Goal: Task Accomplishment & Management: Manage account settings

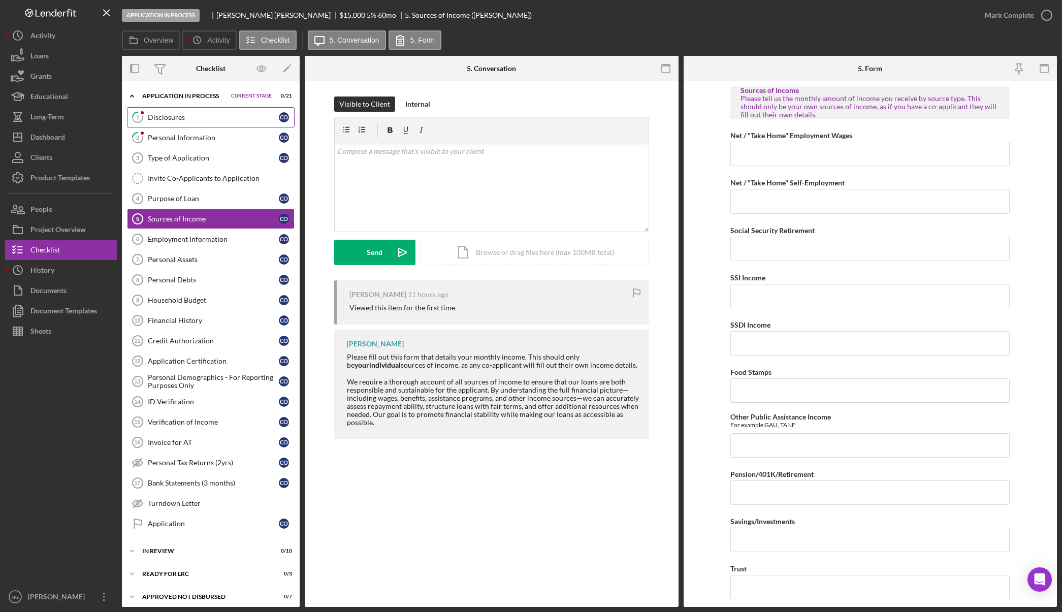
click at [230, 121] on div "Disclosures" at bounding box center [213, 117] width 131 height 8
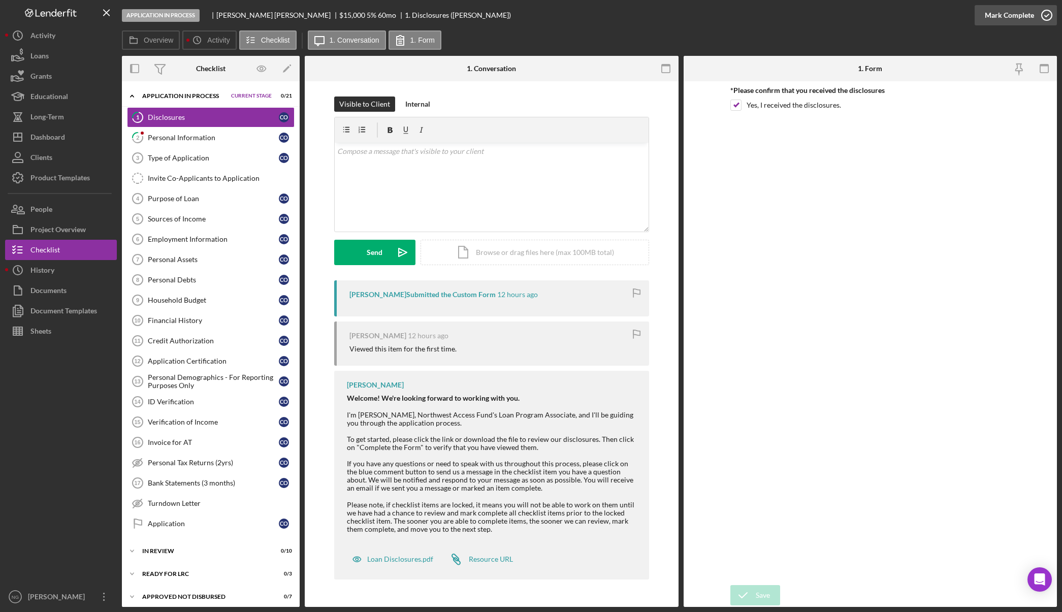
click at [1032, 15] on div "Mark Complete" at bounding box center [1008, 15] width 49 height 20
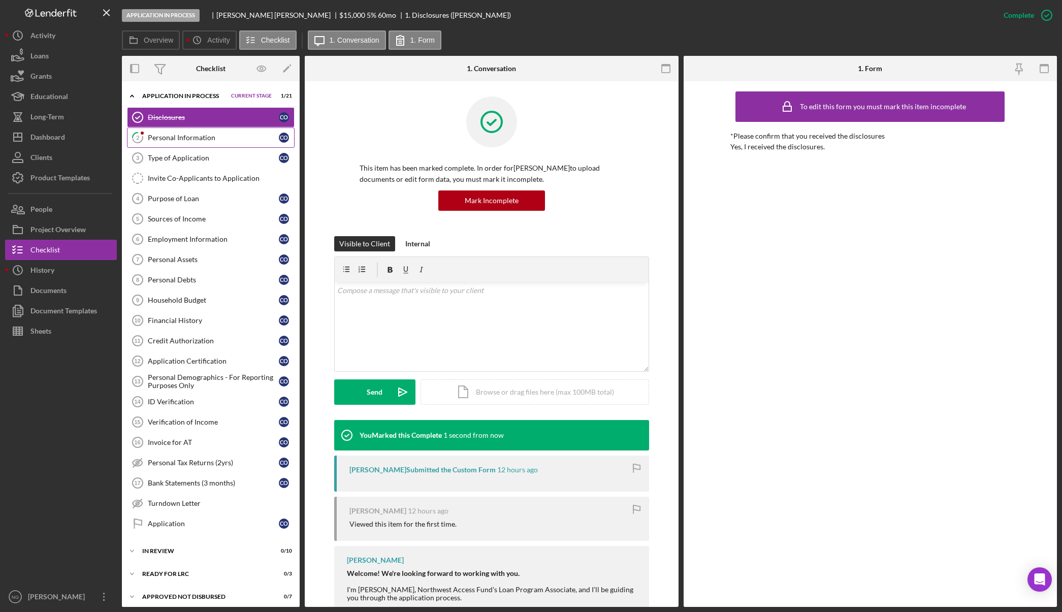
click at [210, 140] on div "Personal Information" at bounding box center [213, 138] width 131 height 8
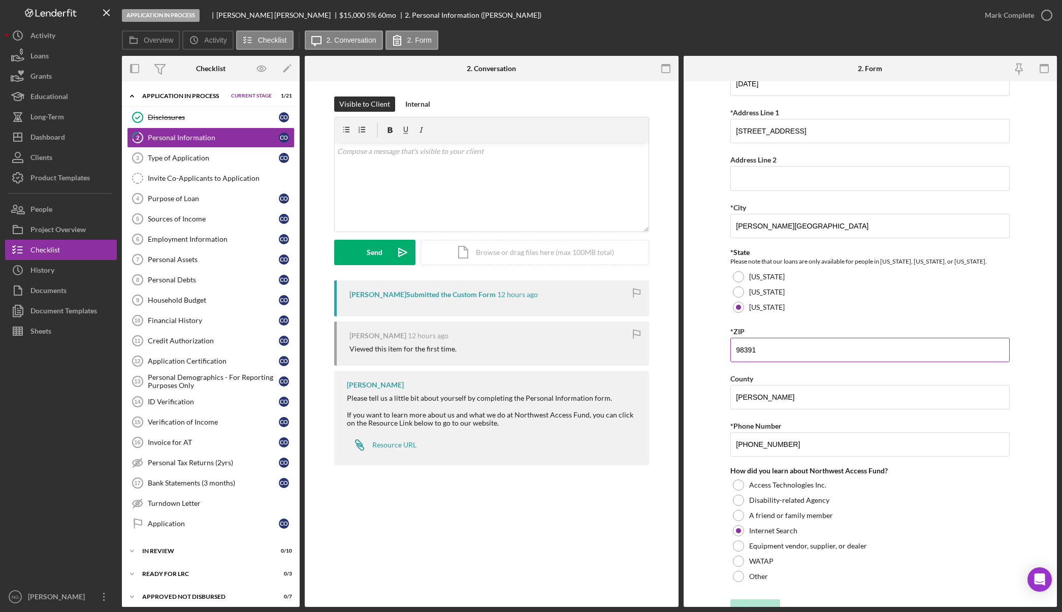
scroll to position [183, 0]
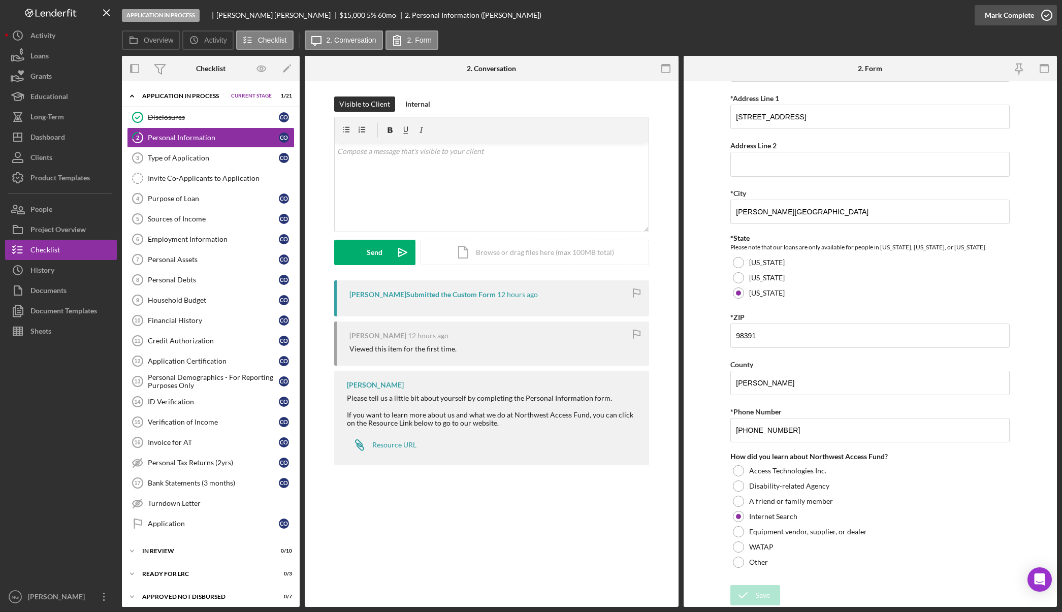
click at [1047, 20] on circle "button" at bounding box center [1046, 15] width 10 height 10
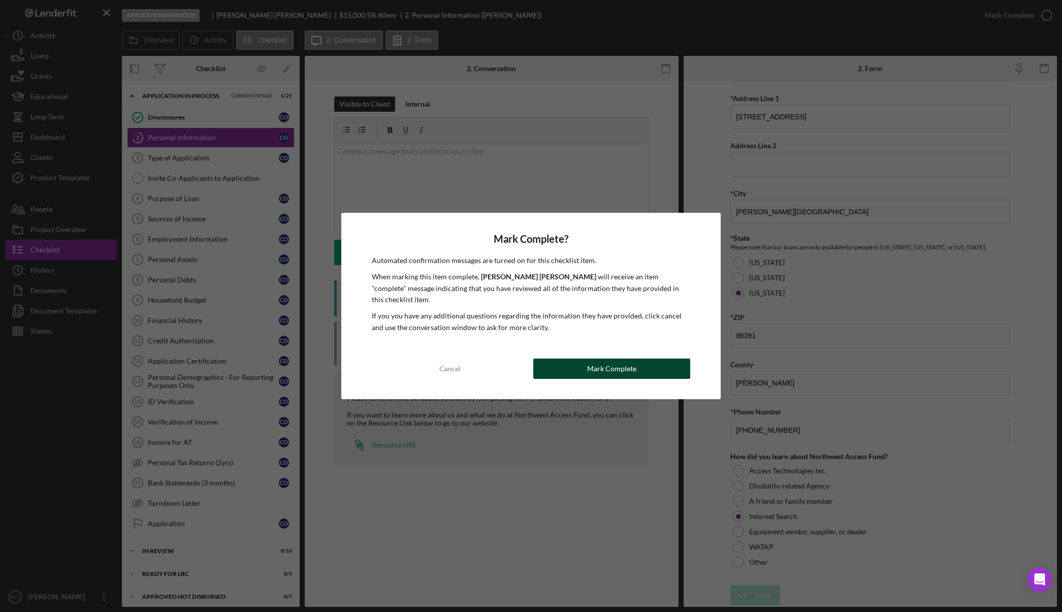
click at [652, 364] on button "Mark Complete" at bounding box center [611, 368] width 157 height 20
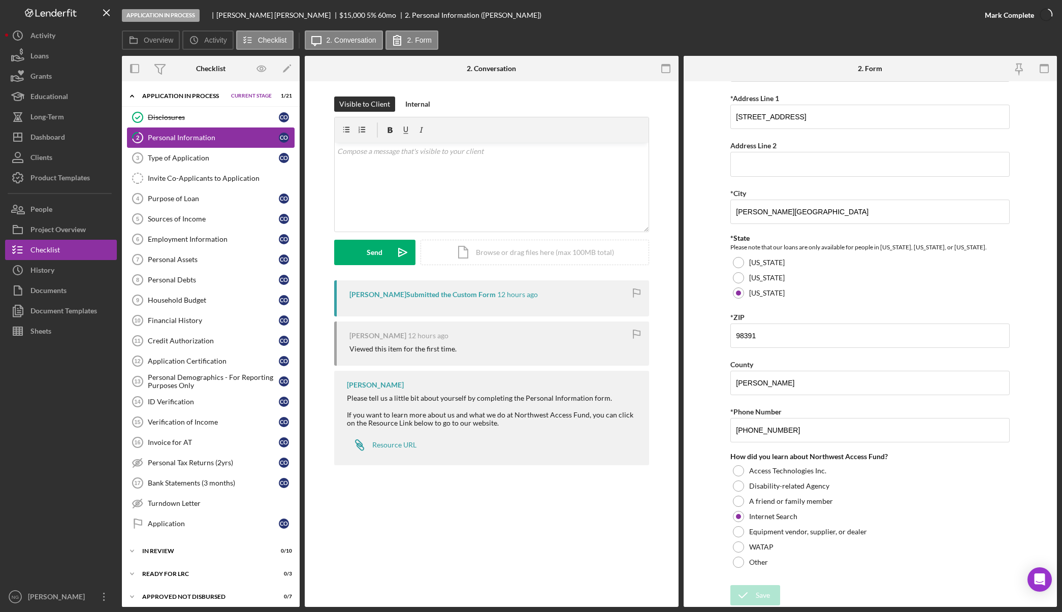
scroll to position [224, 0]
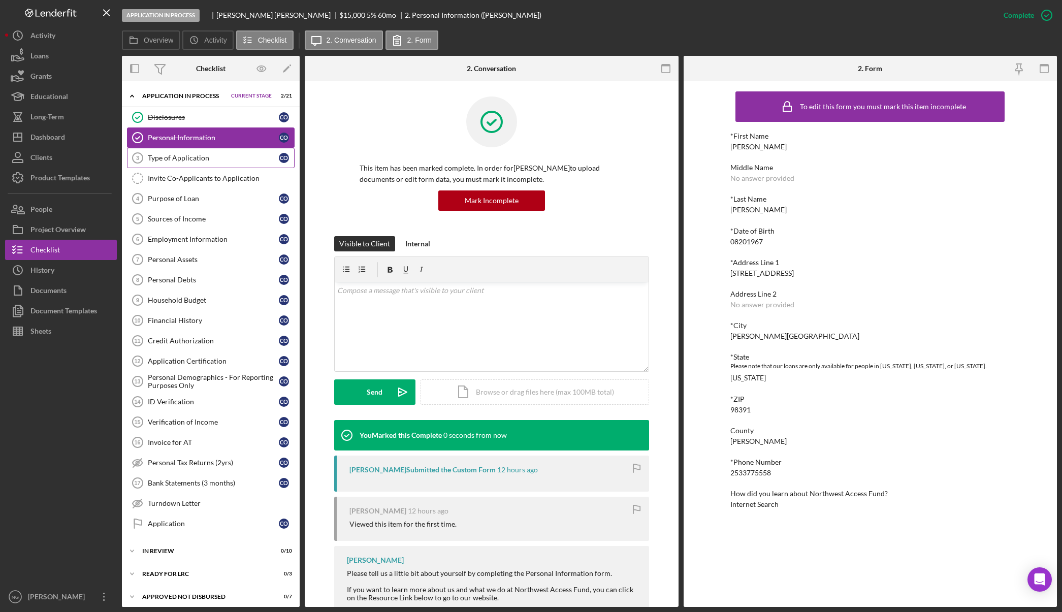
click at [195, 158] on div "Type of Application" at bounding box center [213, 158] width 131 height 8
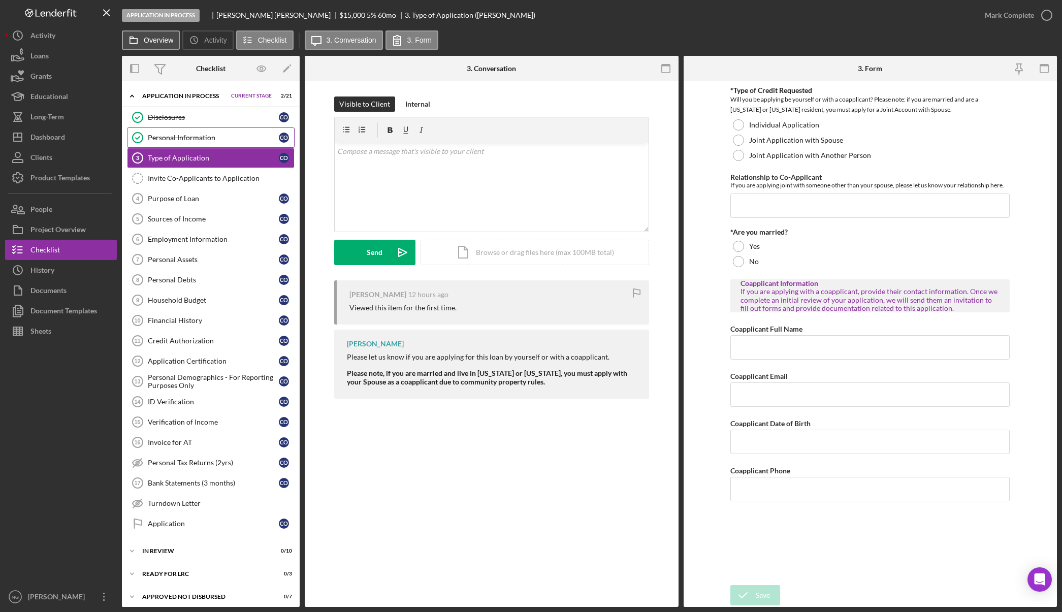
click at [149, 37] on label "Overview" at bounding box center [158, 40] width 29 height 8
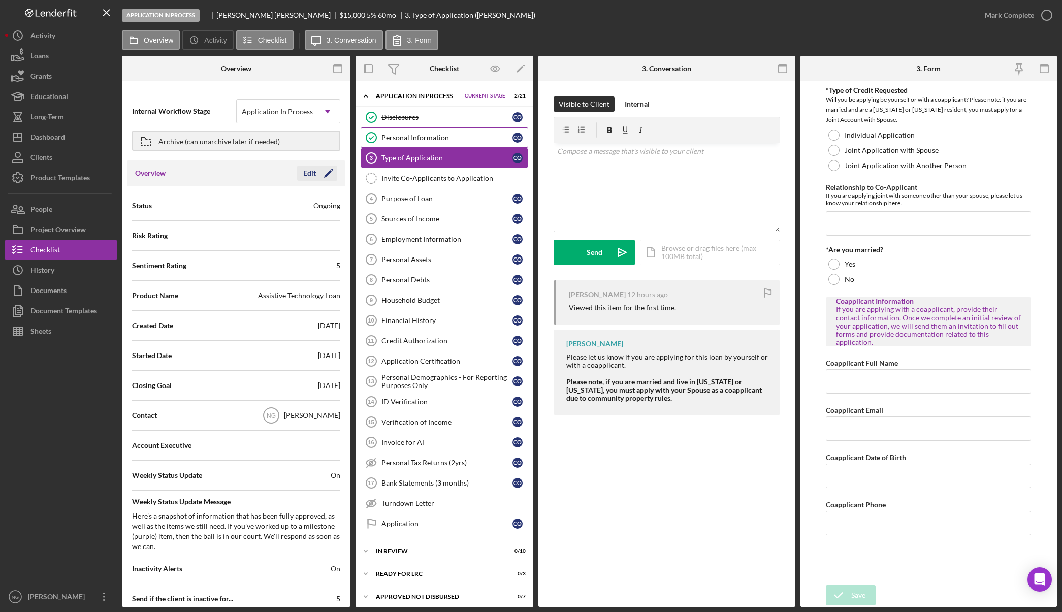
click at [325, 180] on icon "Icon/Edit" at bounding box center [328, 172] width 25 height 25
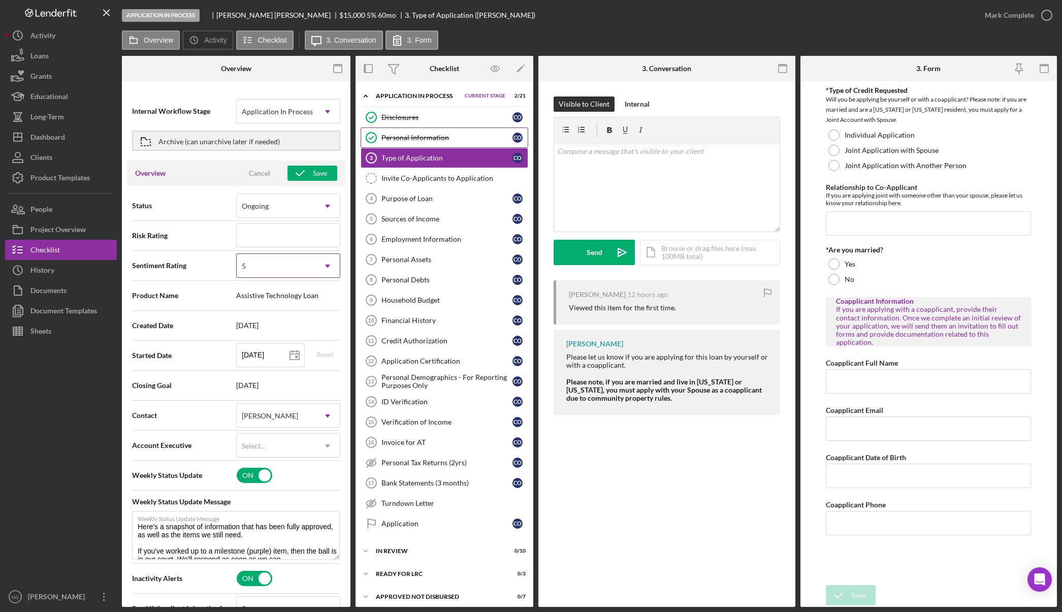
click at [293, 269] on div "5" at bounding box center [276, 265] width 79 height 23
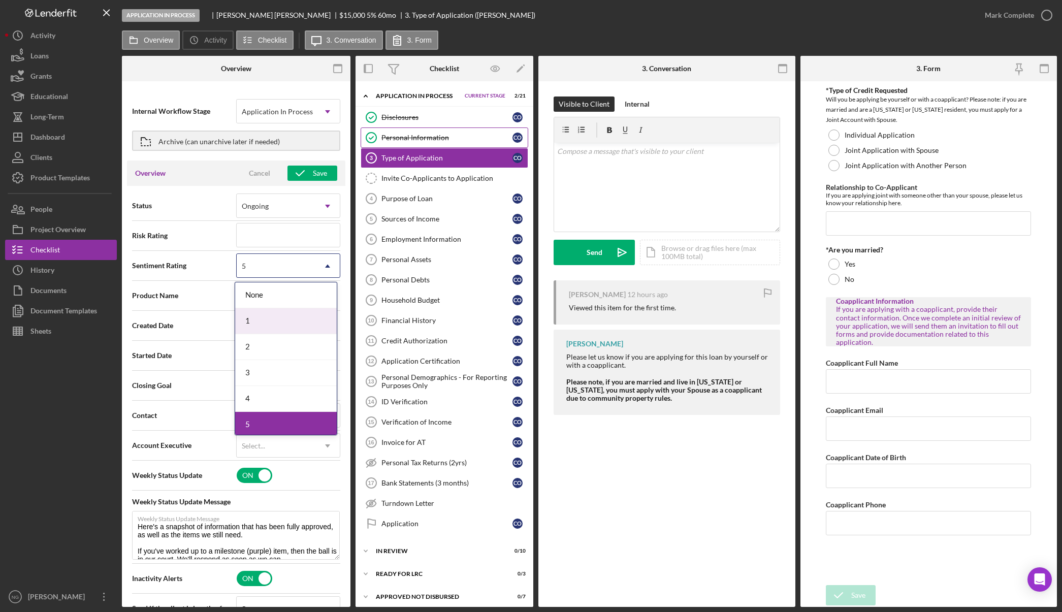
click at [259, 334] on div "1" at bounding box center [286, 321] width 102 height 26
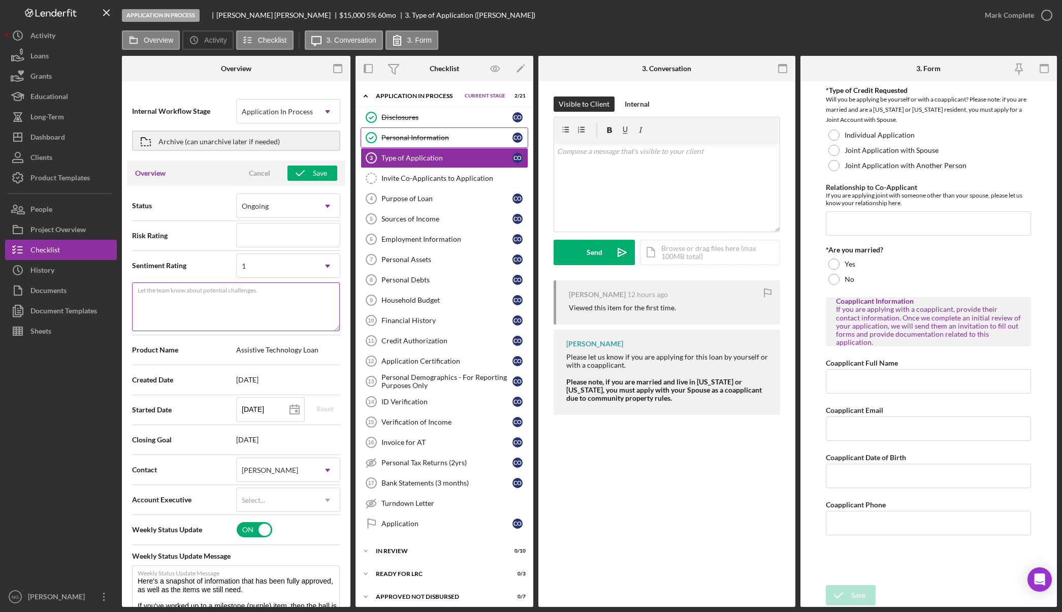
click at [257, 308] on textarea "Let the team know about potential challenges." at bounding box center [236, 306] width 208 height 49
type textarea "2 Items complete"
click at [313, 176] on div "Save" at bounding box center [320, 173] width 14 height 15
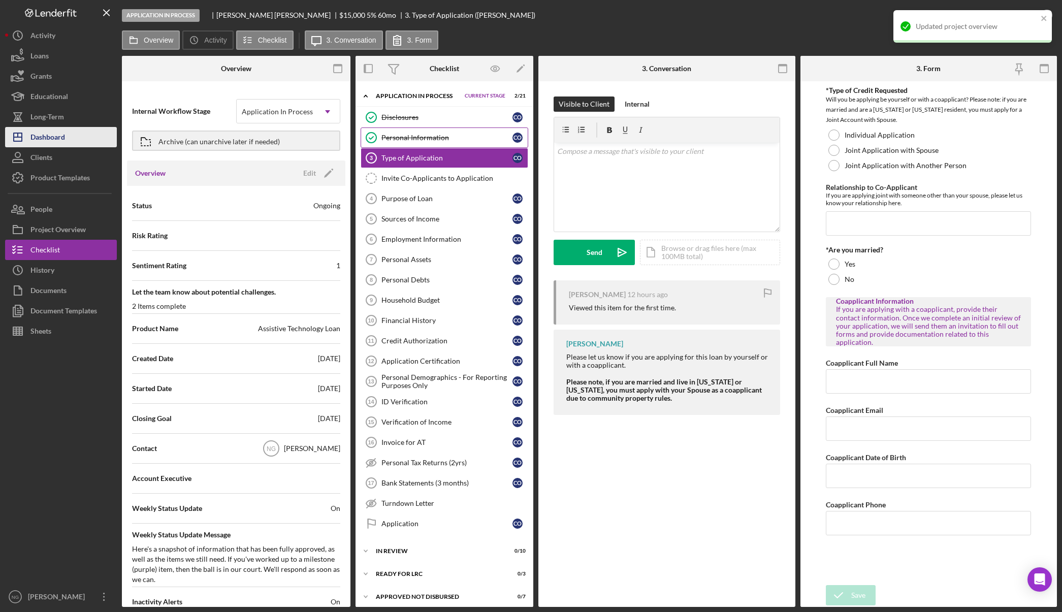
click at [59, 139] on div "Dashboard" at bounding box center [47, 138] width 35 height 23
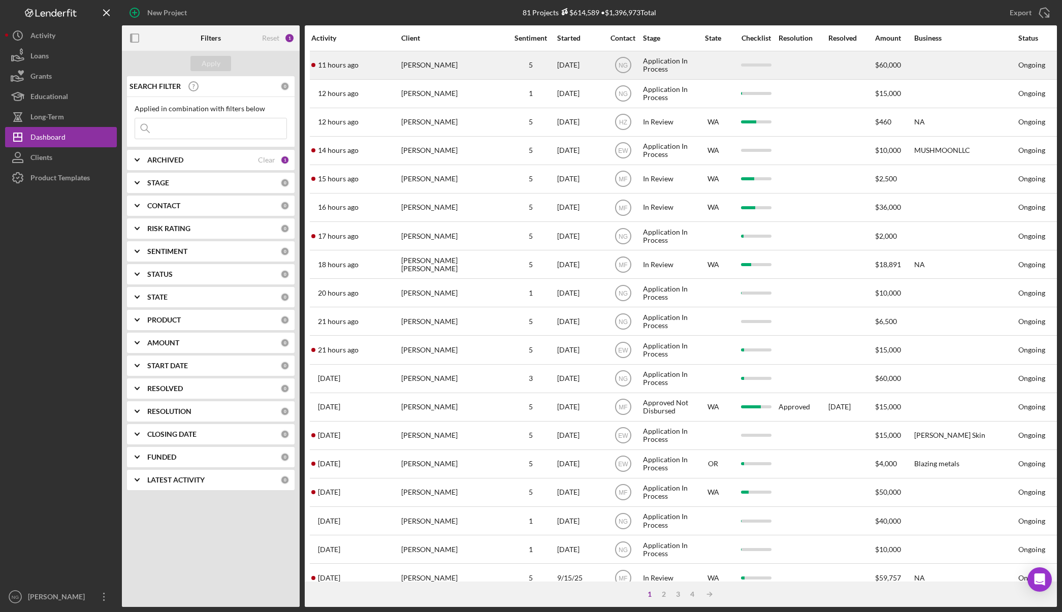
click at [447, 68] on div "Rachelle Dowling" at bounding box center [452, 65] width 102 height 27
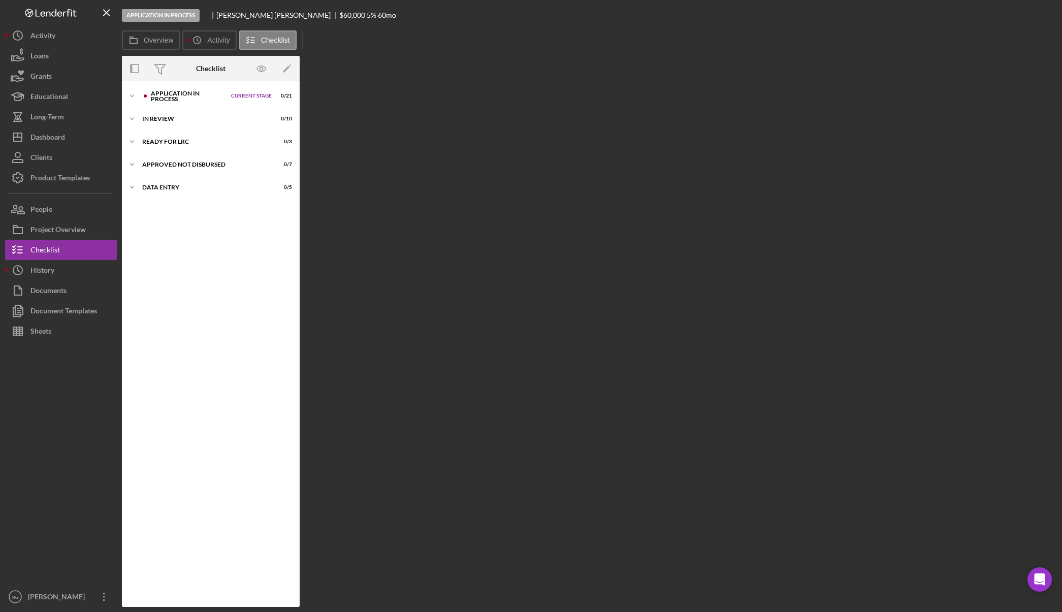
scroll to position [27, 0]
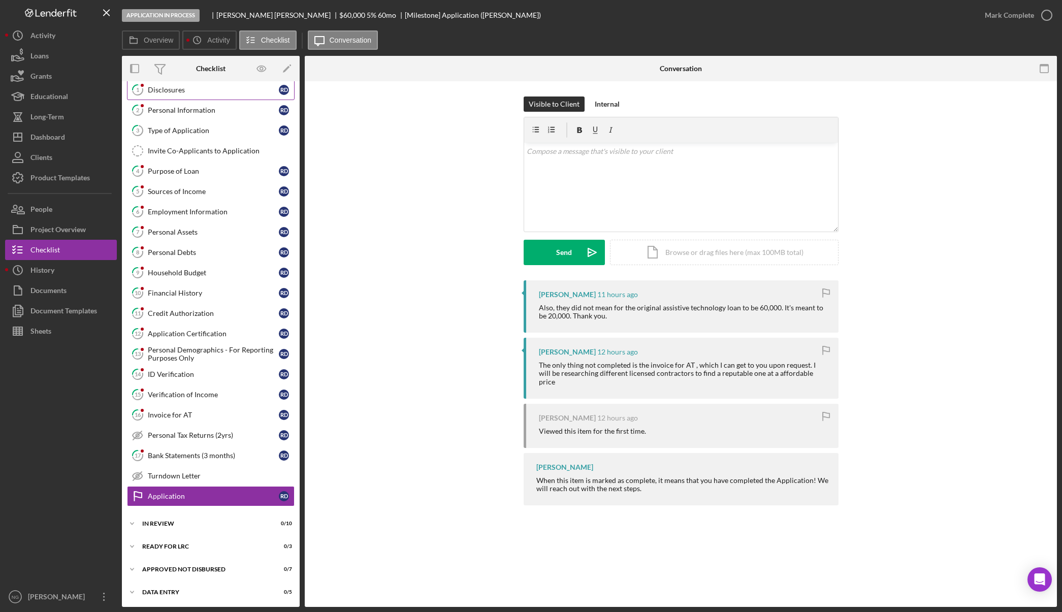
click at [166, 89] on div "Disclosures" at bounding box center [213, 90] width 131 height 8
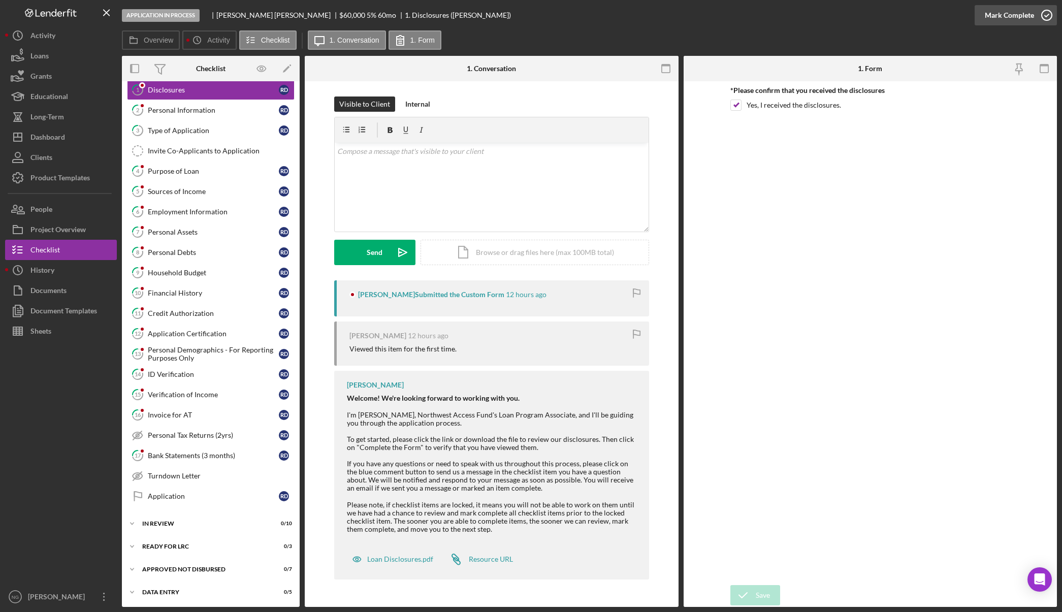
click at [1050, 17] on icon "button" at bounding box center [1046, 15] width 25 height 25
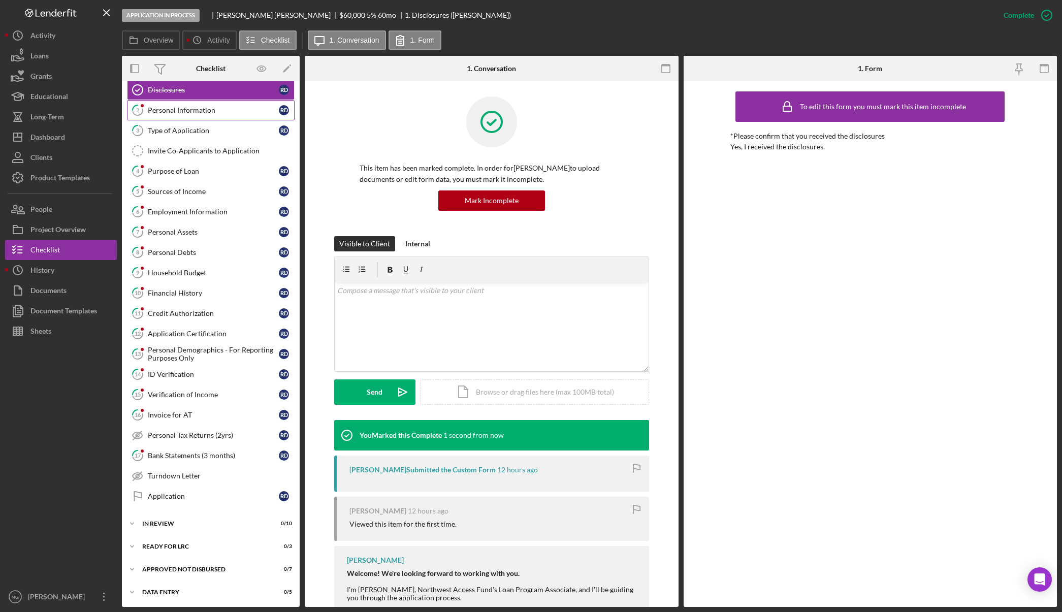
click at [200, 110] on div "Personal Information" at bounding box center [213, 110] width 131 height 8
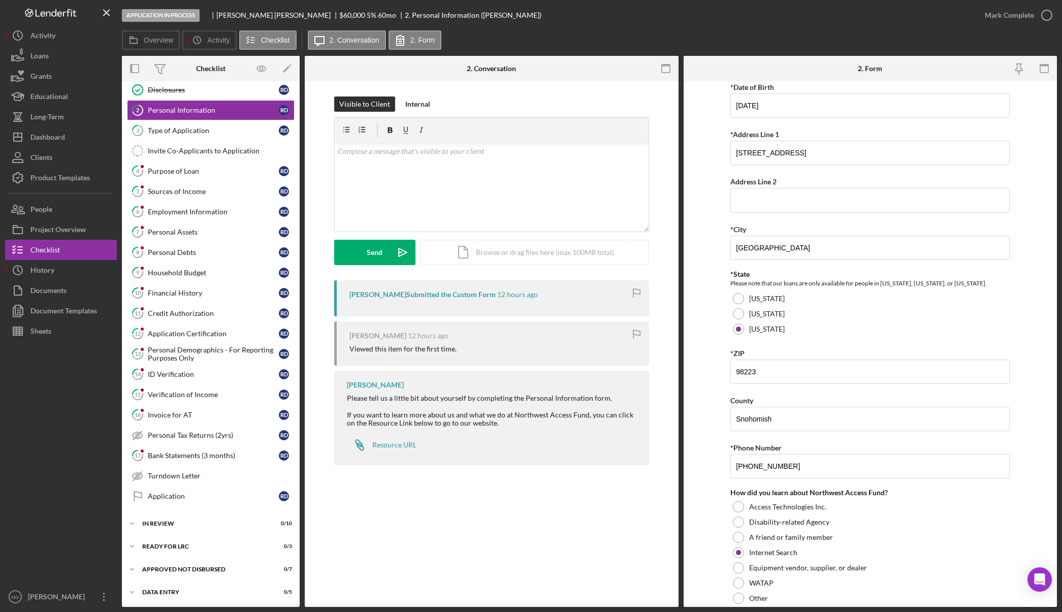
scroll to position [183, 0]
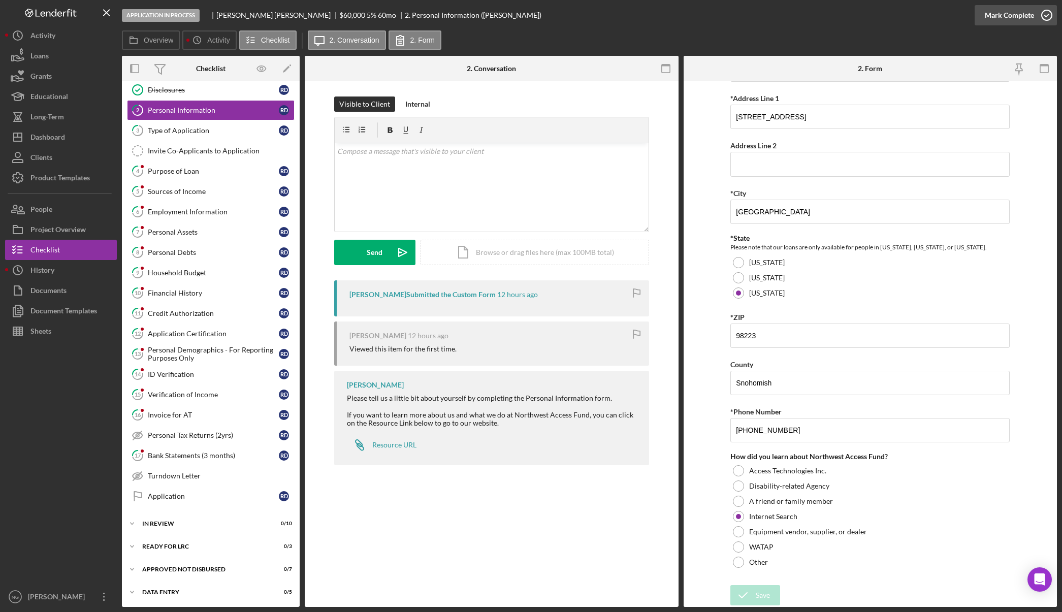
click at [1046, 18] on icon "button" at bounding box center [1046, 15] width 25 height 25
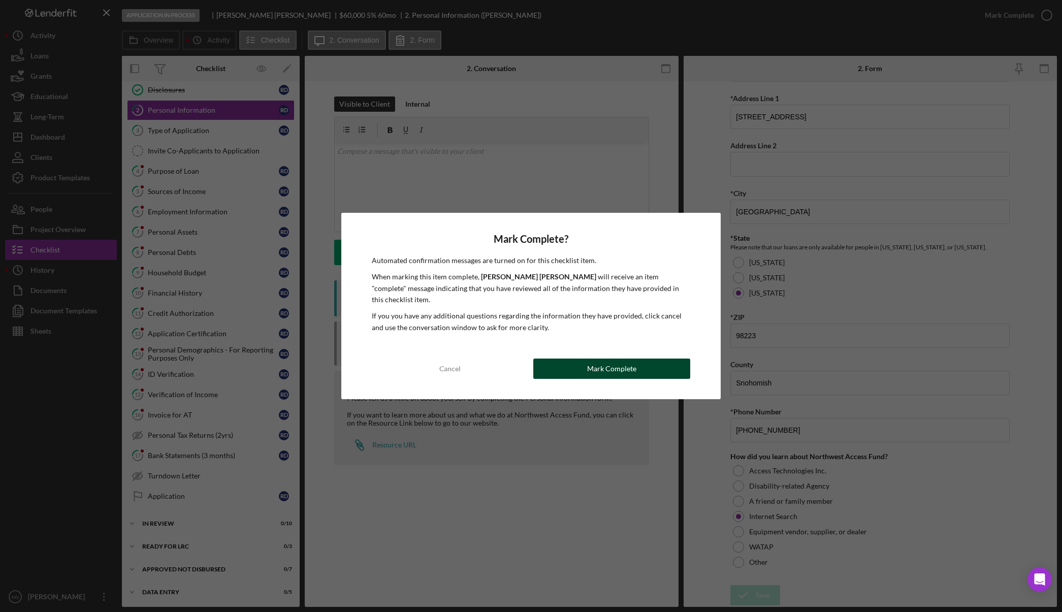
click at [632, 362] on div "Mark Complete" at bounding box center [611, 368] width 49 height 20
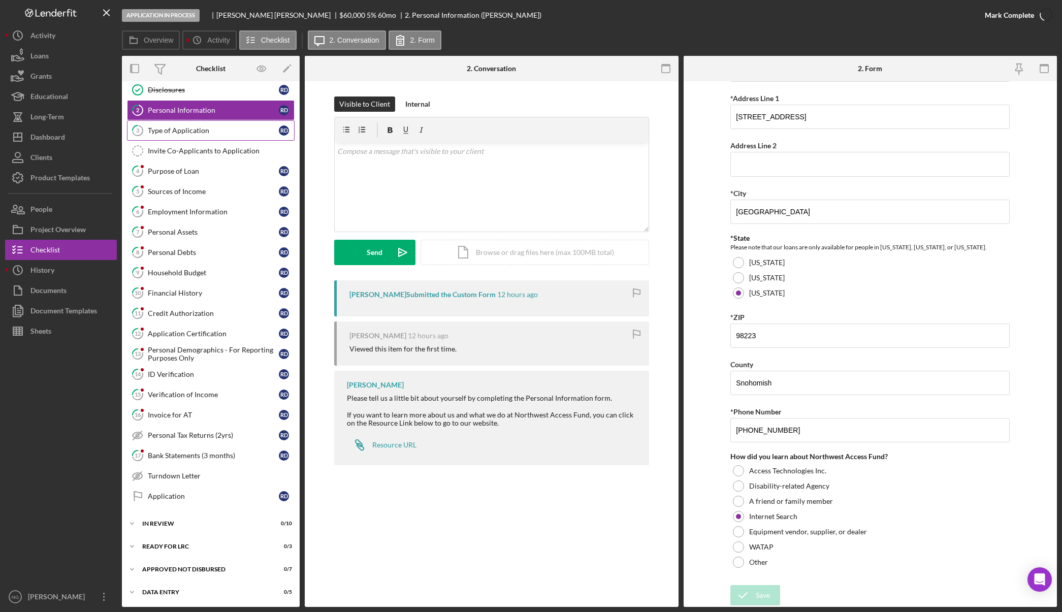
click at [228, 131] on div "Type of Application" at bounding box center [213, 130] width 131 height 8
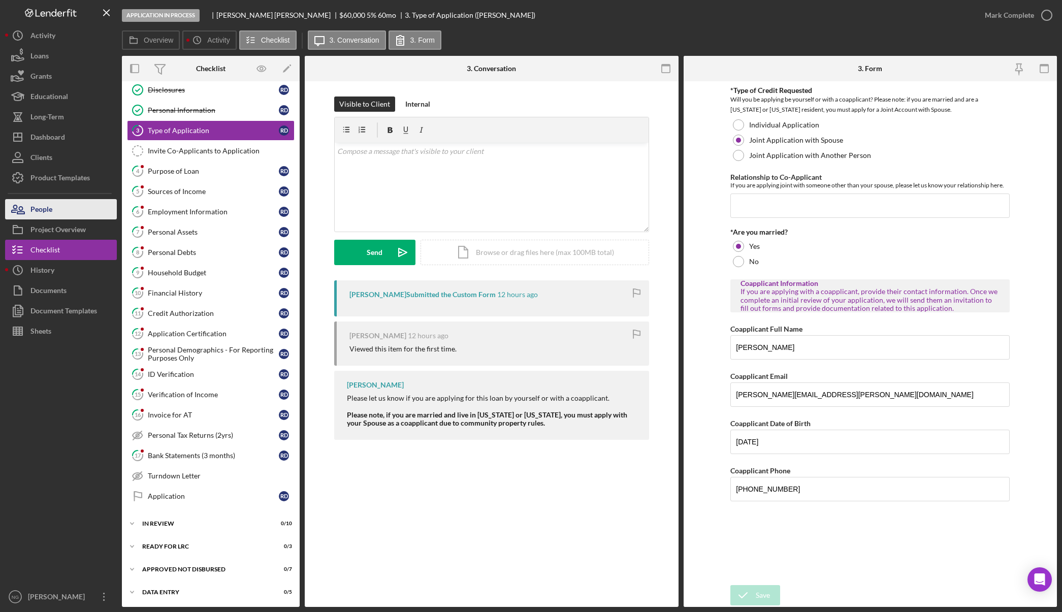
click at [61, 215] on button "People" at bounding box center [61, 209] width 112 height 20
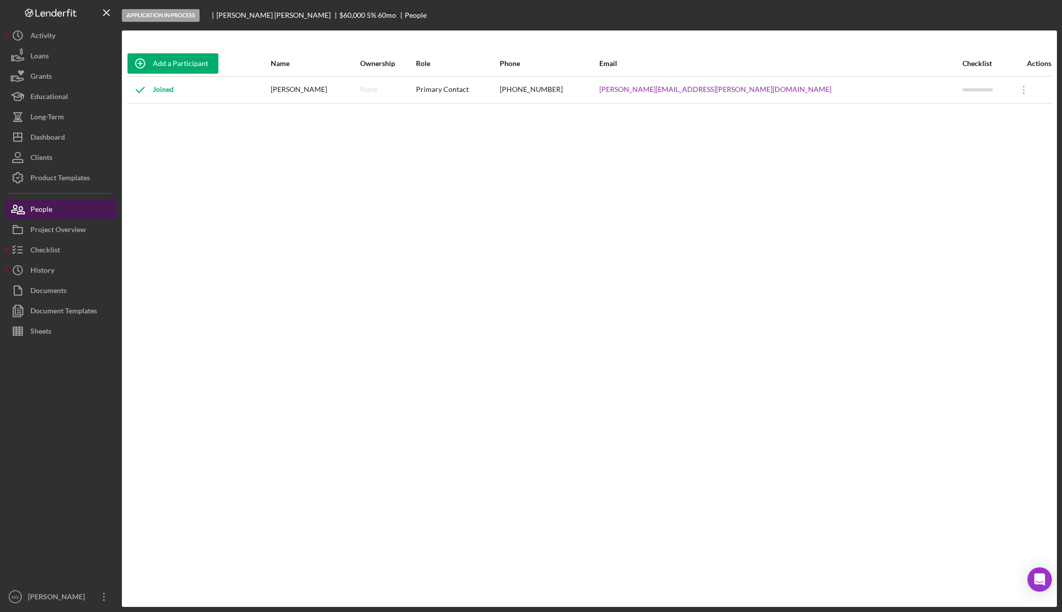
click at [61, 214] on button "People" at bounding box center [61, 209] width 112 height 20
drag, startPoint x: 55, startPoint y: 246, endPoint x: 62, endPoint y: 245, distance: 6.7
click at [56, 246] on div "Checklist" at bounding box center [44, 251] width 29 height 23
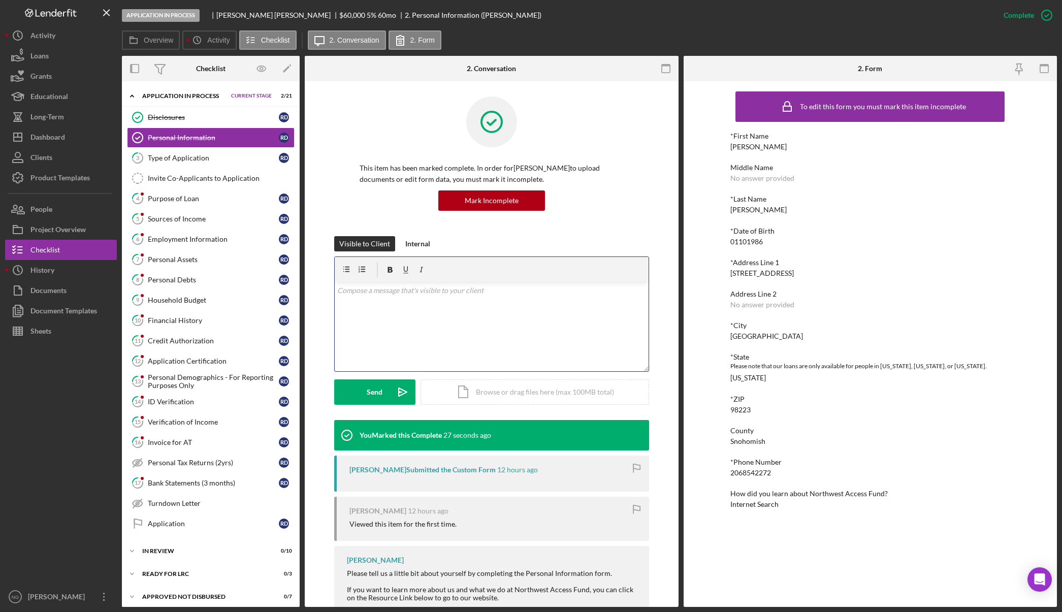
click at [435, 294] on p at bounding box center [491, 290] width 308 height 11
click at [226, 162] on div "Type of Application" at bounding box center [213, 158] width 131 height 8
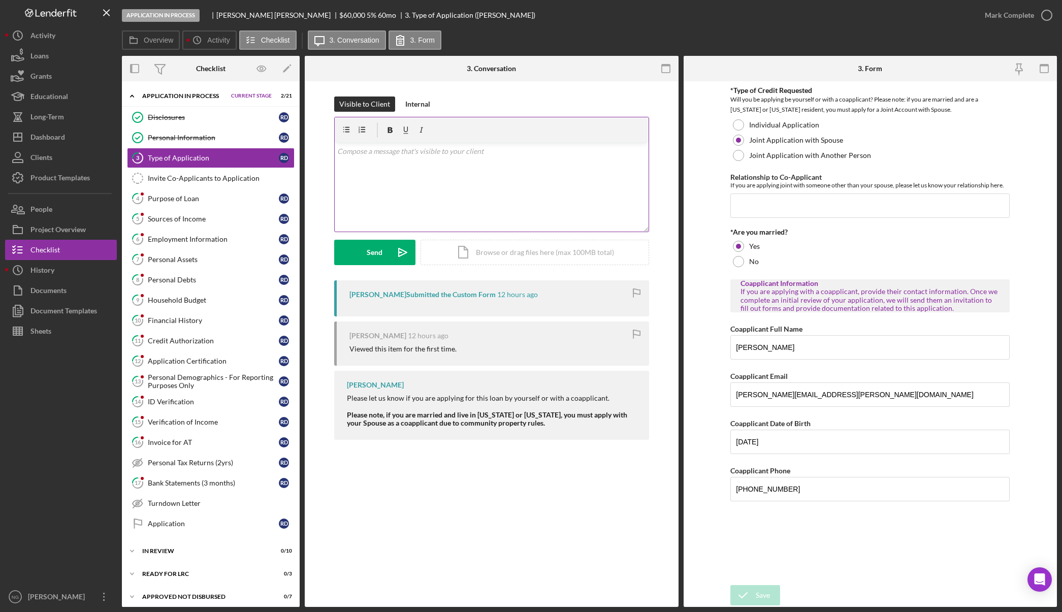
click at [424, 197] on div "v Color teal Color pink Remove color Add row above Add row below Add column bef…" at bounding box center [492, 187] width 314 height 89
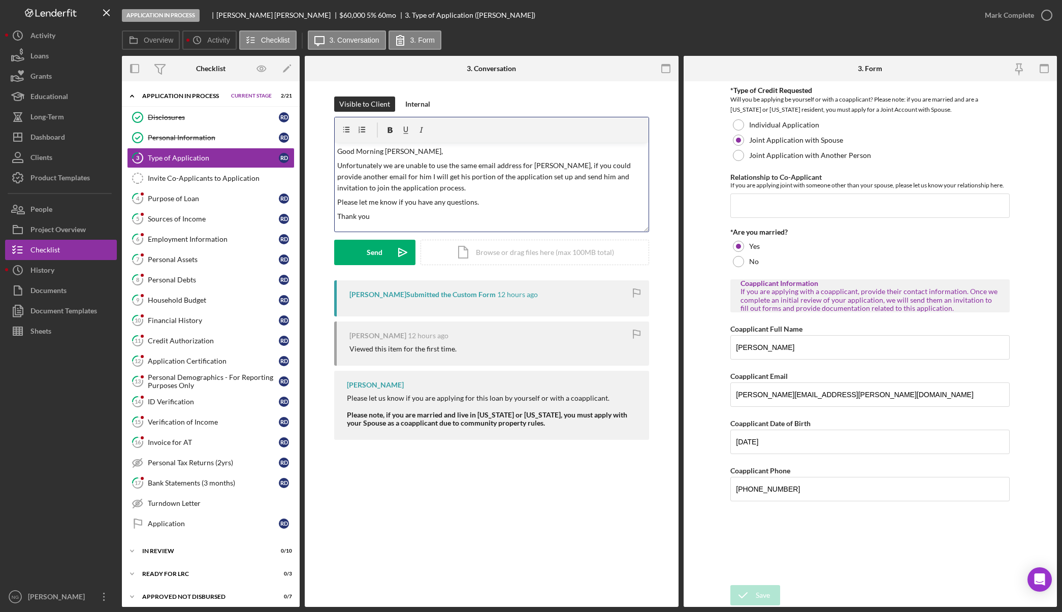
scroll to position [6, 0]
click at [398, 212] on p "Thank you" at bounding box center [491, 210] width 308 height 11
click at [556, 159] on p "Unfortunately we are unable to use the same email address for Brandon, if you c…" at bounding box center [491, 171] width 308 height 34
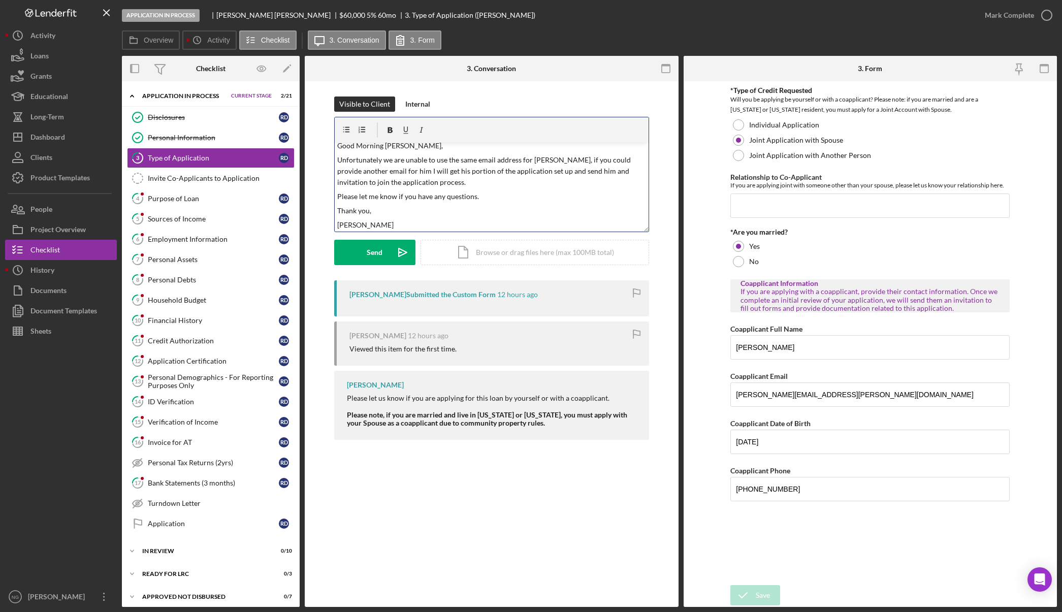
click at [558, 160] on p "Unfortunately we are unable to use the same email address for Brandon, if you c…" at bounding box center [491, 171] width 308 height 34
click at [381, 255] on div "Send" at bounding box center [375, 252] width 16 height 25
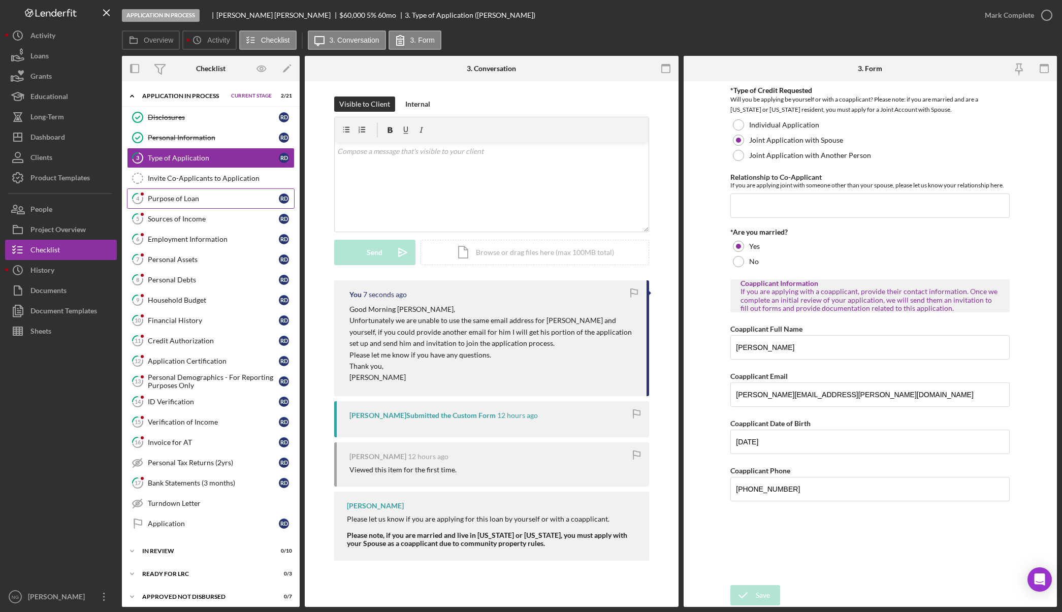
click at [206, 201] on div "Purpose of Loan" at bounding box center [213, 198] width 131 height 8
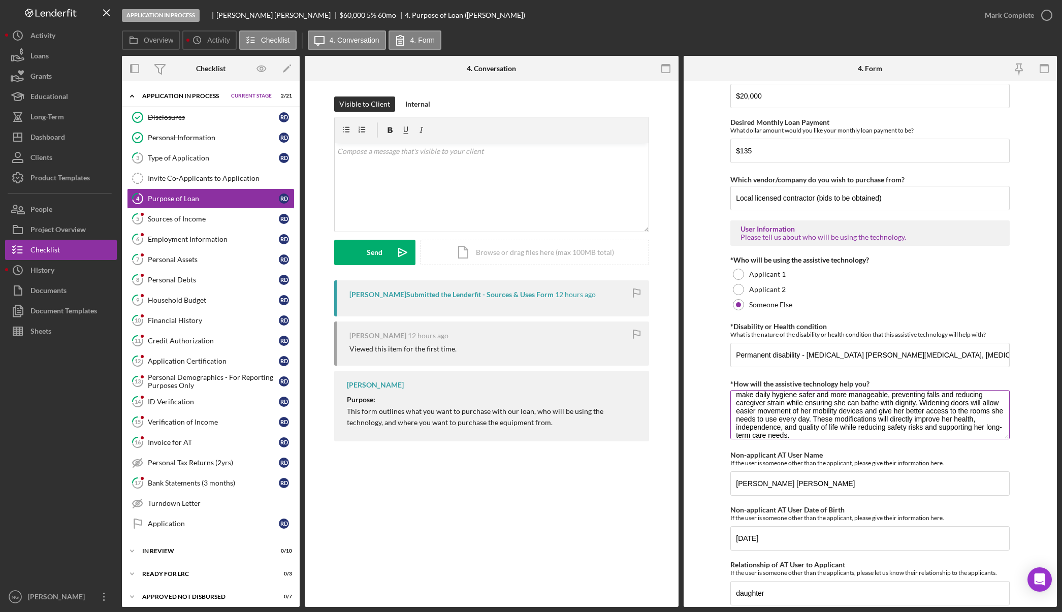
scroll to position [700, 0]
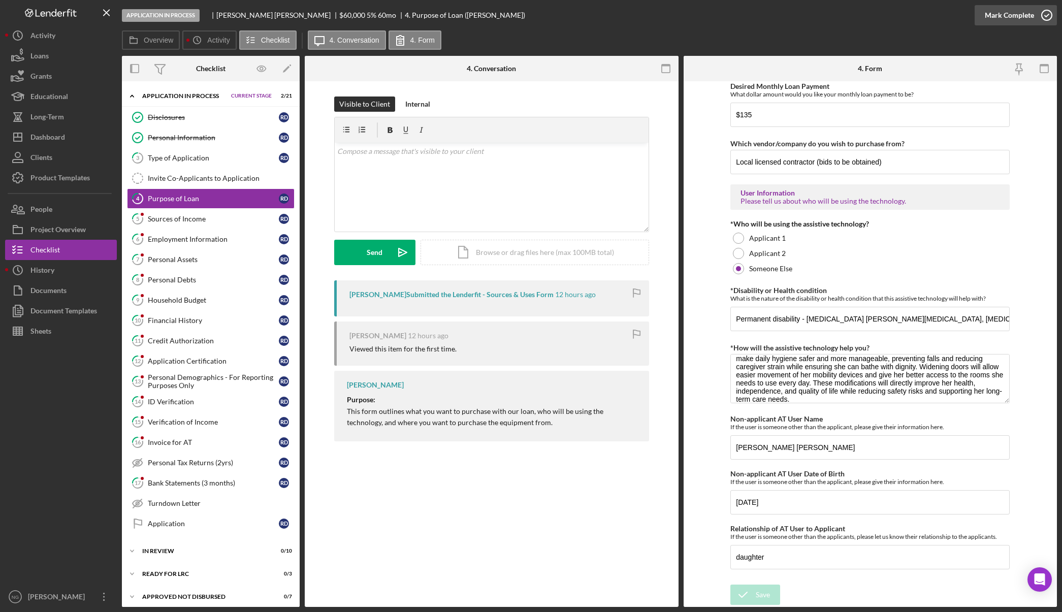
click at [1043, 22] on icon "button" at bounding box center [1046, 15] width 25 height 25
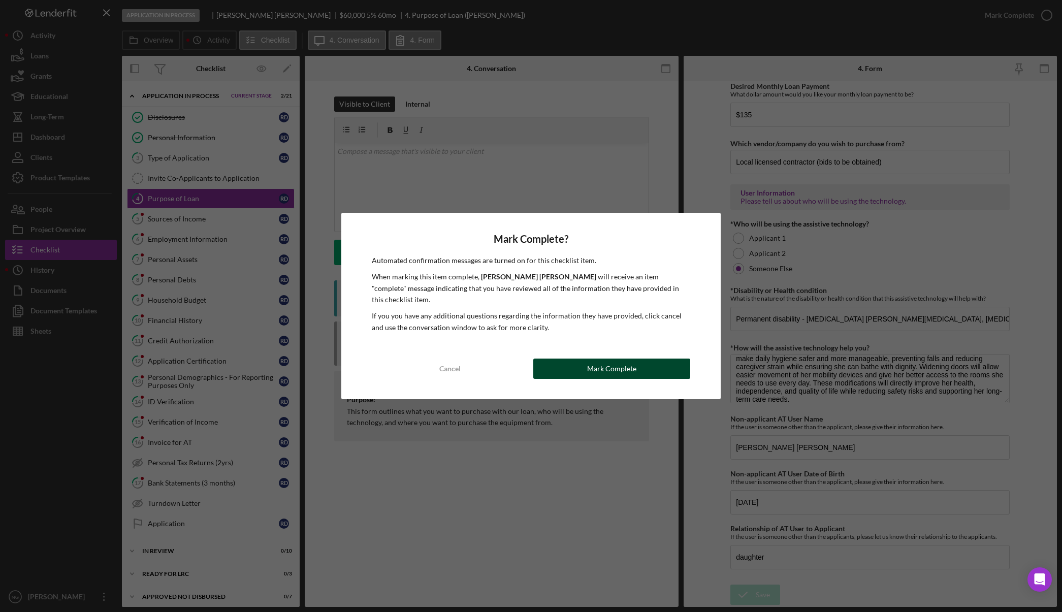
click at [636, 360] on button "Mark Complete" at bounding box center [611, 368] width 157 height 20
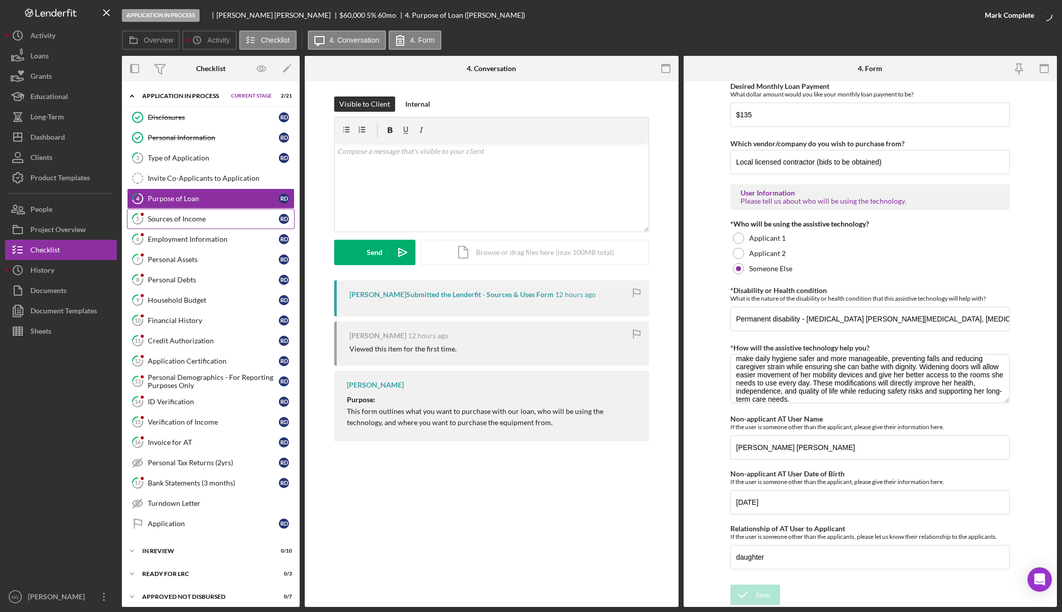
scroll to position [740, 0]
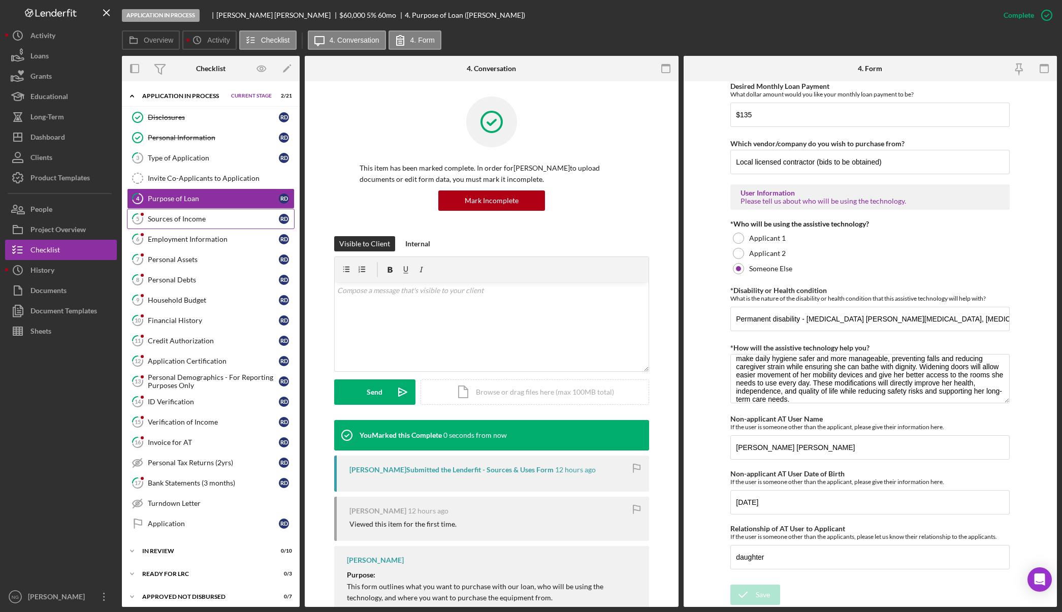
click at [205, 224] on link "5 Sources of Income R D" at bounding box center [211, 219] width 168 height 20
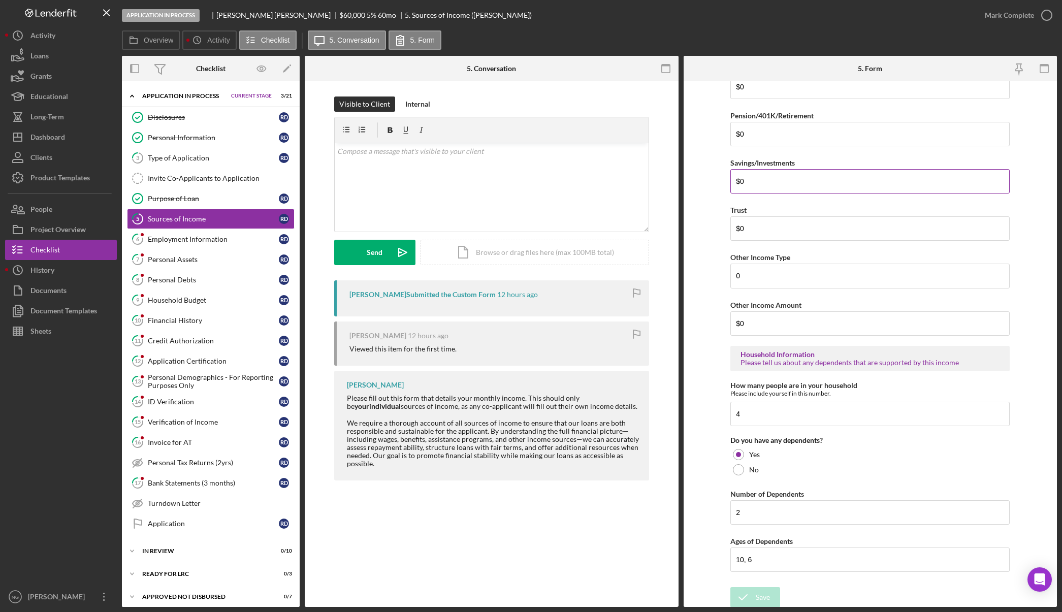
scroll to position [360, 0]
click at [1044, 20] on circle "button" at bounding box center [1046, 15] width 10 height 10
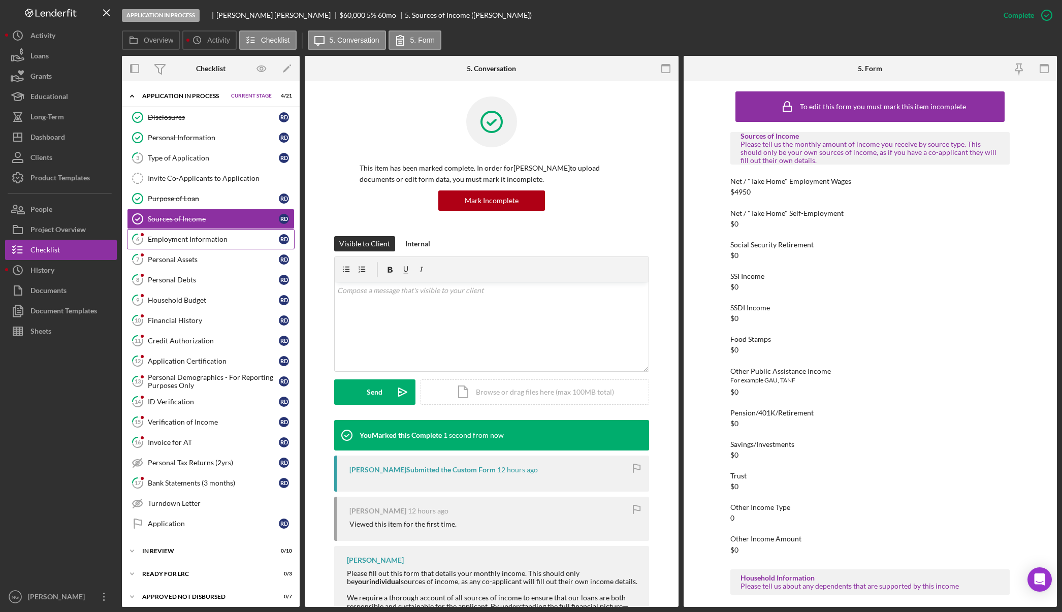
click at [223, 242] on div "Employment Information" at bounding box center [213, 239] width 131 height 8
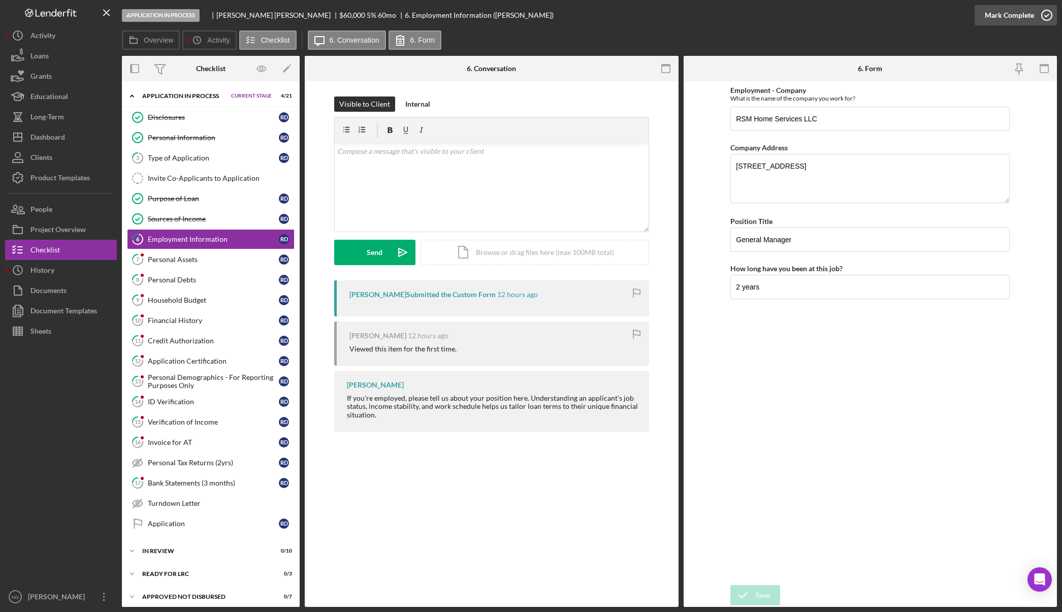
click at [1041, 19] on icon "button" at bounding box center [1046, 15] width 25 height 25
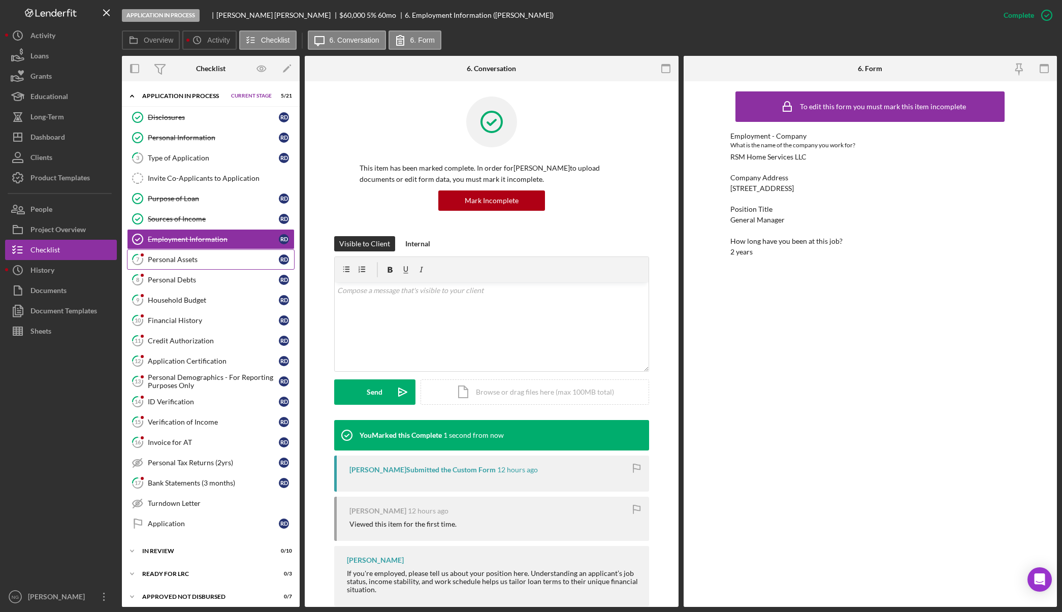
click at [179, 258] on div "Personal Assets" at bounding box center [213, 259] width 131 height 8
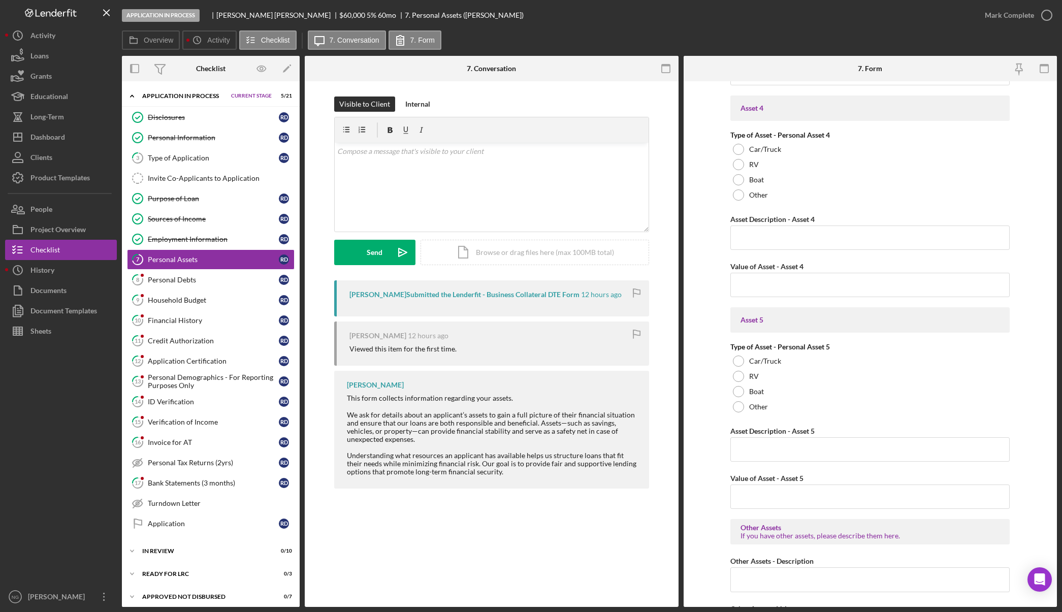
scroll to position [1310, 0]
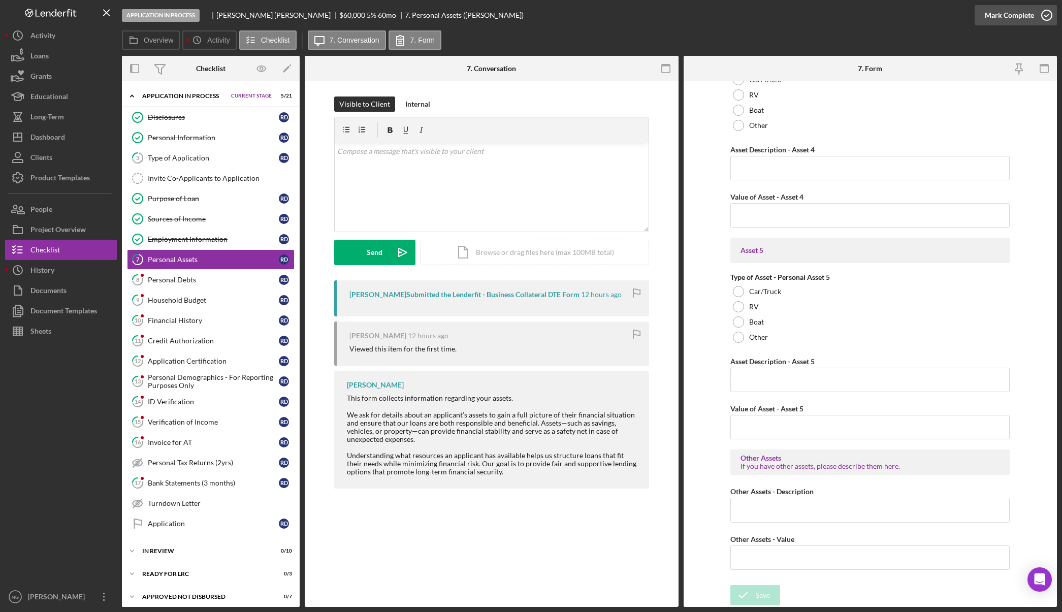
click at [1041, 10] on icon "button" at bounding box center [1046, 15] width 25 height 25
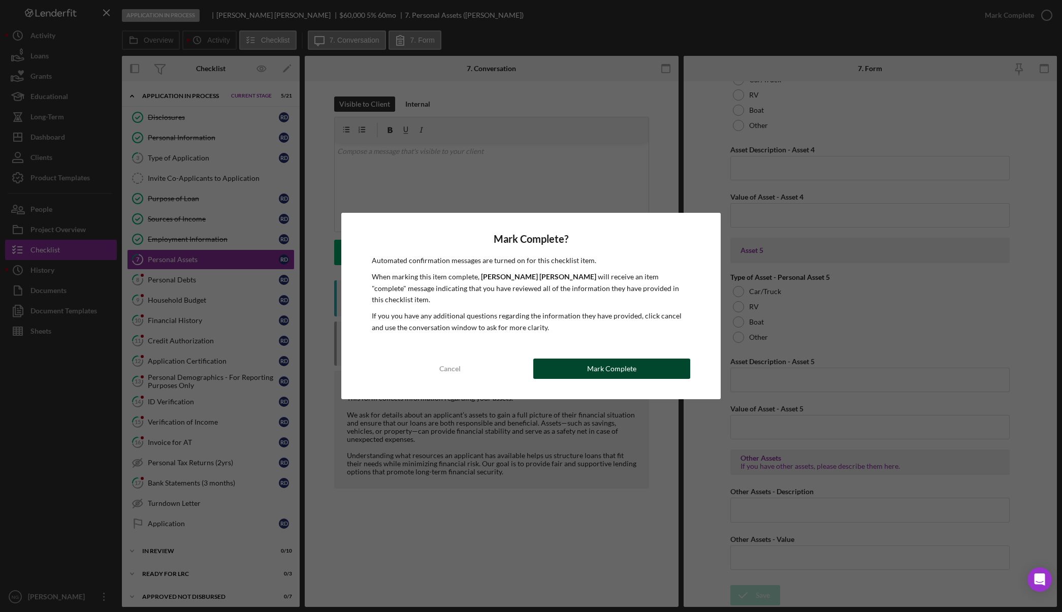
click at [625, 366] on div "Mark Complete" at bounding box center [611, 368] width 49 height 20
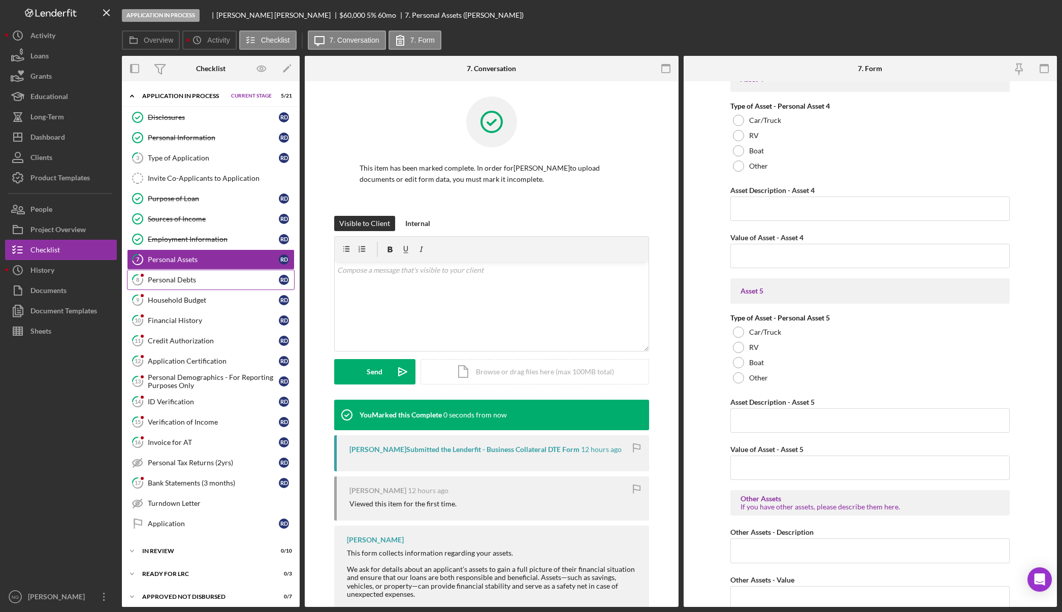
scroll to position [1351, 0]
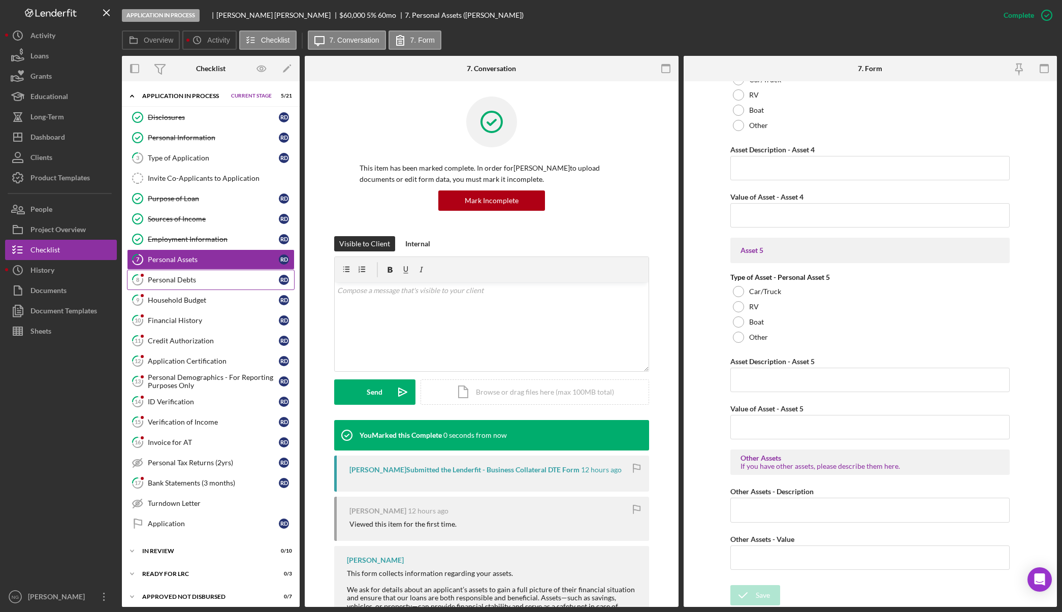
click at [194, 286] on link "8 Personal Debts R D" at bounding box center [211, 280] width 168 height 20
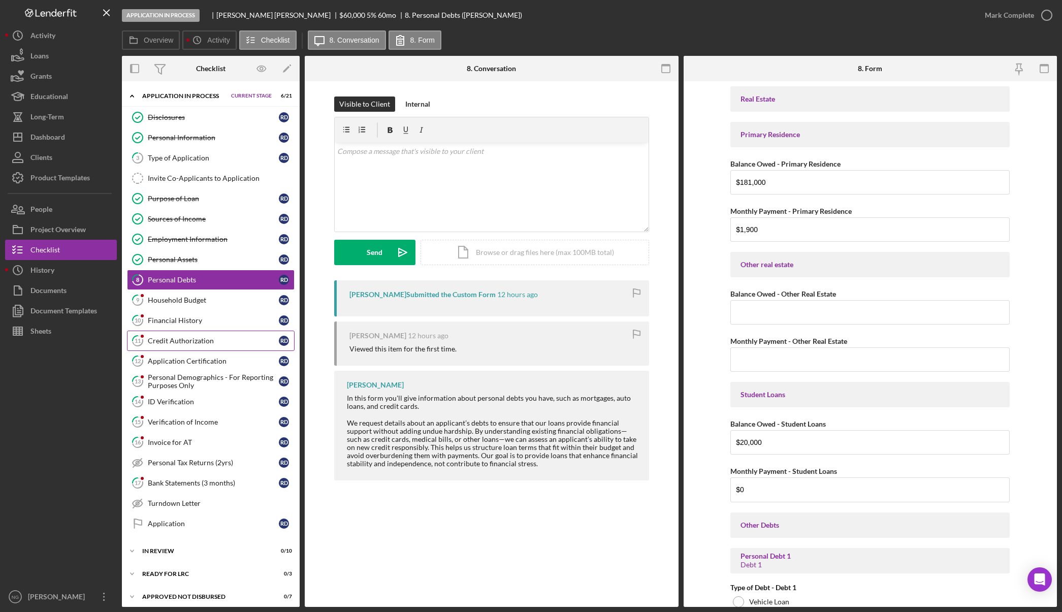
click at [198, 335] on link "11 Credit Authorization R D" at bounding box center [211, 341] width 168 height 20
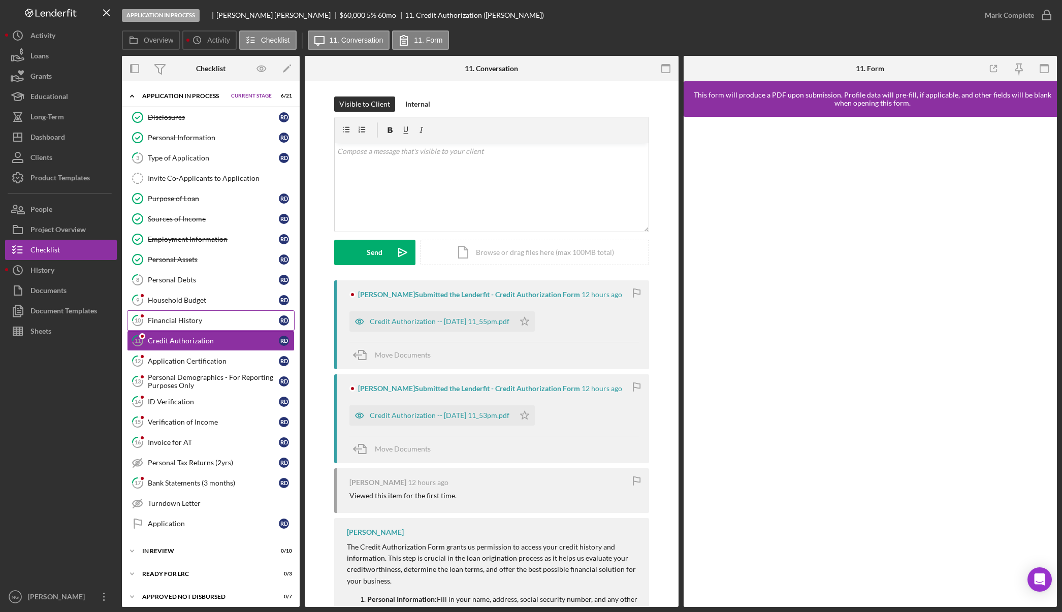
click at [197, 321] on div "Financial History" at bounding box center [213, 320] width 131 height 8
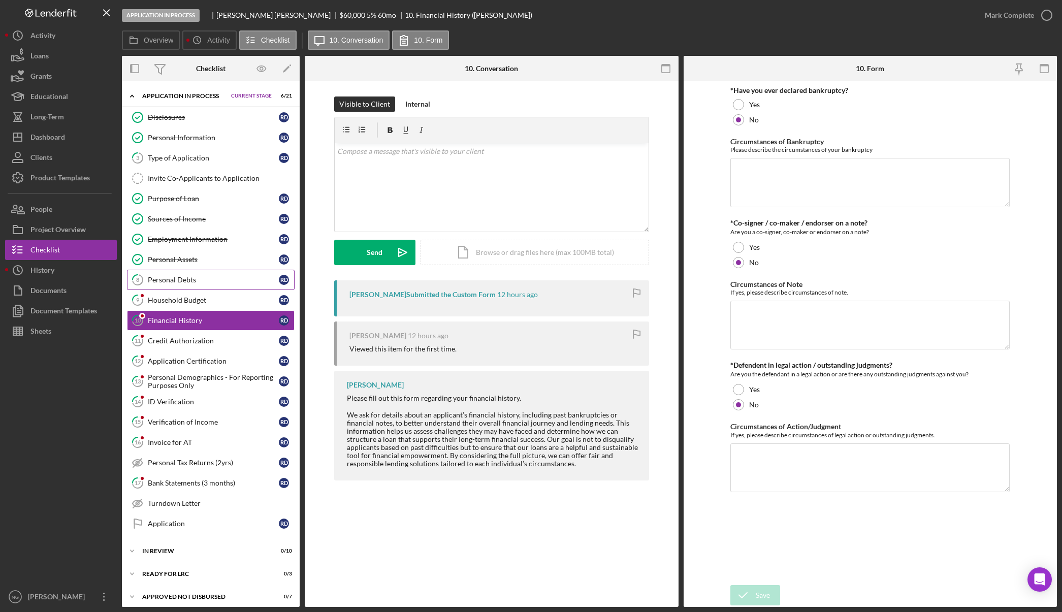
click at [170, 278] on div "Personal Debts" at bounding box center [213, 280] width 131 height 8
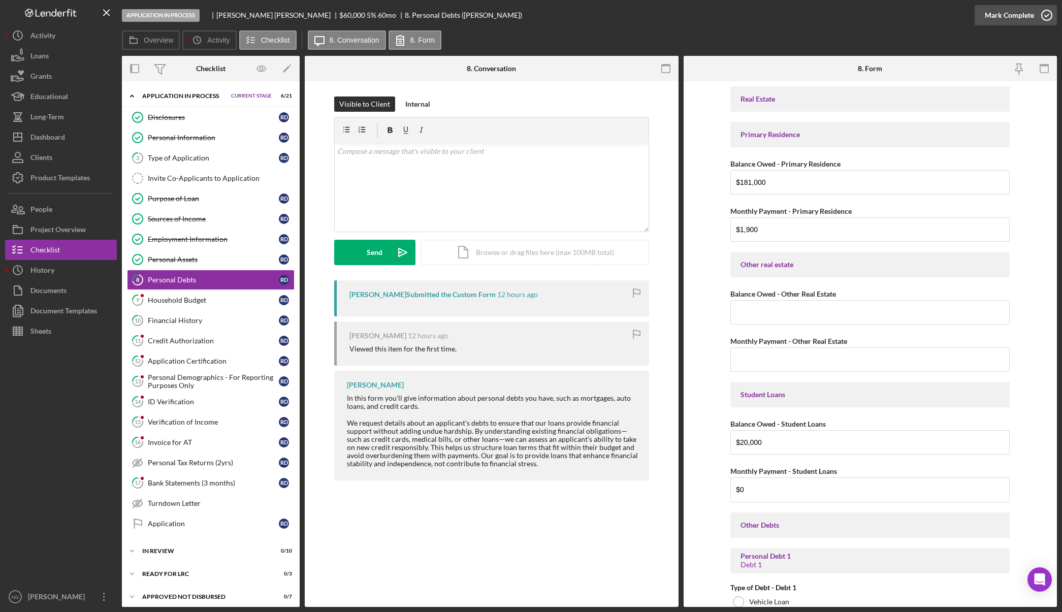
click at [1046, 18] on icon "button" at bounding box center [1046, 15] width 25 height 25
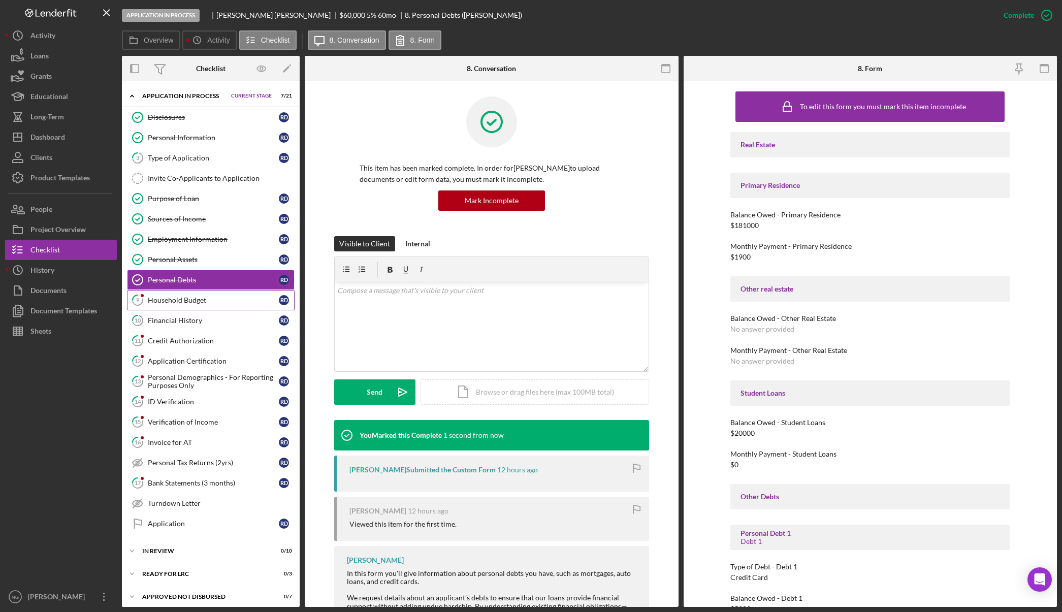
click at [214, 305] on link "9 Household Budget R D" at bounding box center [211, 300] width 168 height 20
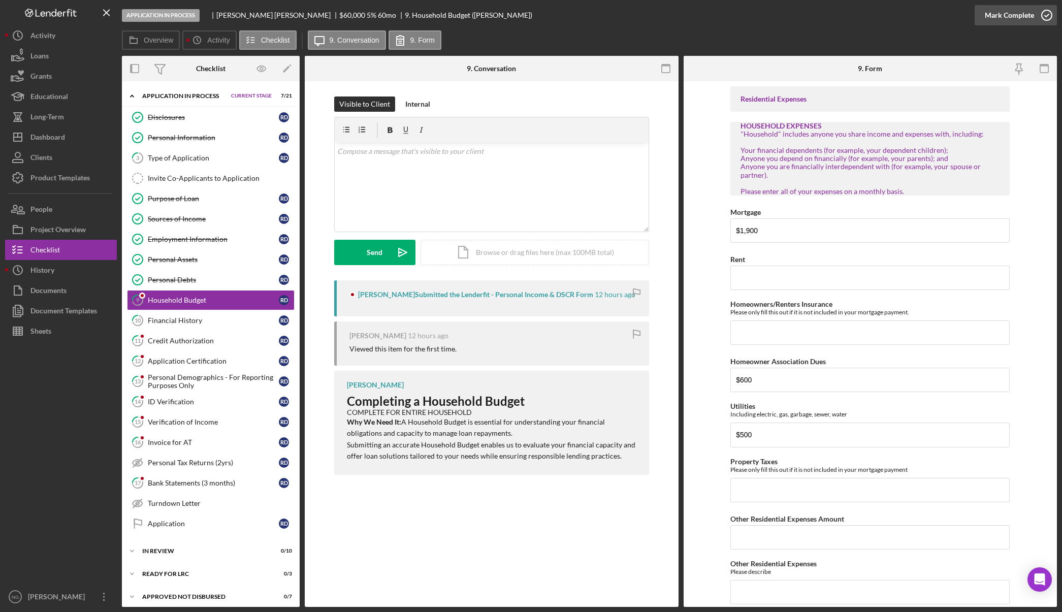
click at [1055, 12] on div "Mark Complete" at bounding box center [1015, 15] width 82 height 30
click at [221, 324] on div "Financial History" at bounding box center [213, 320] width 131 height 8
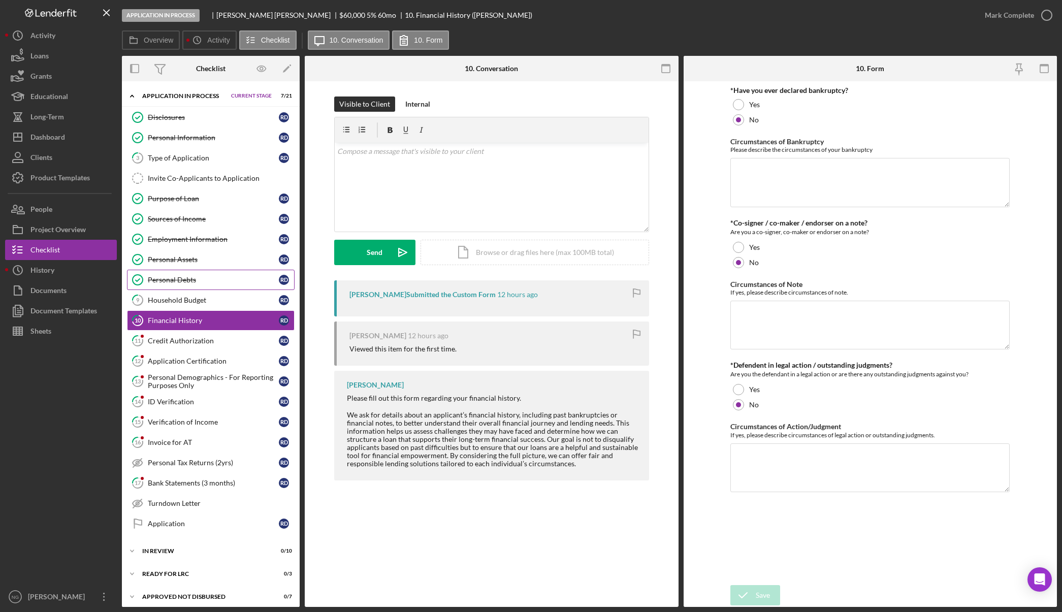
drag, startPoint x: 221, startPoint y: 300, endPoint x: 283, endPoint y: 285, distance: 63.7
click at [223, 300] on div "Household Budget" at bounding box center [213, 300] width 131 height 8
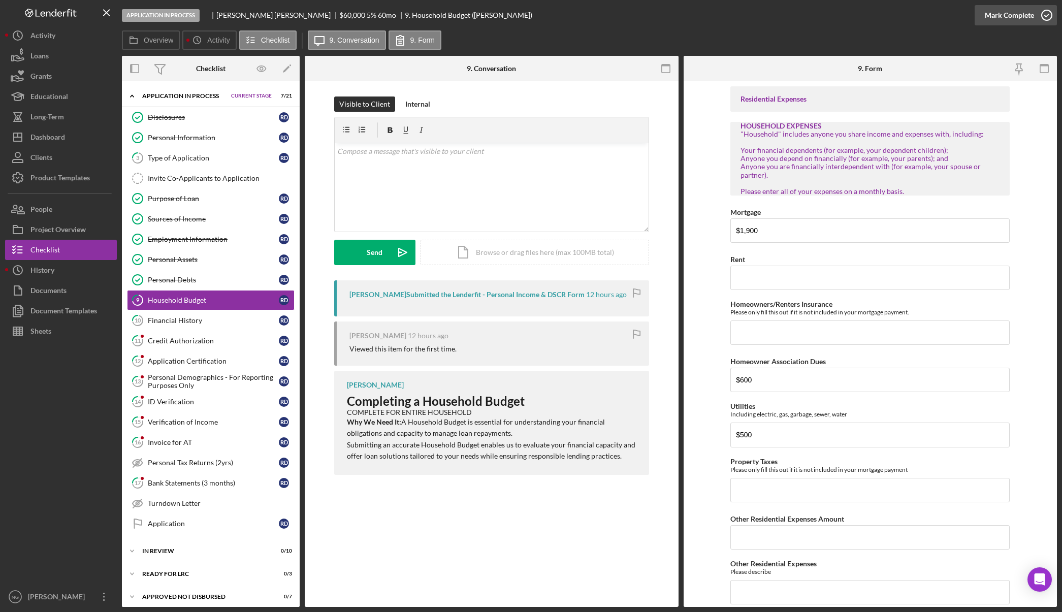
click at [1044, 18] on icon "button" at bounding box center [1046, 15] width 25 height 25
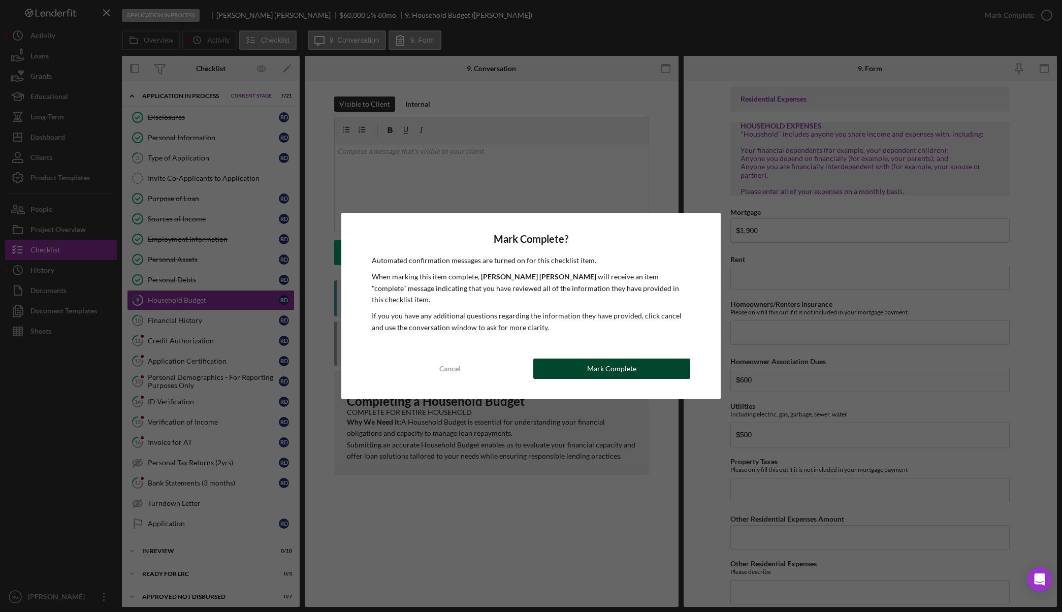
click at [598, 364] on div "Mark Complete" at bounding box center [611, 368] width 49 height 20
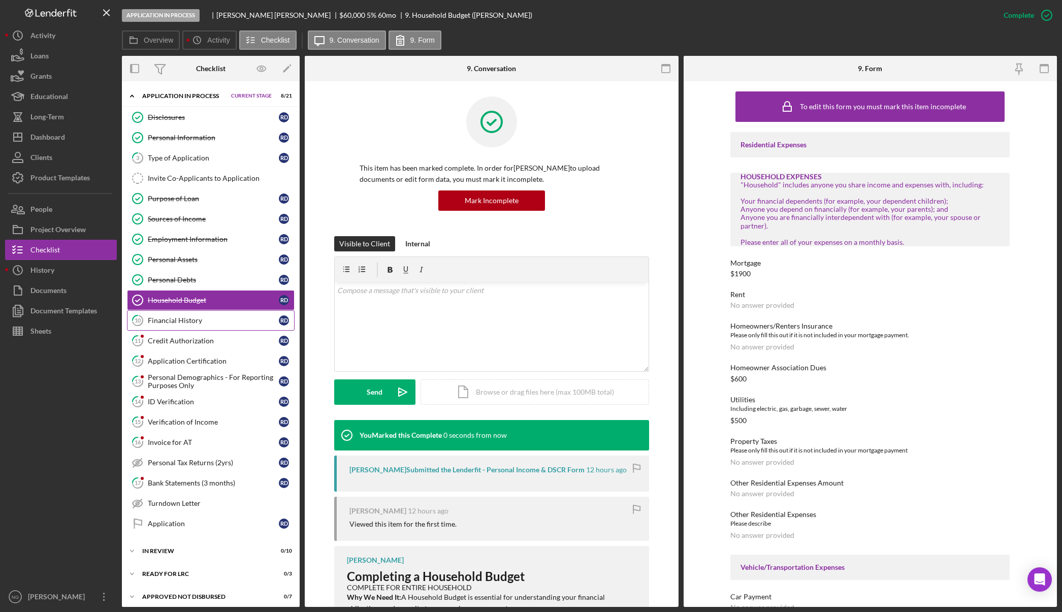
click at [210, 322] on div "Financial History" at bounding box center [213, 320] width 131 height 8
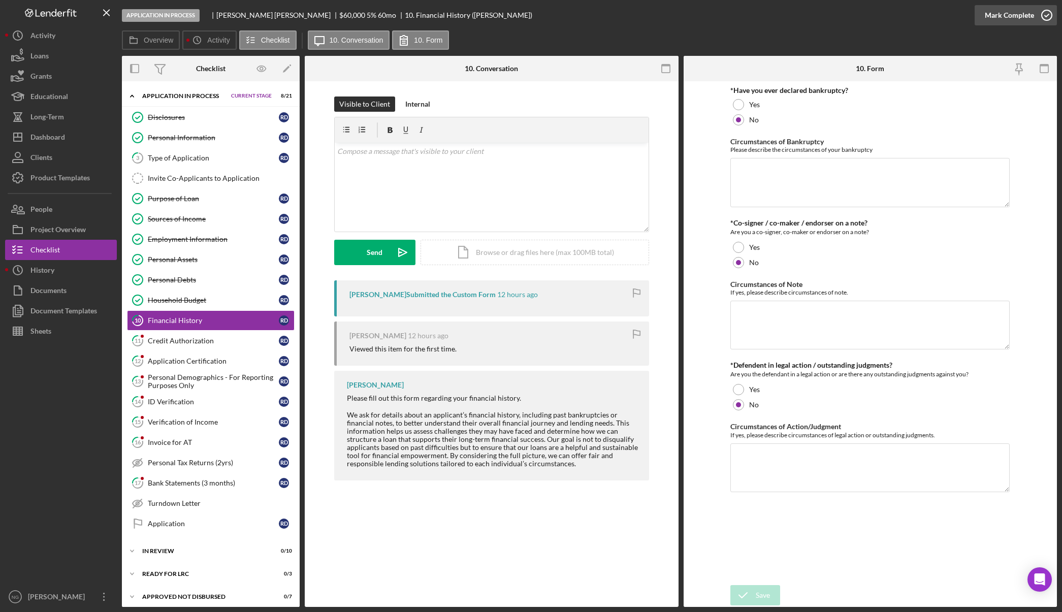
click at [1044, 23] on icon "button" at bounding box center [1046, 15] width 25 height 25
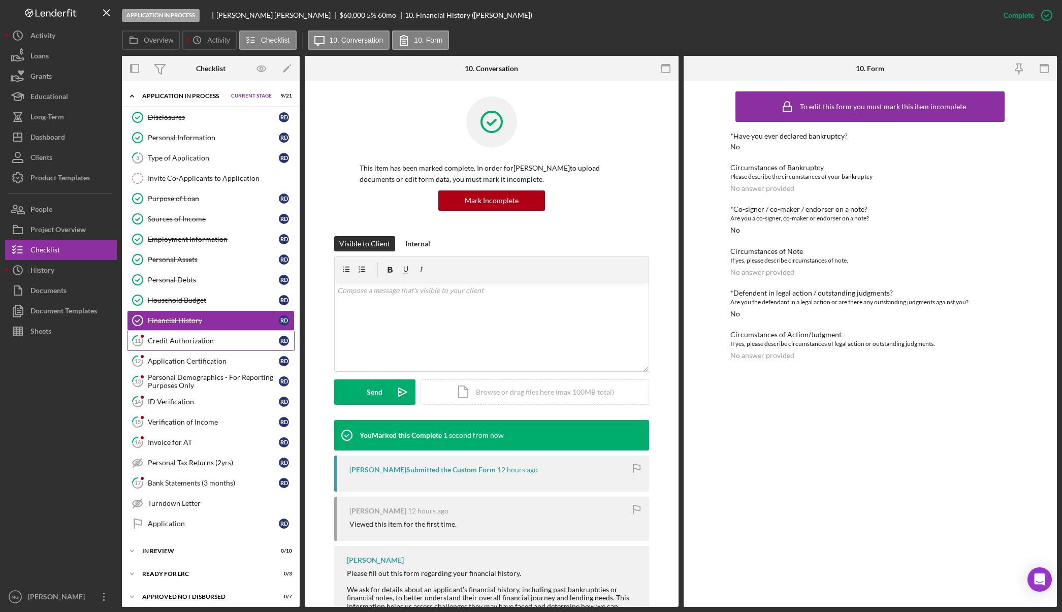
click at [225, 339] on div "Credit Authorization" at bounding box center [213, 341] width 131 height 8
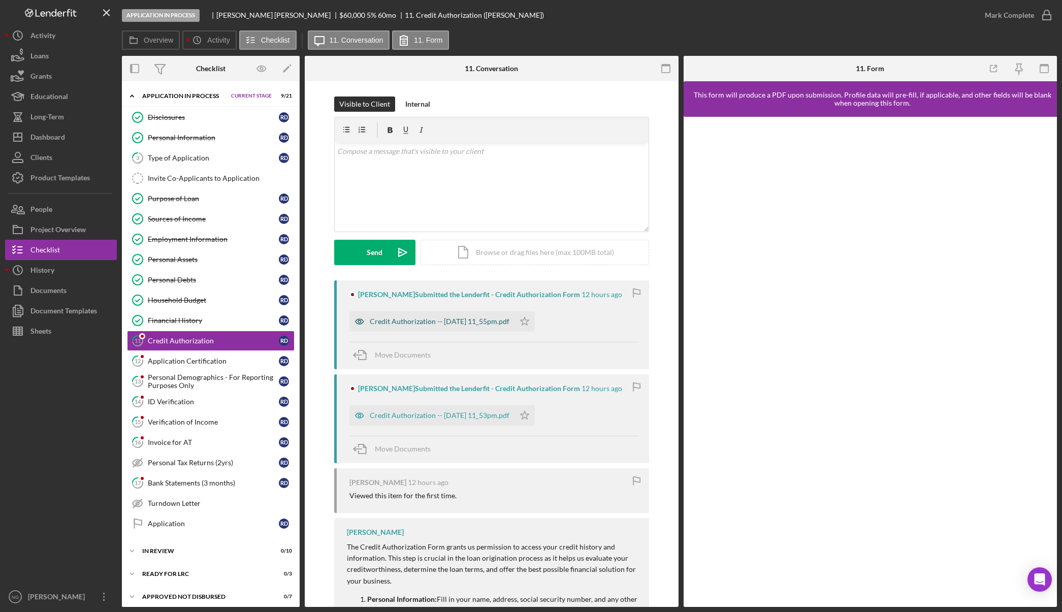
click at [444, 321] on div "Credit Authorization -- 2025-10-02 11_55pm.pdf" at bounding box center [440, 321] width 140 height 8
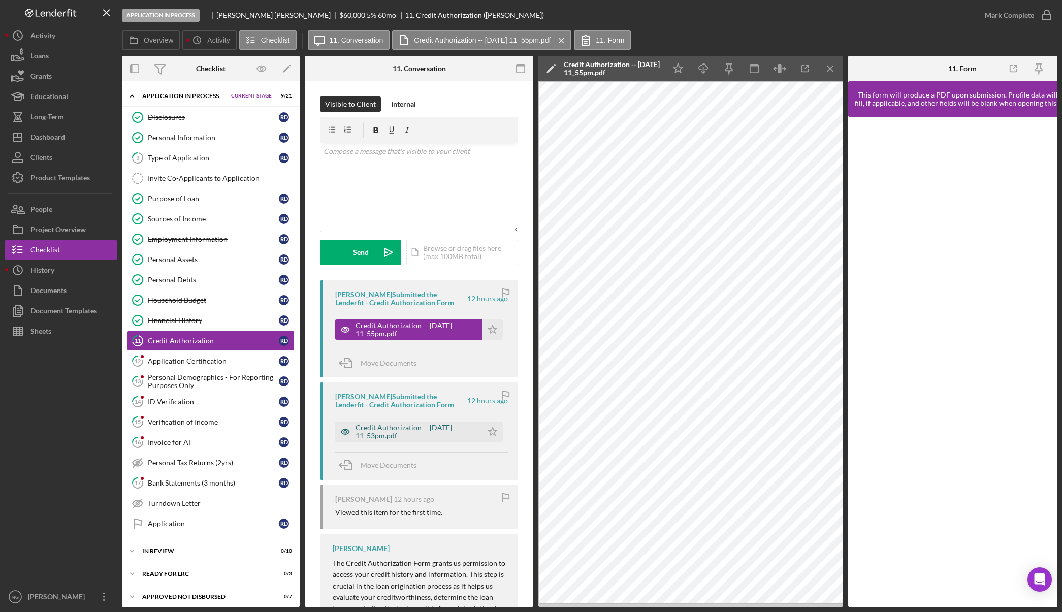
click at [416, 431] on div "Credit Authorization -- 2025-10-02 11_53pm.pdf" at bounding box center [416, 431] width 122 height 16
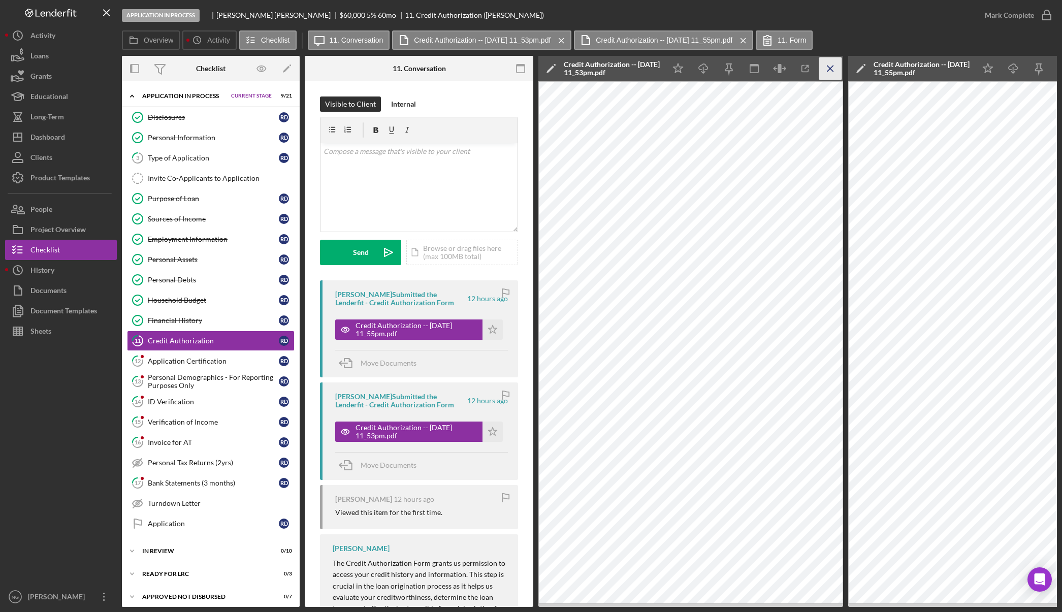
click at [827, 71] on line "button" at bounding box center [830, 68] width 6 height 6
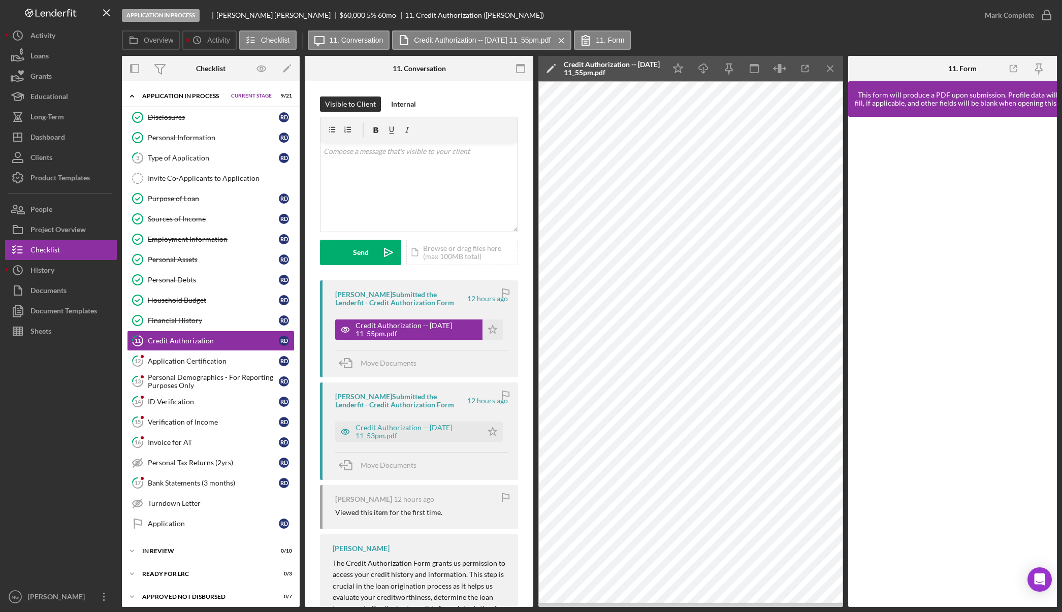
click at [827, 71] on line "button" at bounding box center [830, 68] width 6 height 6
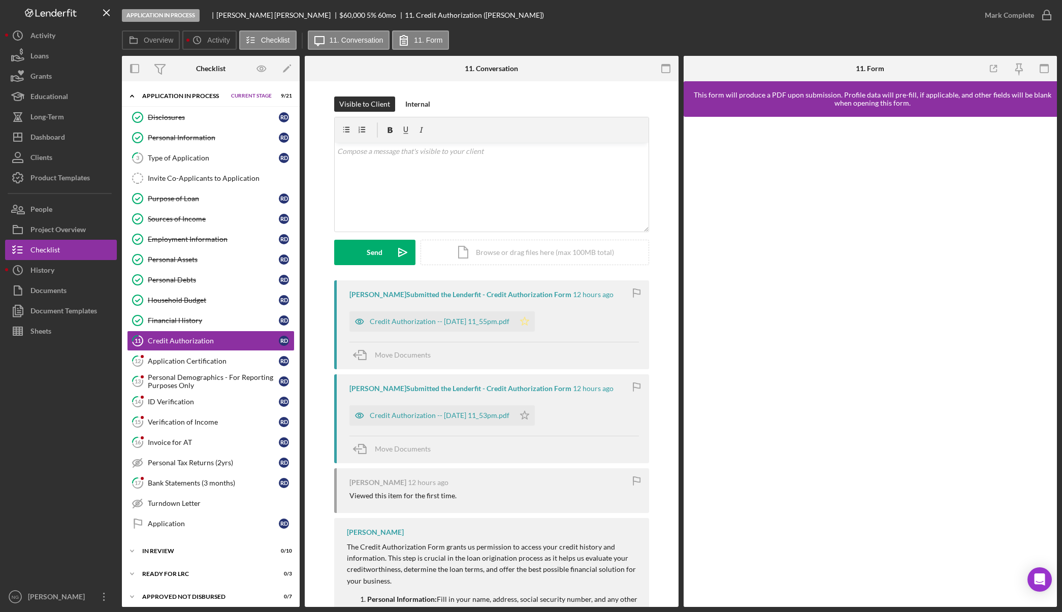
click at [535, 322] on icon "Icon/Star" at bounding box center [524, 321] width 20 height 20
click at [1031, 13] on div "Mark Complete" at bounding box center [1008, 15] width 49 height 20
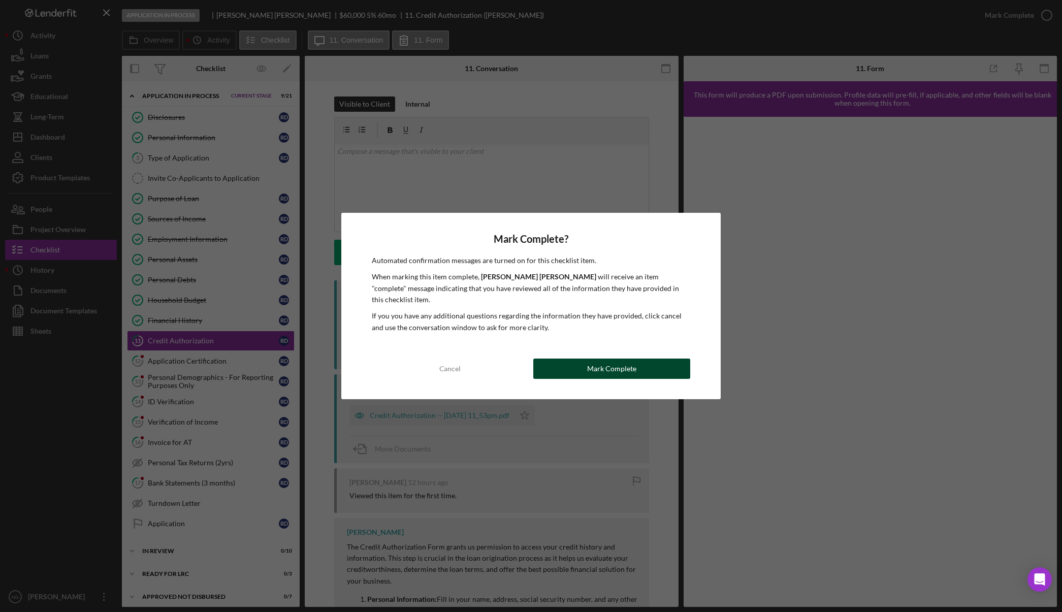
click at [653, 364] on button "Mark Complete" at bounding box center [611, 368] width 157 height 20
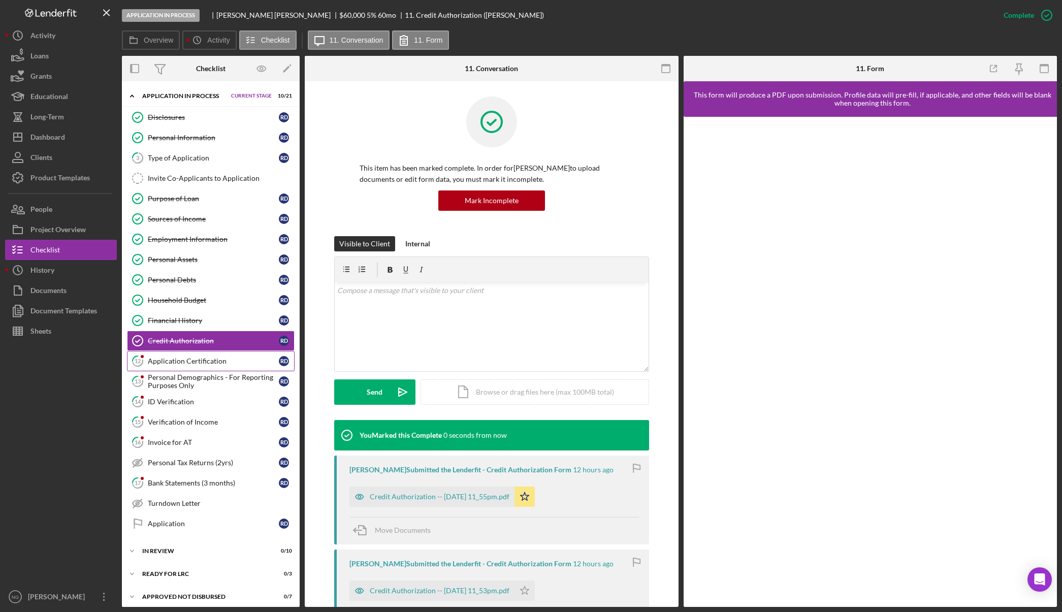
click at [189, 367] on link "12 Application Certification R D" at bounding box center [211, 361] width 168 height 20
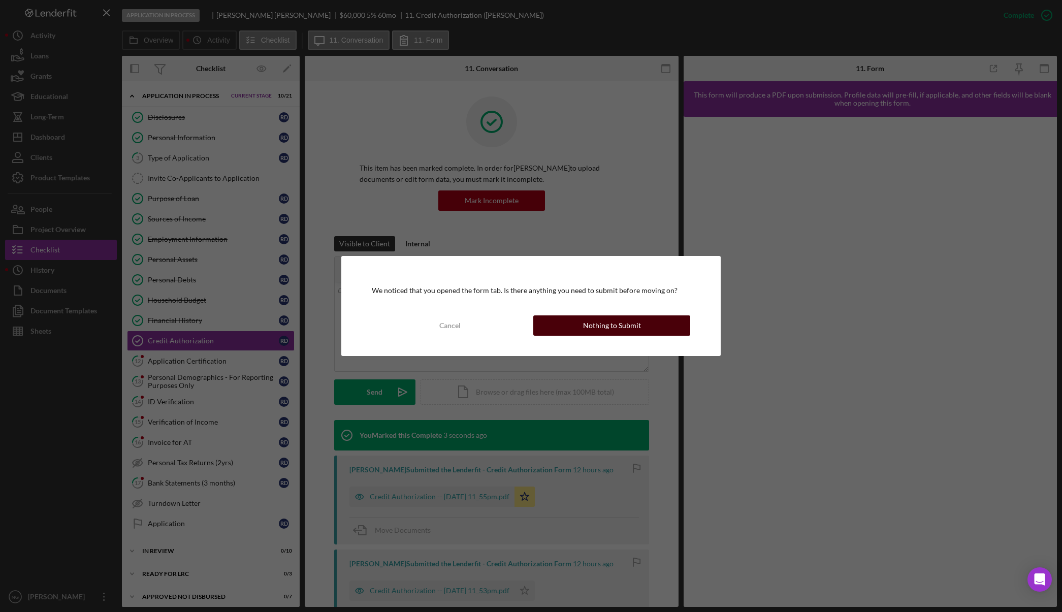
click at [576, 329] on button "Nothing to Submit" at bounding box center [611, 325] width 157 height 20
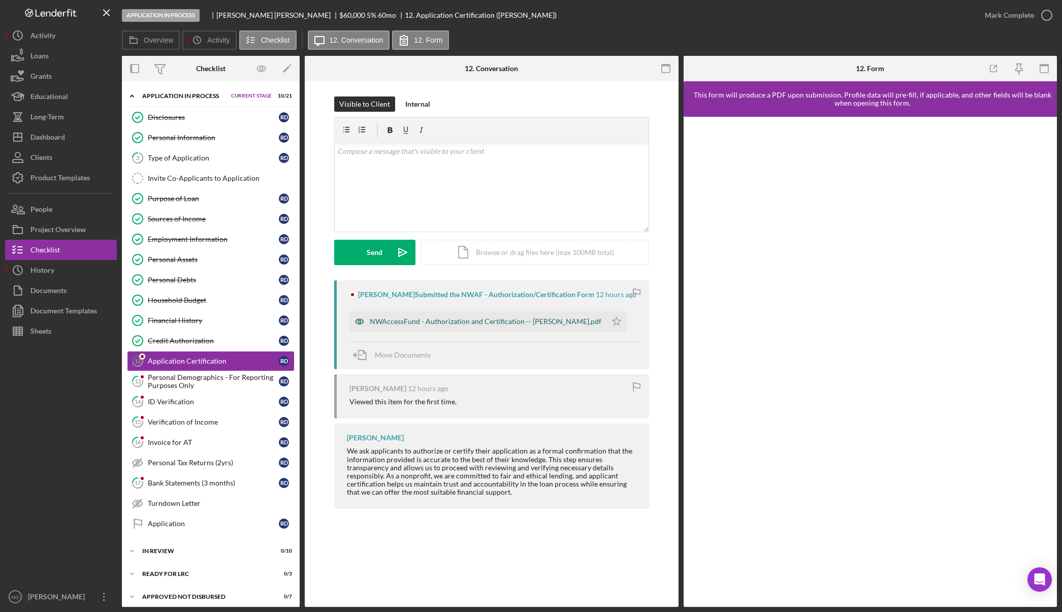
click at [544, 329] on div "NWAccessFund - Authorization and Certification -- Rachelle Dowling.pdf" at bounding box center [477, 321] width 257 height 20
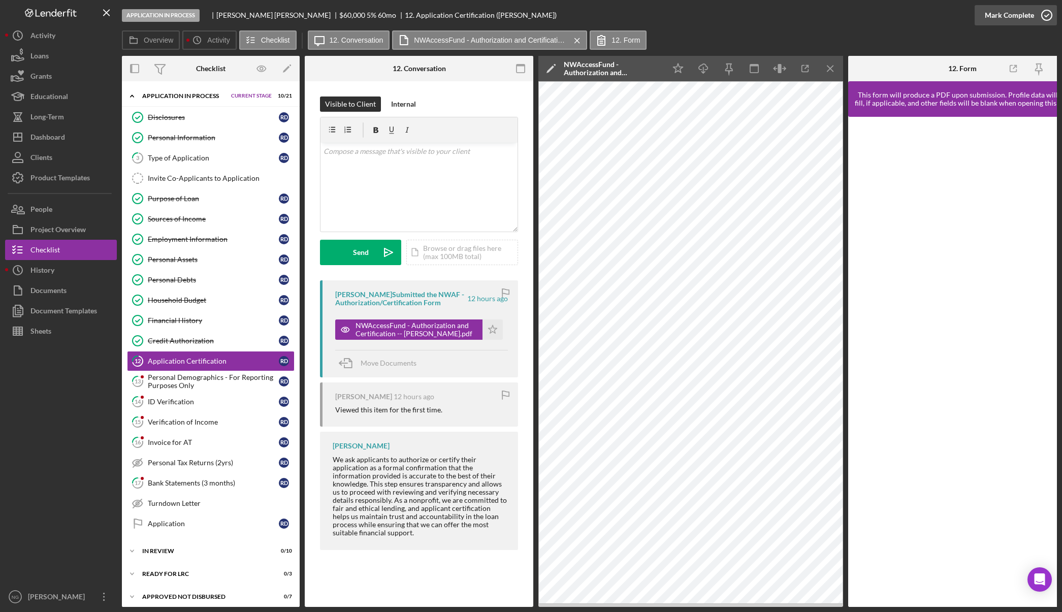
click at [1043, 18] on icon "button" at bounding box center [1046, 15] width 25 height 25
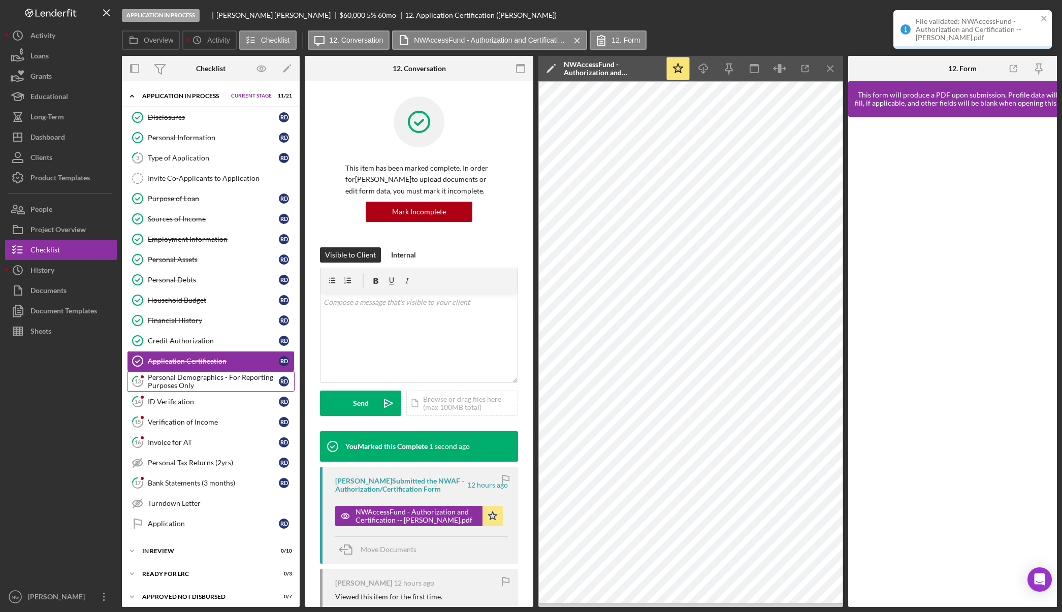
click at [220, 383] on div "Personal Demographics - For Reporting Purposes Only" at bounding box center [213, 381] width 131 height 16
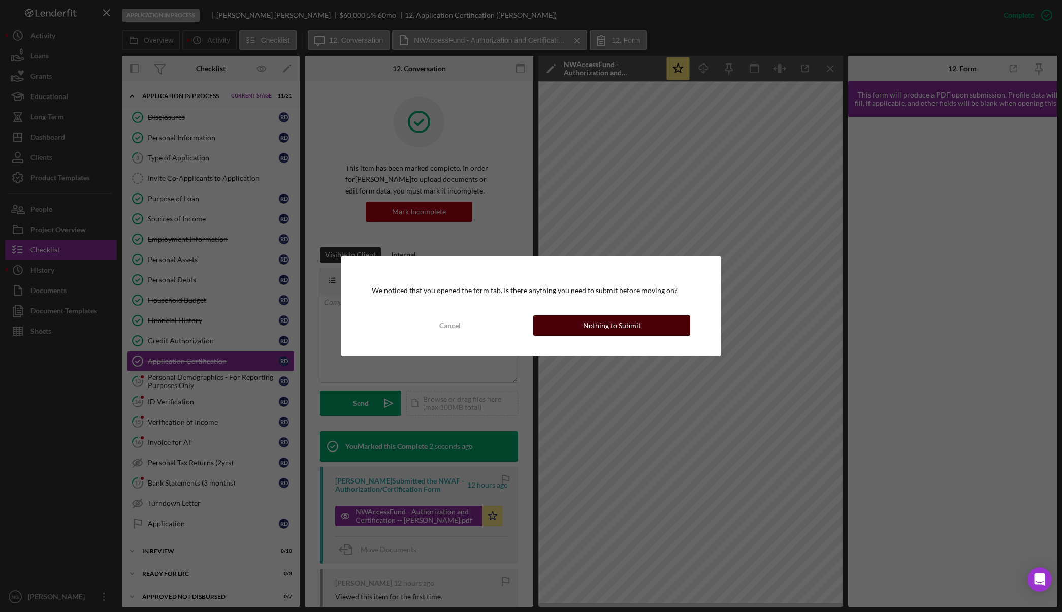
click at [618, 322] on div "Nothing to Submit" at bounding box center [612, 325] width 58 height 20
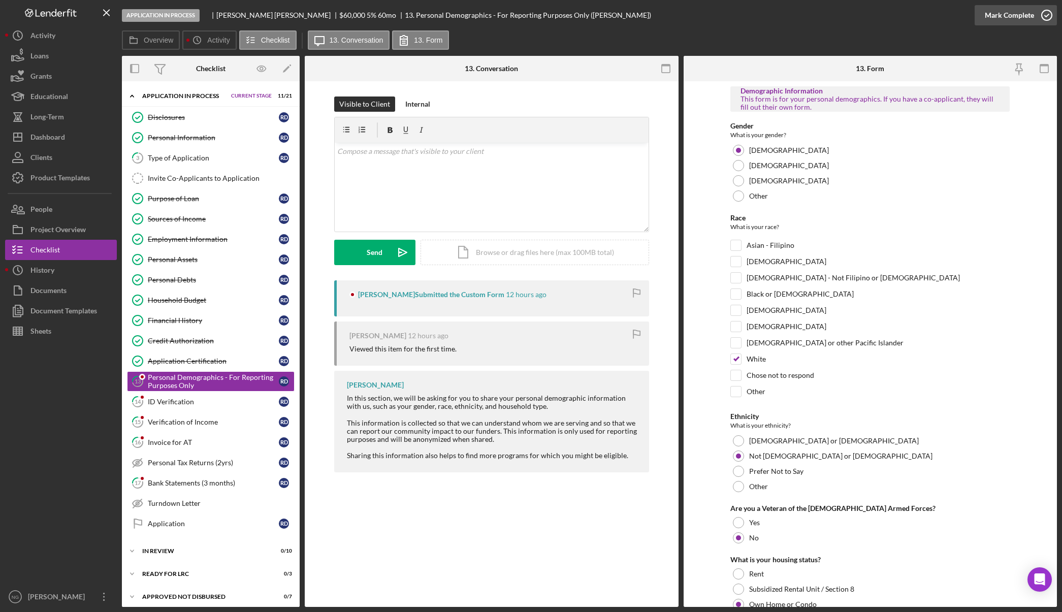
click at [1040, 18] on icon "button" at bounding box center [1046, 15] width 25 height 25
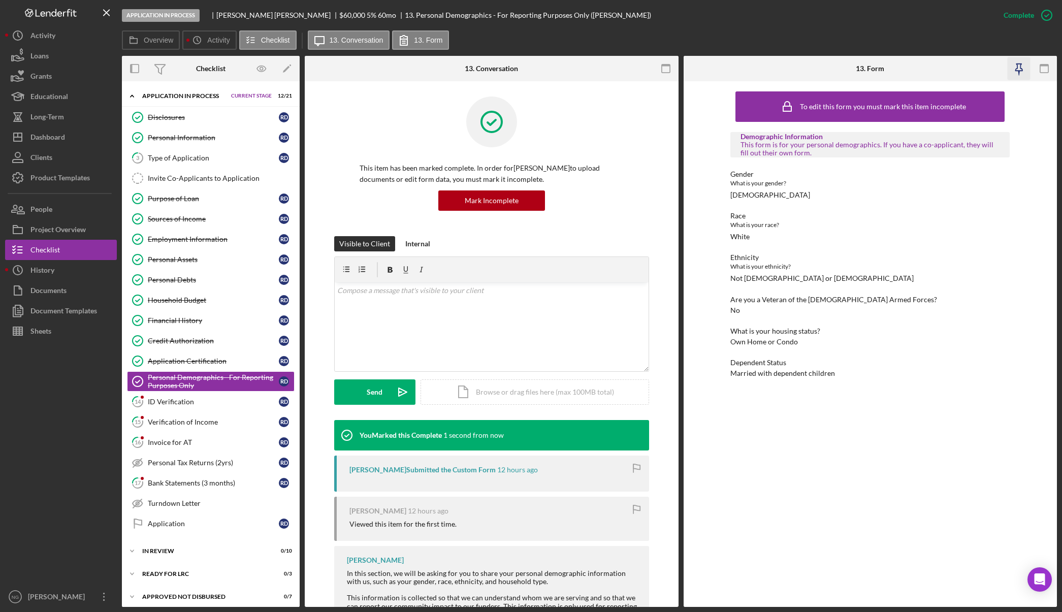
click at [1017, 72] on icon "button" at bounding box center [1018, 68] width 23 height 23
click at [667, 70] on icon "button" at bounding box center [665, 68] width 23 height 23
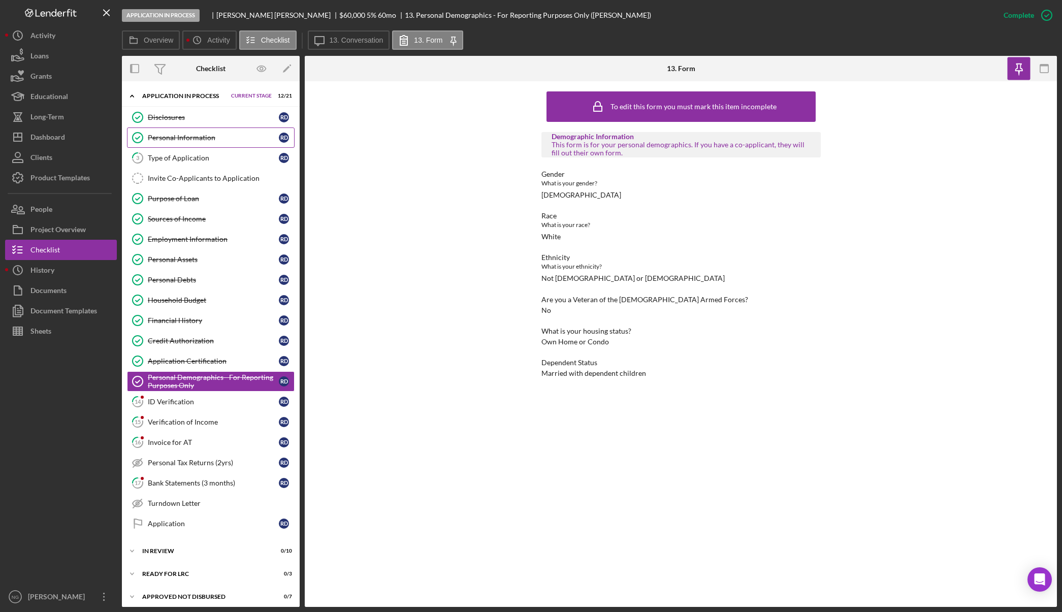
click at [210, 139] on div "Personal Information" at bounding box center [213, 138] width 131 height 8
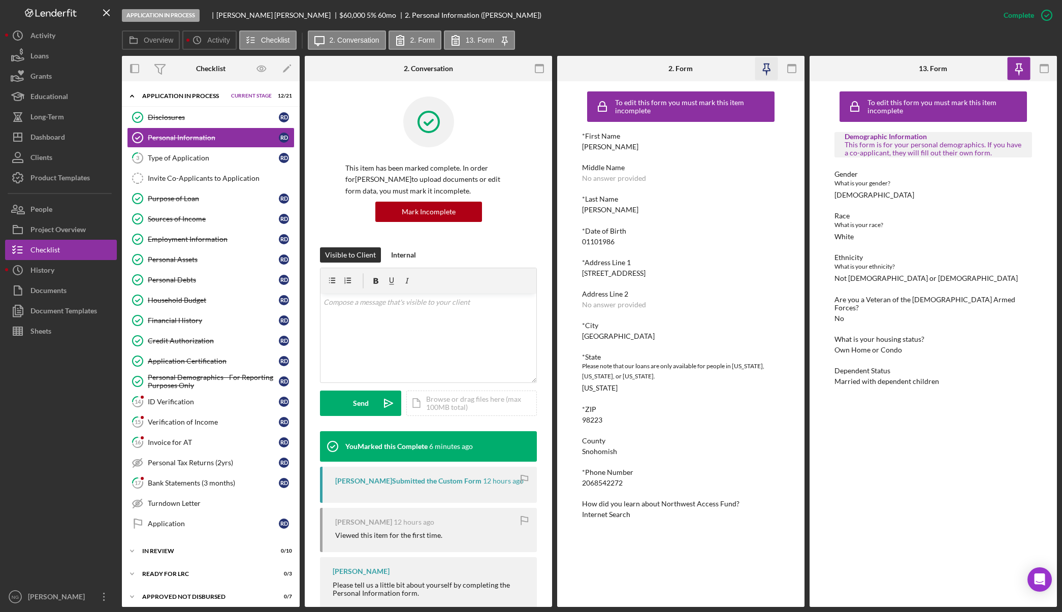
click at [768, 69] on icon "button" at bounding box center [765, 68] width 23 height 23
click at [534, 72] on icon "button" at bounding box center [539, 68] width 23 height 23
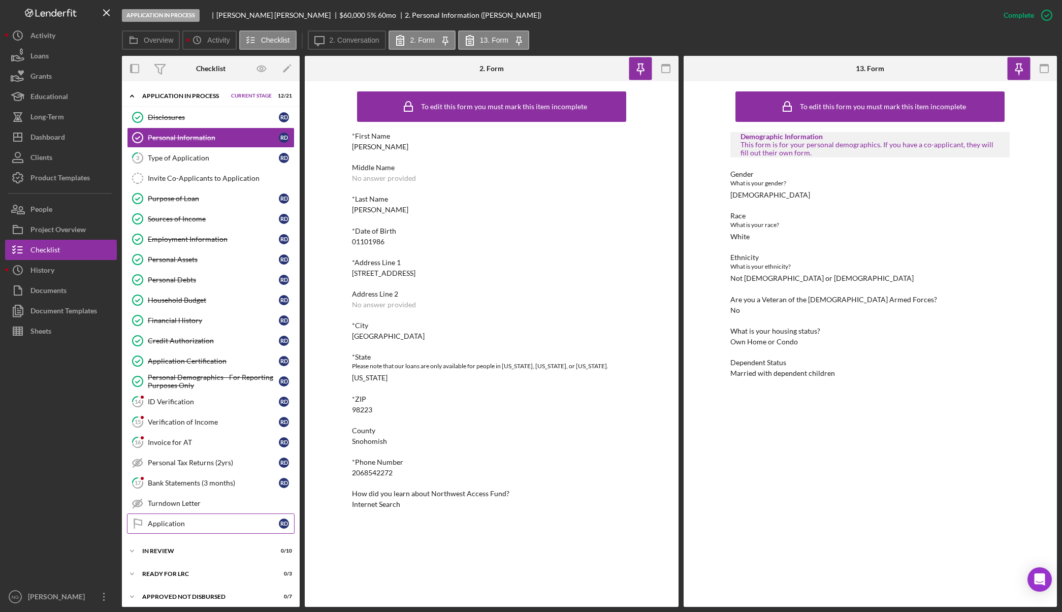
scroll to position [28, 0]
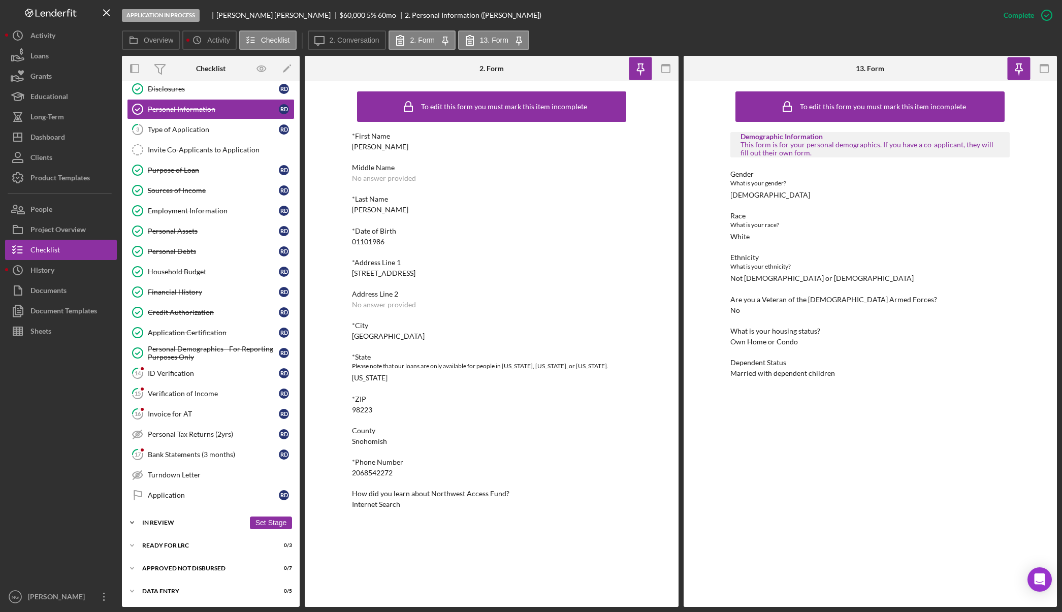
click at [215, 521] on div "In Review" at bounding box center [193, 522] width 103 height 6
click at [206, 564] on div "Personal Profile" at bounding box center [213, 564] width 131 height 8
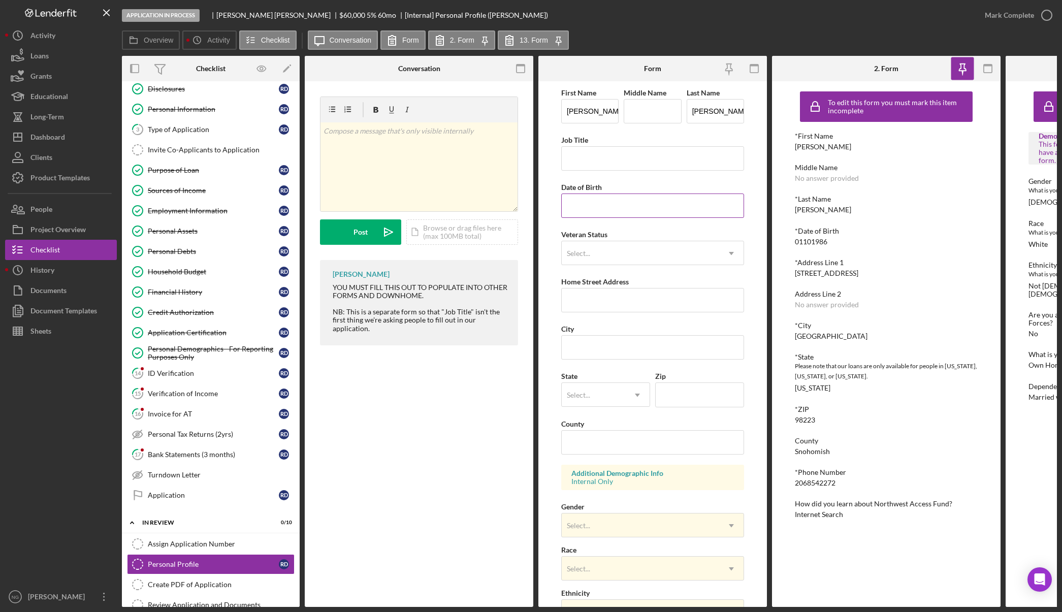
click at [602, 203] on input "Date of Birth" at bounding box center [652, 205] width 183 height 24
type input "01/10/1986"
click at [630, 252] on div "Select..." at bounding box center [640, 253] width 157 height 23
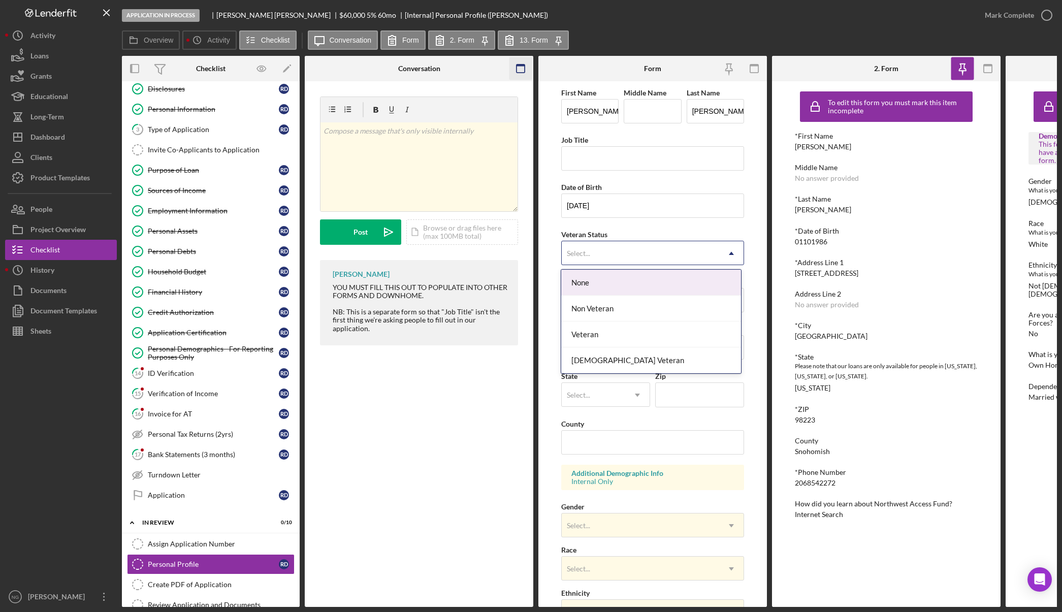
click at [520, 64] on rect "button" at bounding box center [520, 65] width 8 height 2
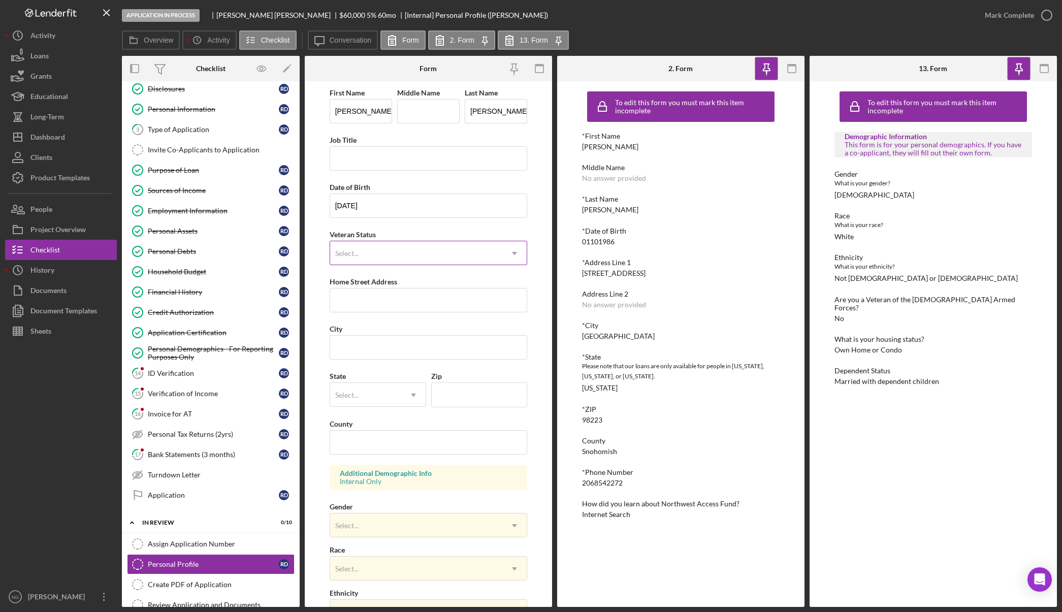
click at [447, 265] on div "Select..." at bounding box center [416, 253] width 173 height 23
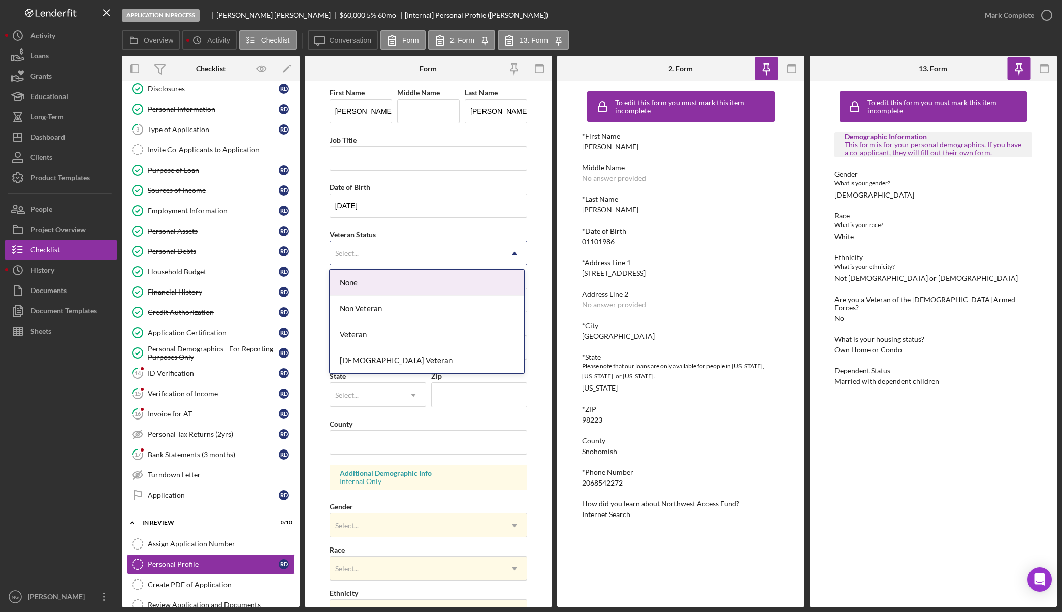
click at [447, 285] on div "None" at bounding box center [427, 283] width 194 height 26
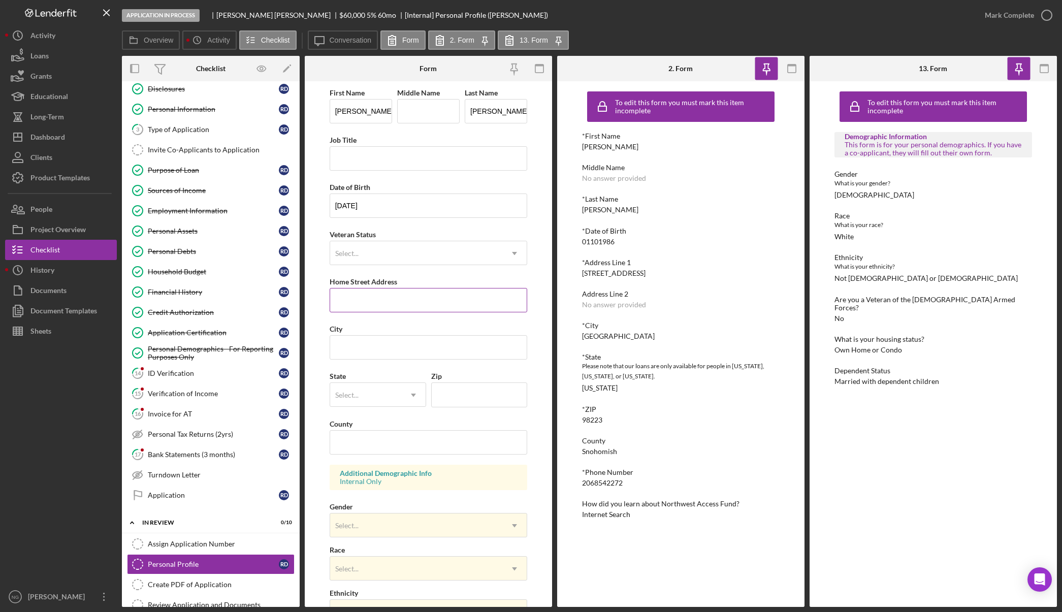
click at [436, 297] on input "Home Street Address" at bounding box center [429, 300] width 198 height 24
drag, startPoint x: 658, startPoint y: 276, endPoint x: 582, endPoint y: 272, distance: 75.3
click at [582, 272] on div "*Address Line 1 17930 116th Place NE" at bounding box center [681, 267] width 198 height 19
copy div "17930 116th Place NE"
click at [391, 301] on input "Home Street Address" at bounding box center [429, 300] width 198 height 24
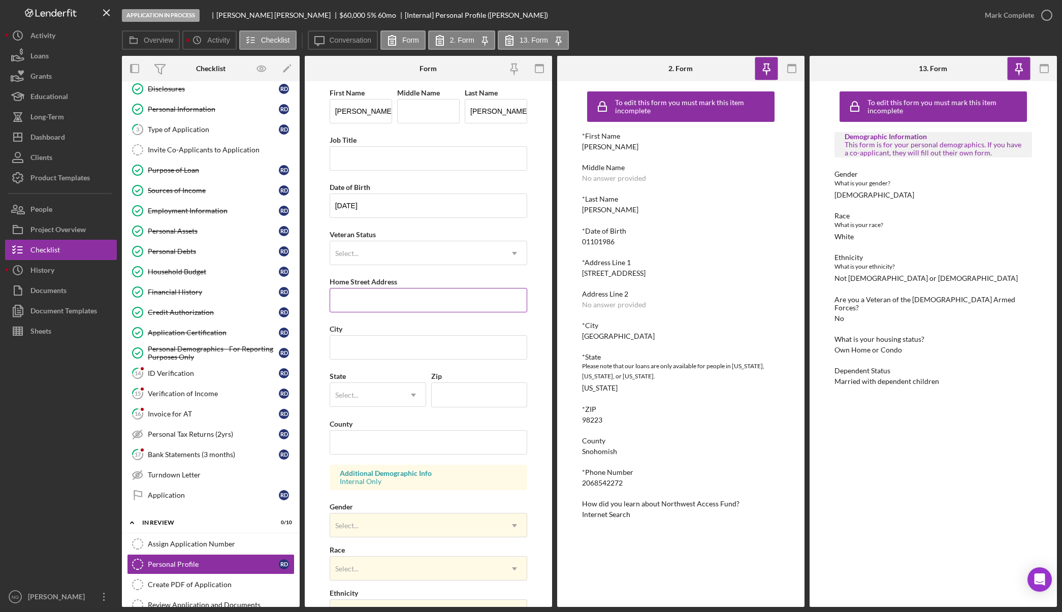
paste input "17930 116th Place NE"
type input "17930 116th Place NE"
click at [395, 254] on div "Select..." at bounding box center [416, 253] width 173 height 23
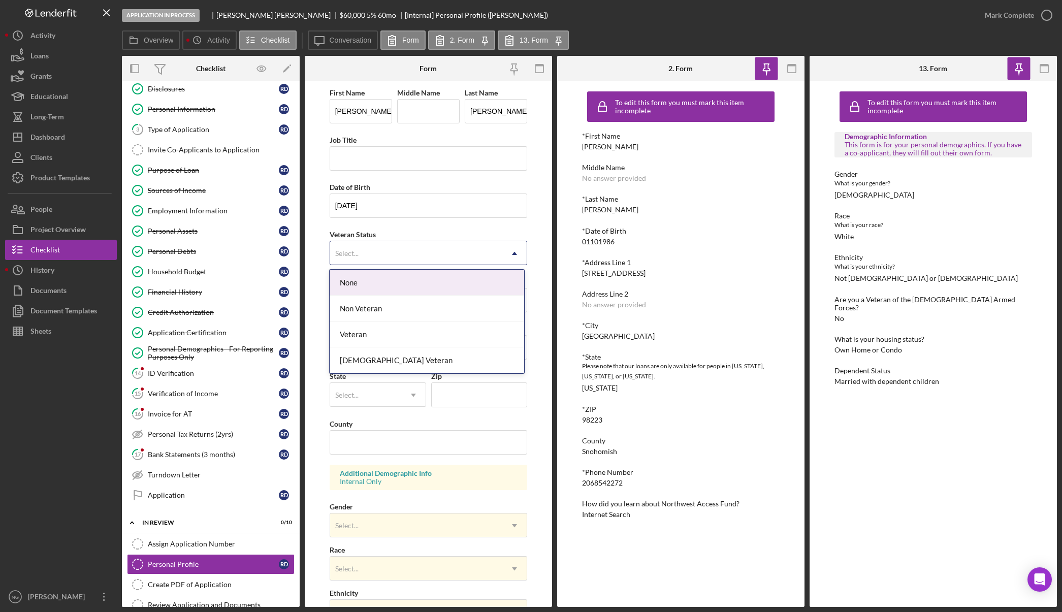
click at [395, 287] on div "None" at bounding box center [427, 283] width 194 height 26
click at [402, 255] on div "Select..." at bounding box center [416, 253] width 173 height 23
click at [400, 310] on div "Non Veteran" at bounding box center [427, 309] width 194 height 26
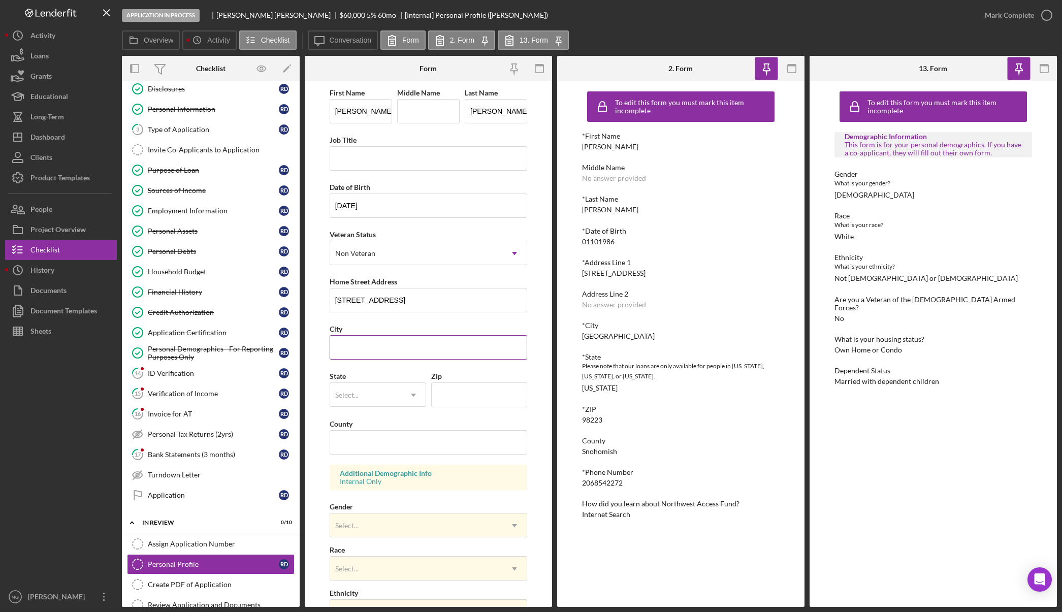
click at [400, 346] on input "City" at bounding box center [429, 347] width 198 height 24
type input "Arlington"
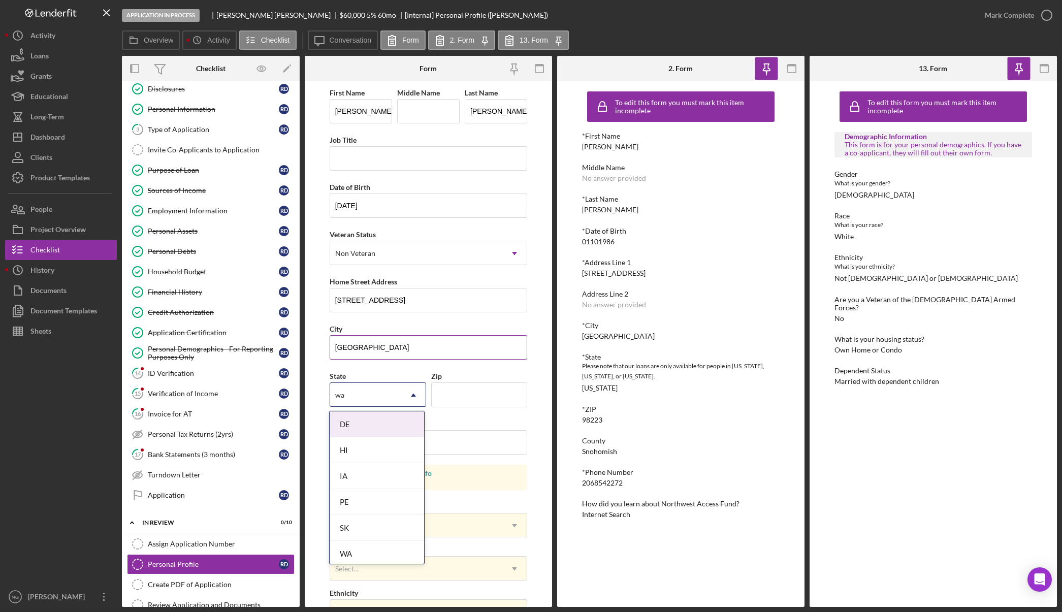
type input "was"
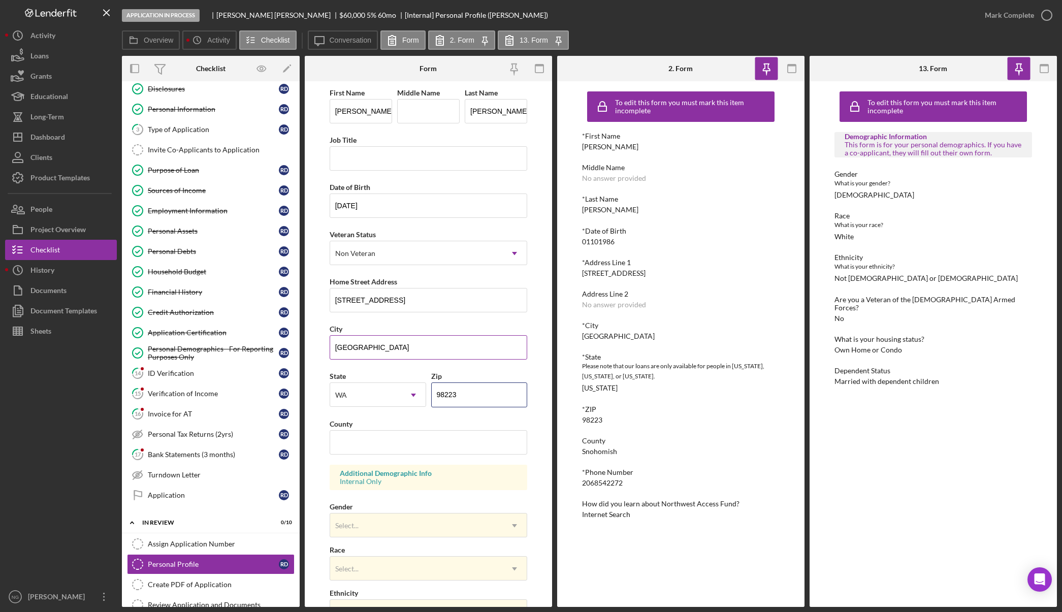
type input "98223"
type input "Snohomish"
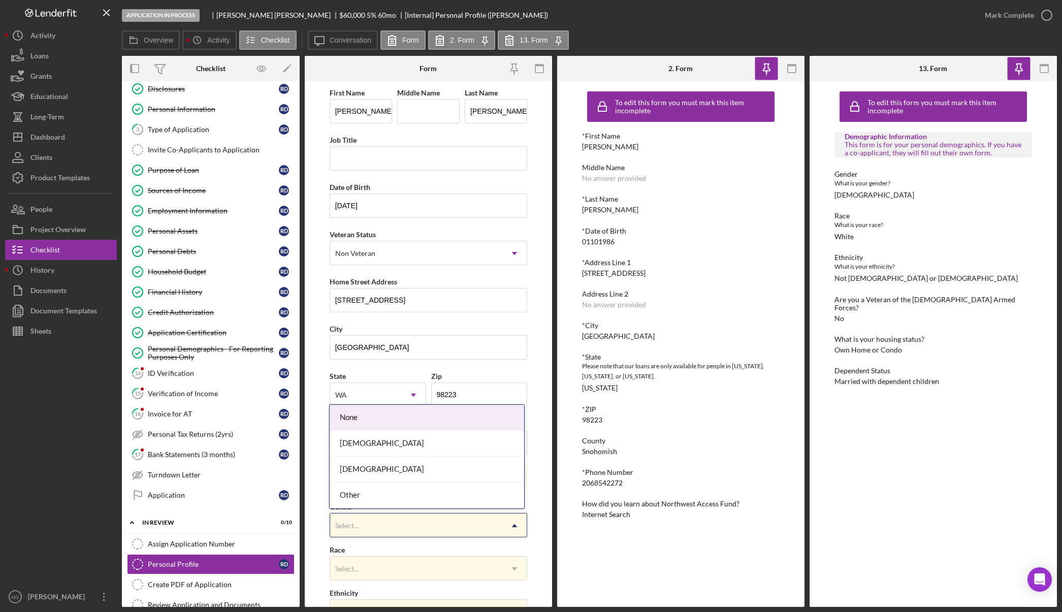
click at [384, 520] on div "Select..." at bounding box center [416, 525] width 173 height 23
click at [402, 440] on div "Female" at bounding box center [427, 444] width 194 height 26
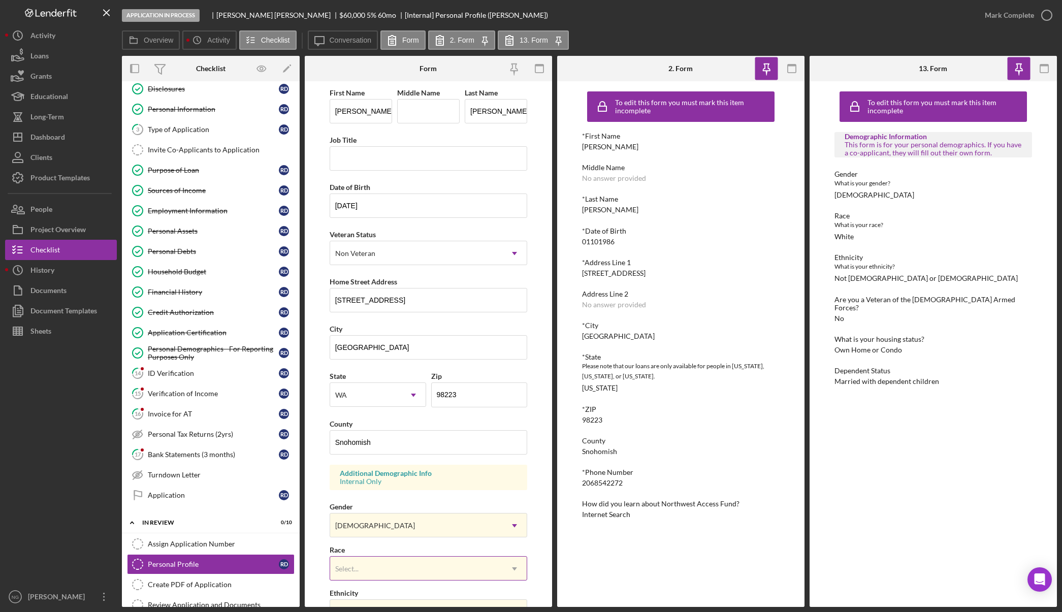
click at [367, 565] on div "Select..." at bounding box center [416, 568] width 173 height 23
click at [397, 574] on div "Select..." at bounding box center [416, 568] width 173 height 23
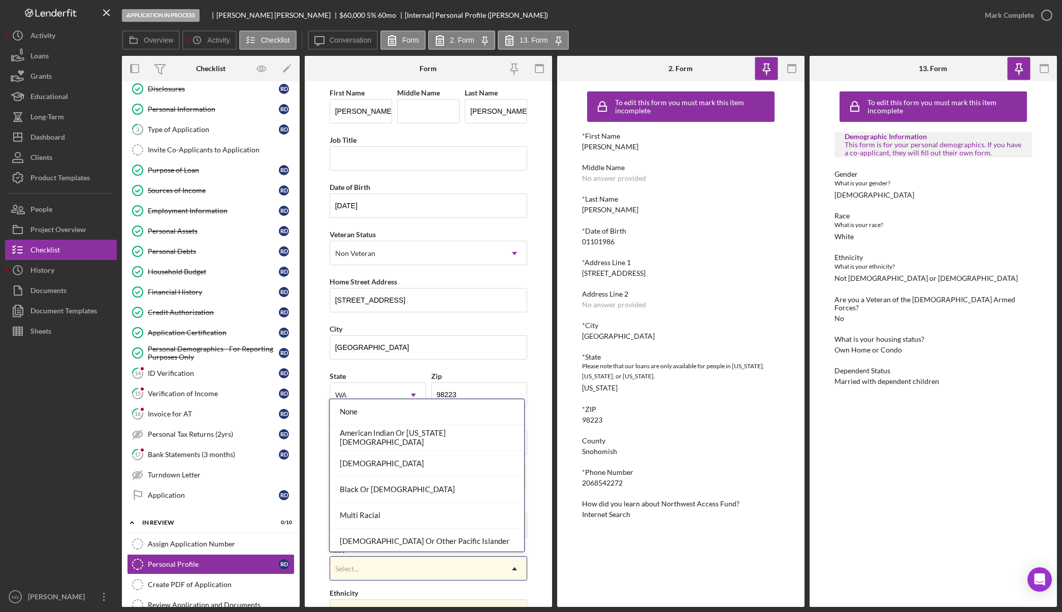
scroll to position [55, 0]
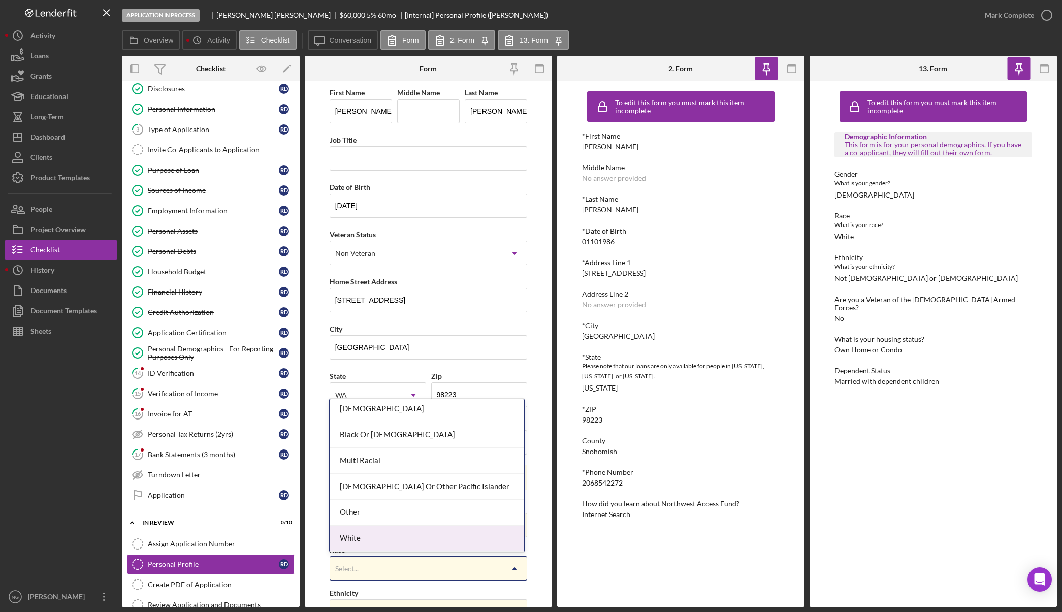
click at [408, 536] on div "White" at bounding box center [427, 539] width 194 height 26
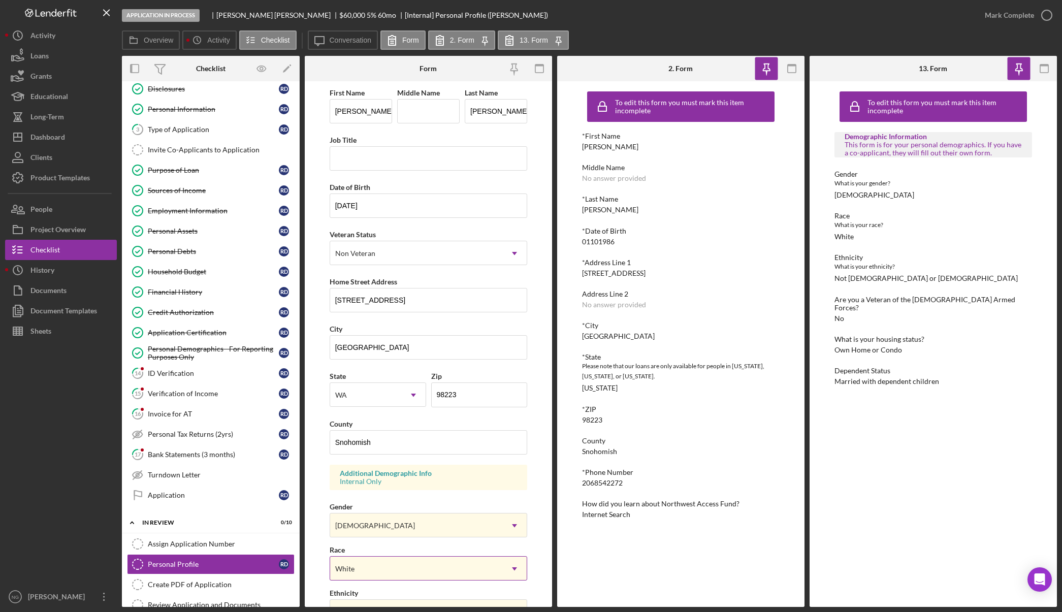
click at [403, 570] on div "White" at bounding box center [416, 568] width 173 height 23
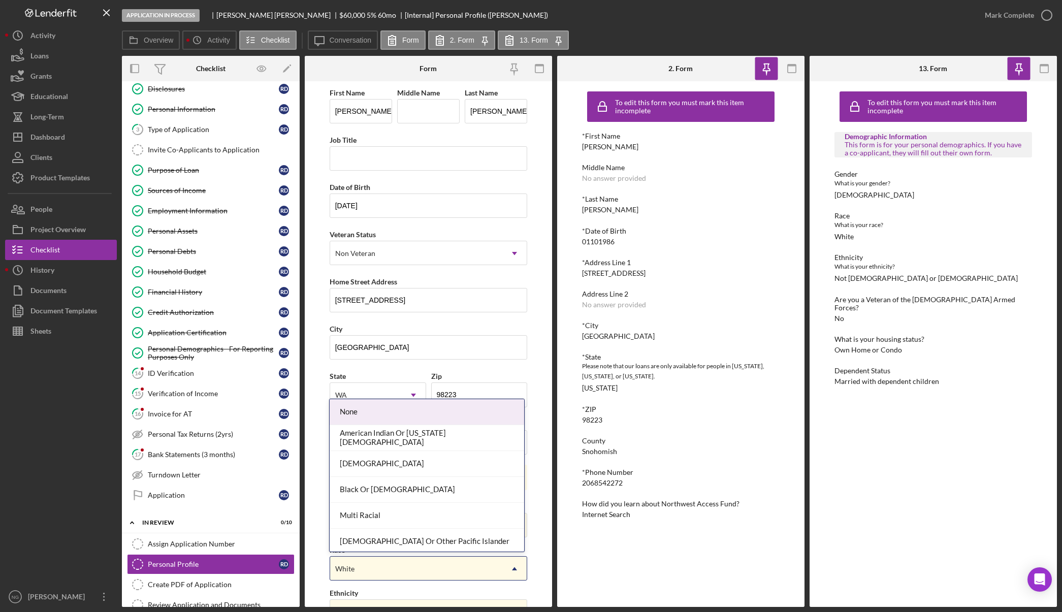
click at [408, 570] on div "White" at bounding box center [416, 568] width 173 height 23
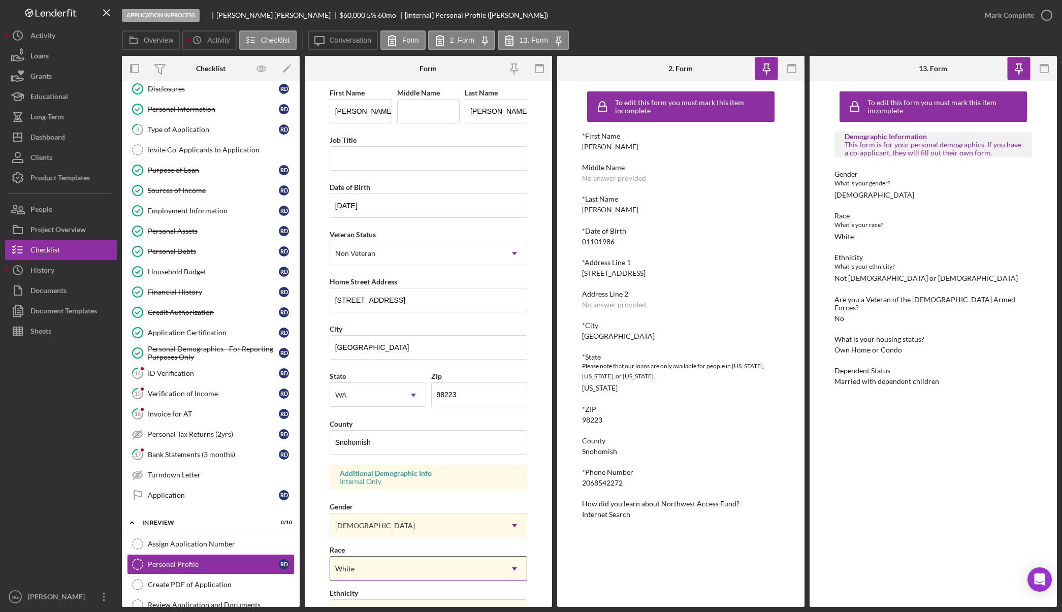
scroll to position [152, 0]
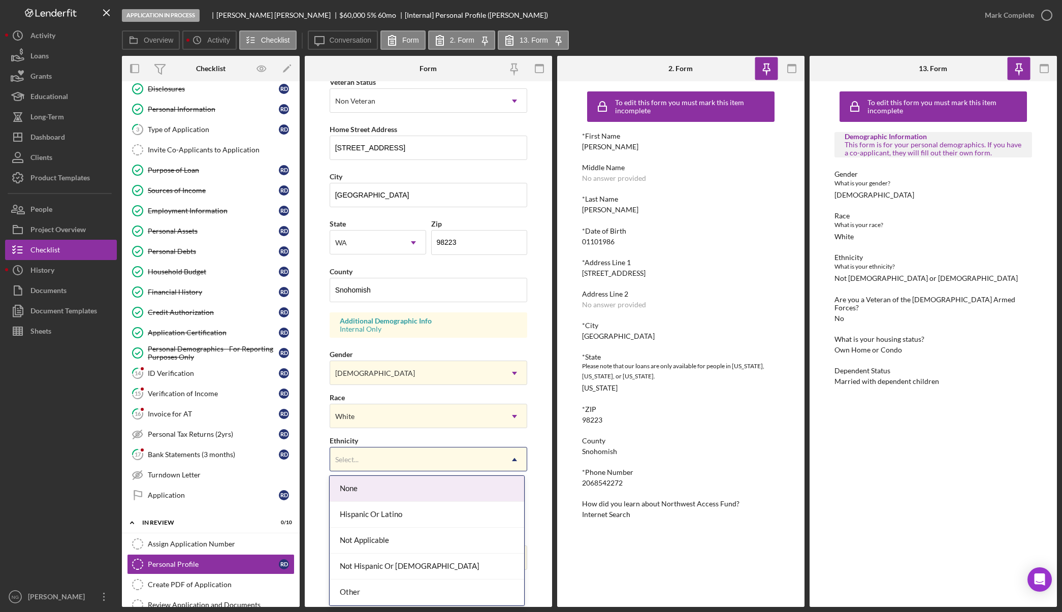
click at [416, 459] on div "Select..." at bounding box center [416, 459] width 173 height 23
click at [392, 566] on div "Not Hispanic Or Latino" at bounding box center [427, 566] width 194 height 26
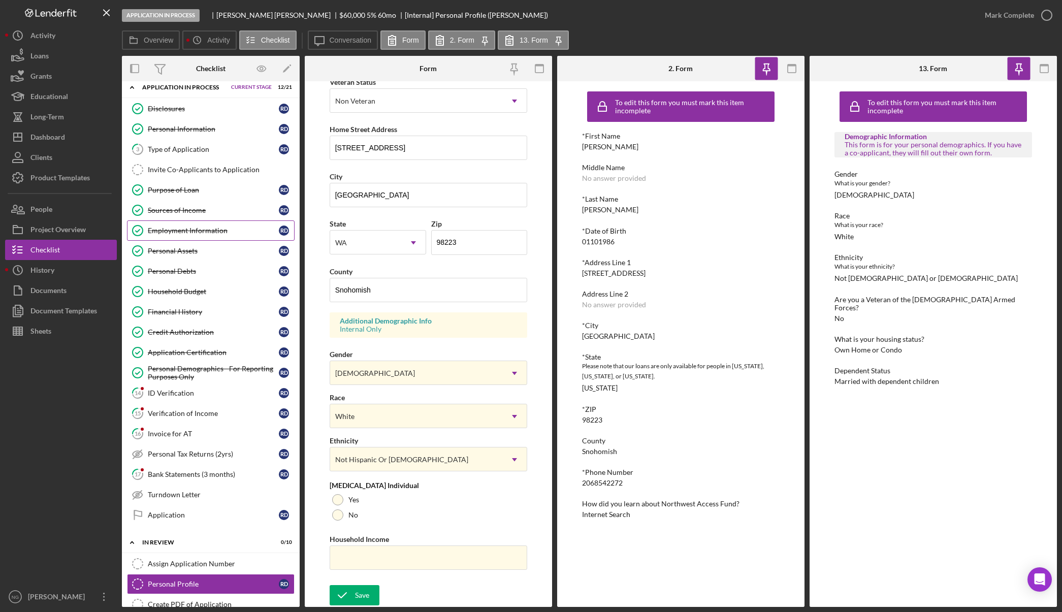
scroll to position [0, 0]
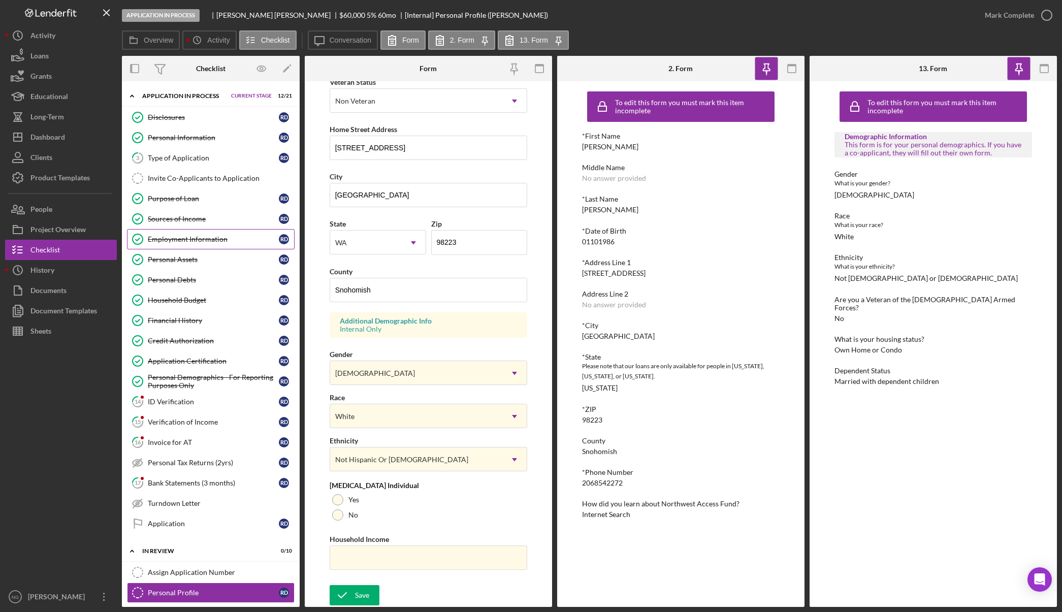
click at [224, 241] on div "Employment Information" at bounding box center [213, 239] width 131 height 8
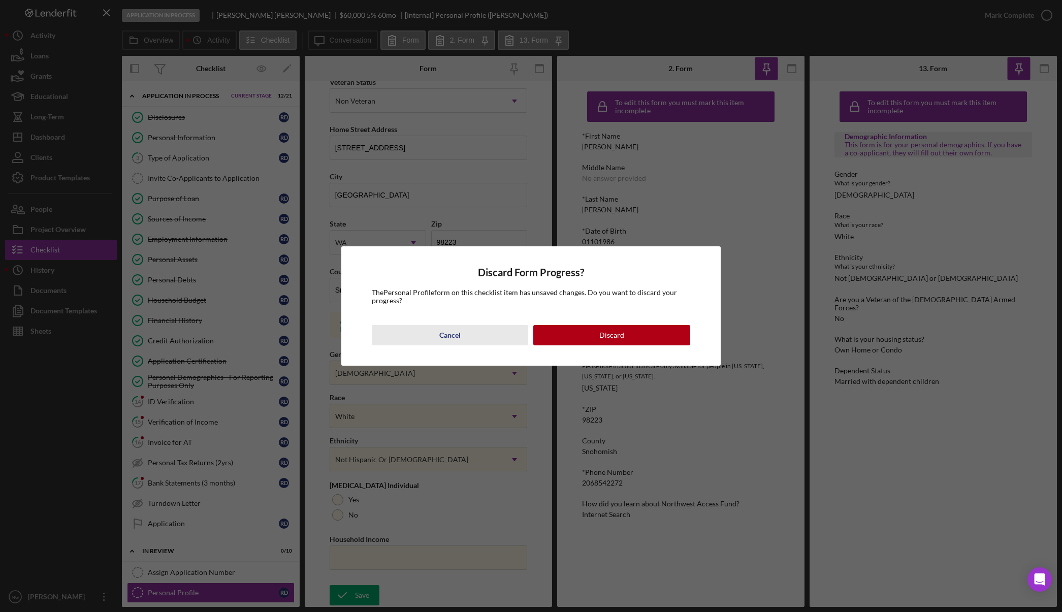
click at [467, 339] on button "Cancel" at bounding box center [450, 335] width 157 height 20
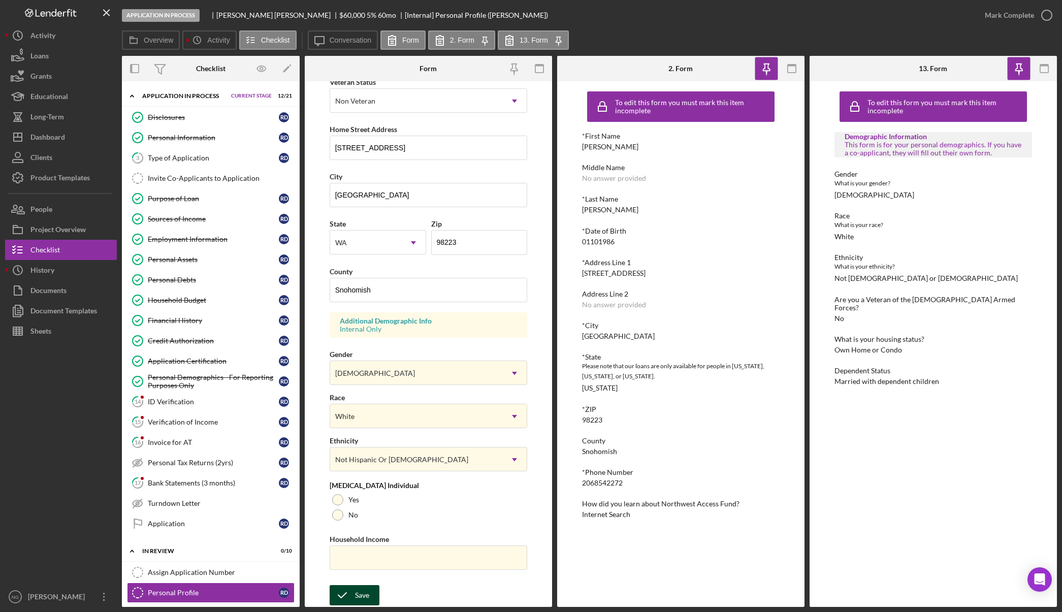
click at [362, 593] on div "Save" at bounding box center [362, 595] width 14 height 20
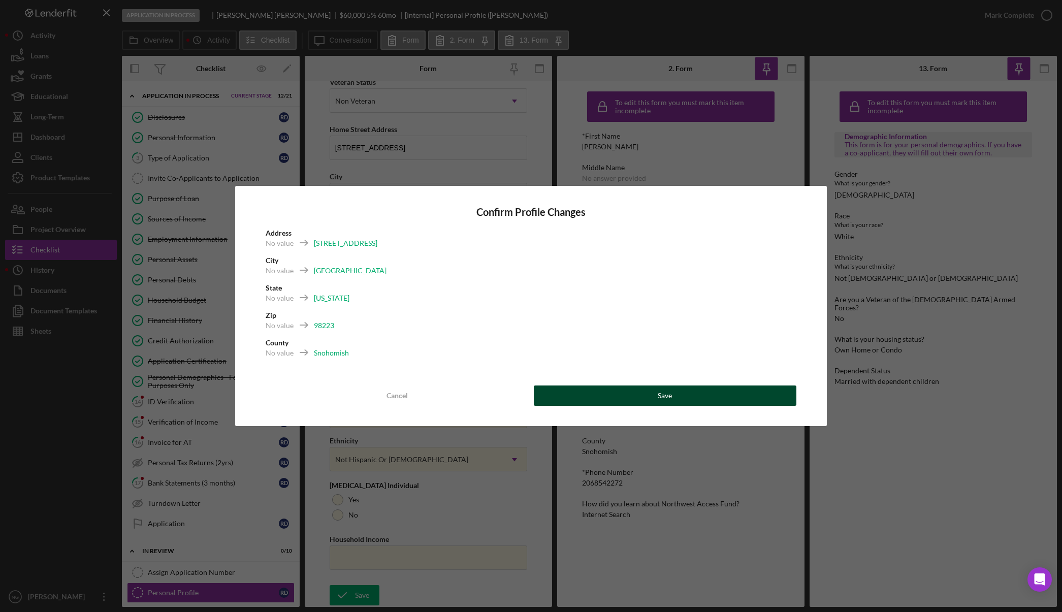
click at [709, 395] on button "Save" at bounding box center [665, 395] width 263 height 20
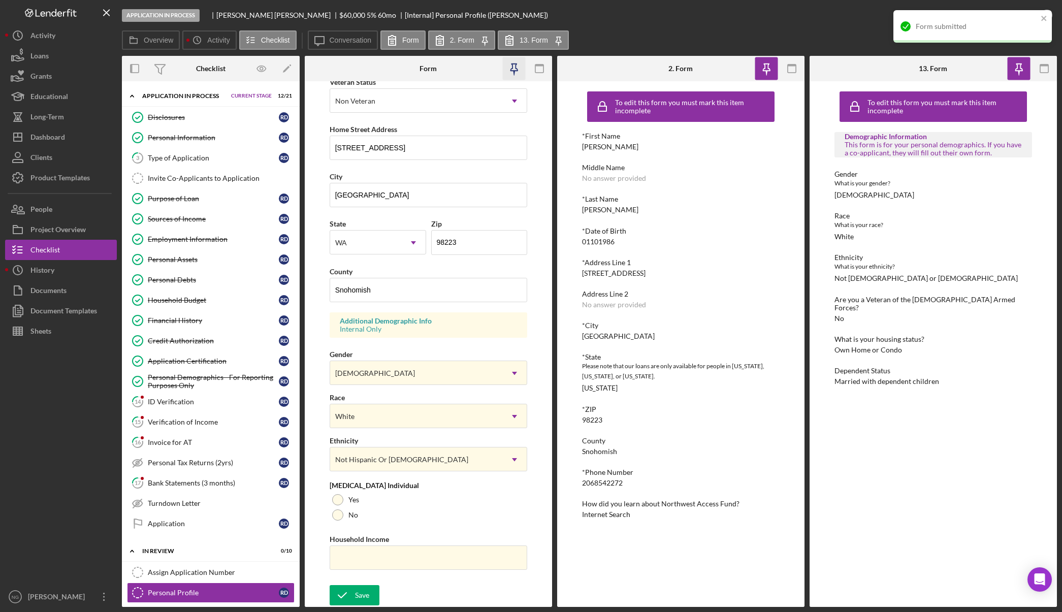
click at [513, 66] on icon "button" at bounding box center [513, 68] width 23 height 23
click at [795, 65] on rect "button" at bounding box center [791, 65] width 8 height 2
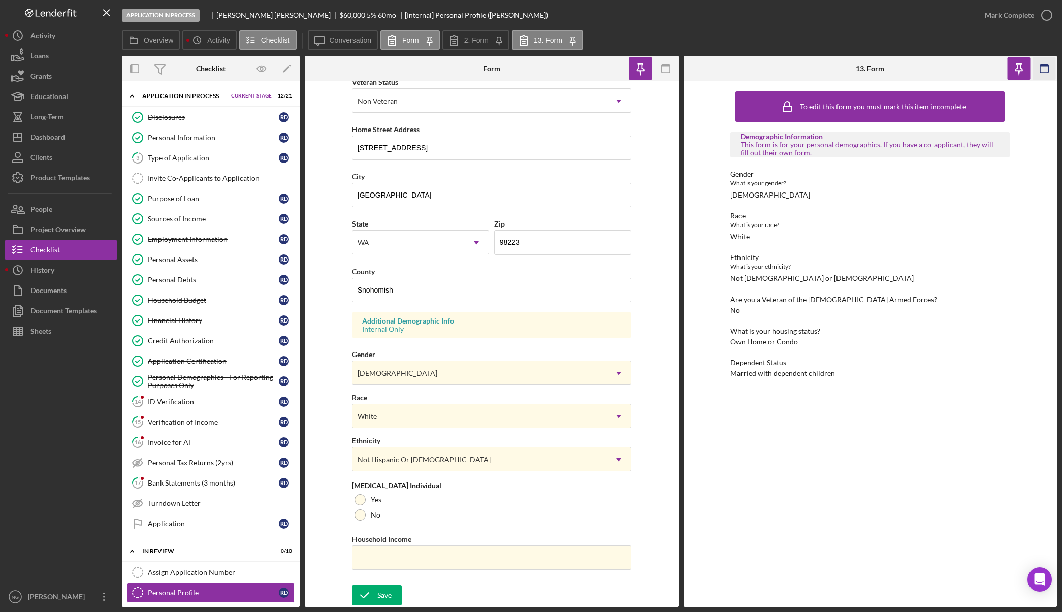
click at [1040, 71] on rect "button" at bounding box center [1044, 68] width 8 height 8
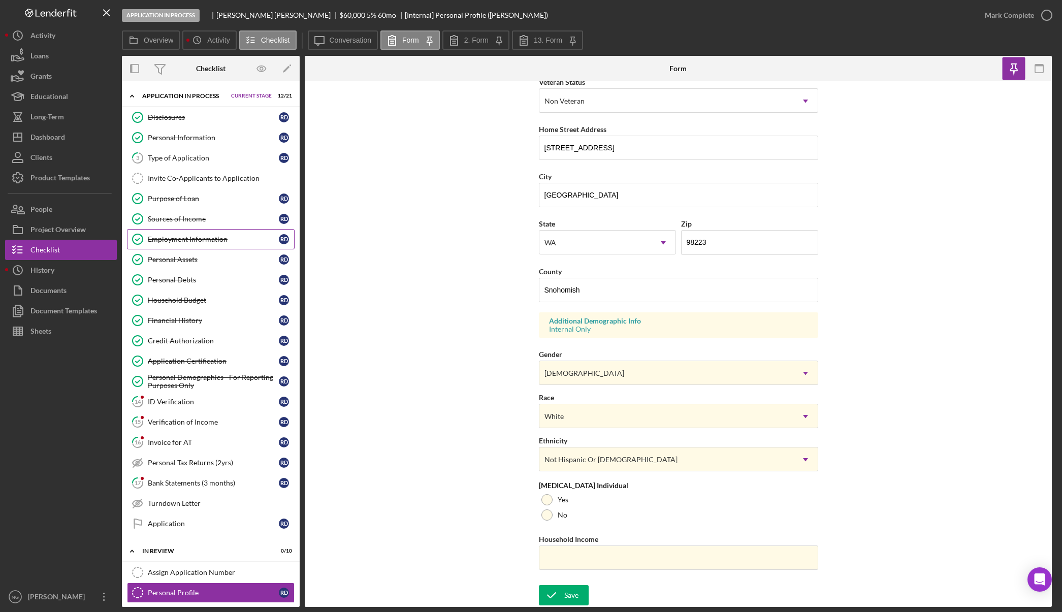
click at [202, 238] on div "Employment Information" at bounding box center [213, 239] width 131 height 8
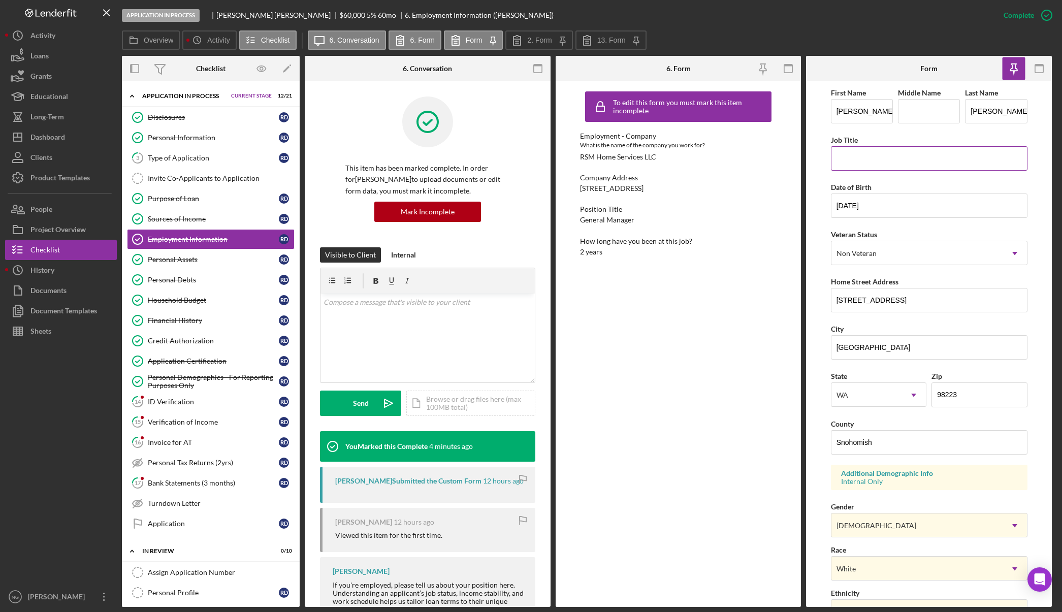
click at [874, 156] on input "Job Title" at bounding box center [929, 158] width 196 height 24
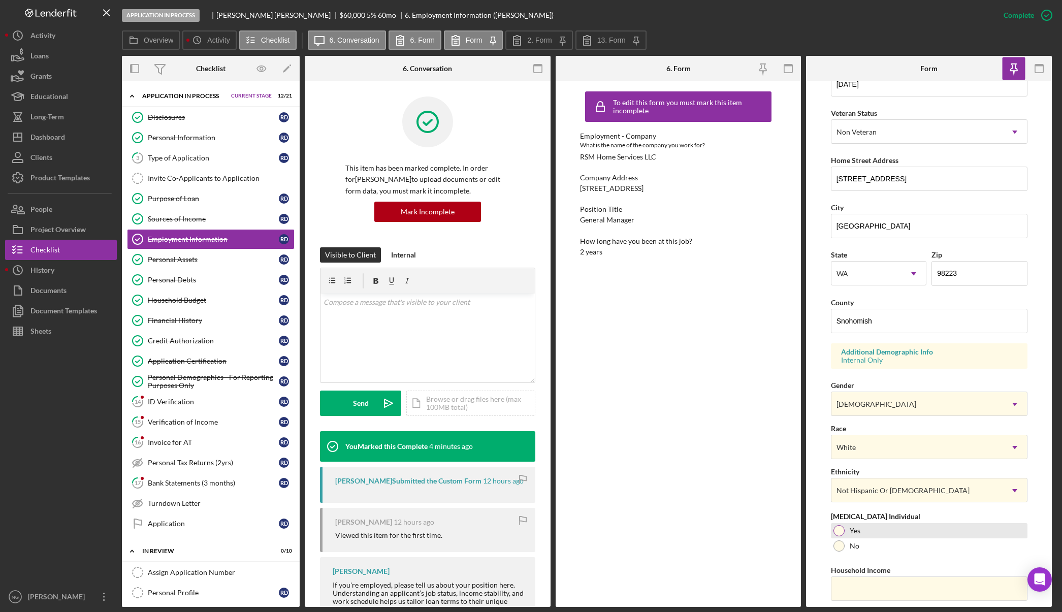
scroll to position [152, 0]
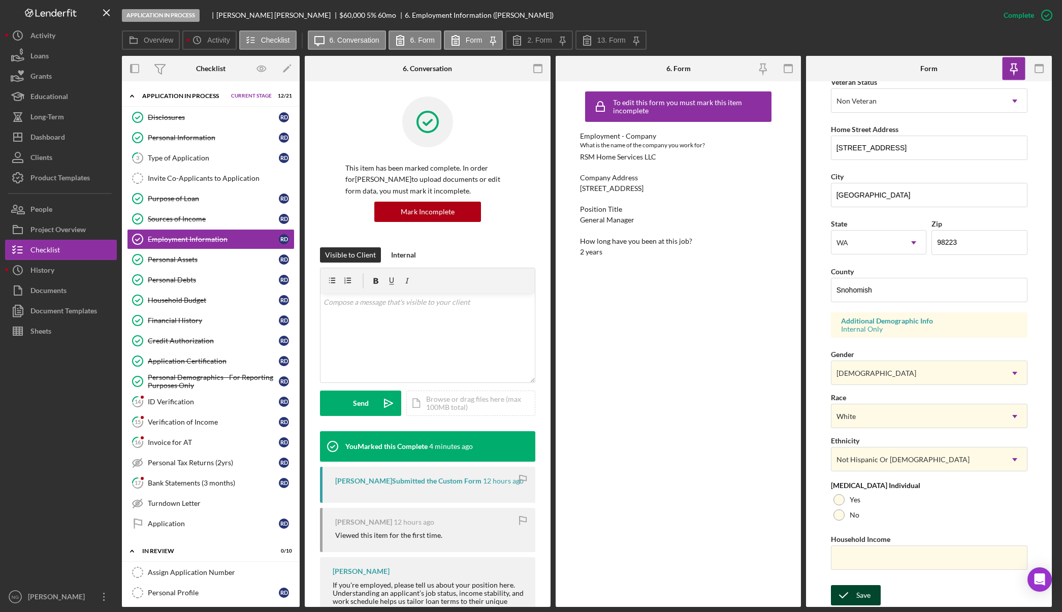
type input "General Manager"
click at [865, 593] on div "Save" at bounding box center [863, 595] width 14 height 20
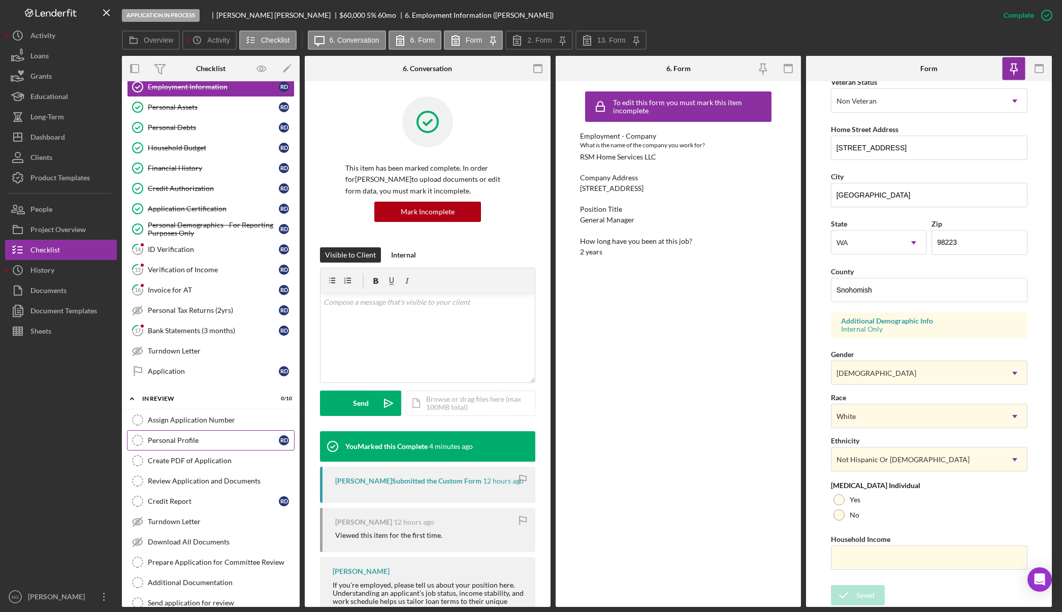
click at [204, 445] on link "Personal Profile Personal Profile R D" at bounding box center [211, 440] width 168 height 20
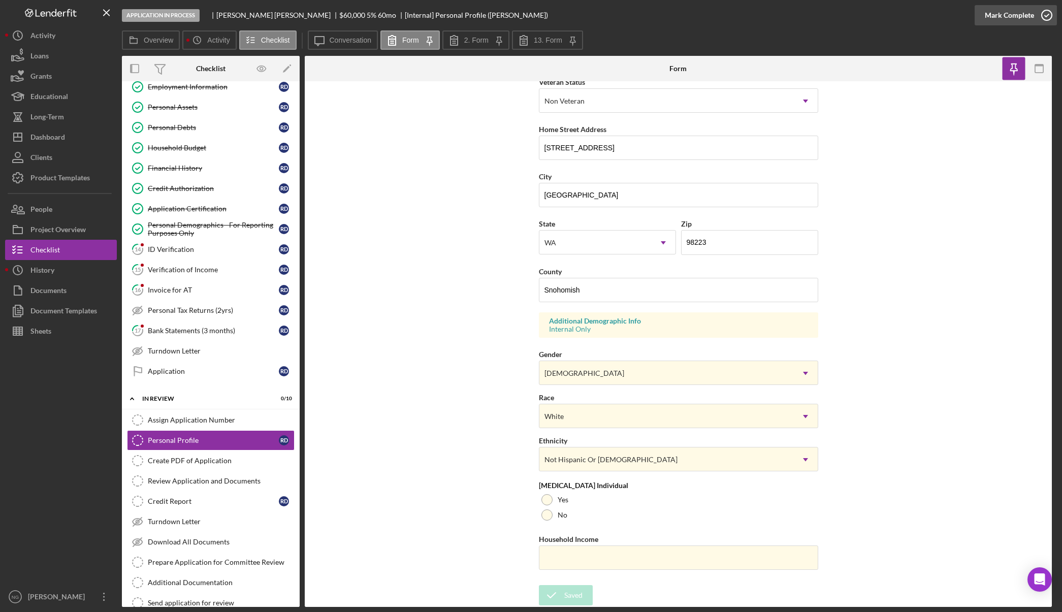
click at [1031, 14] on div "Mark Complete" at bounding box center [1008, 15] width 49 height 20
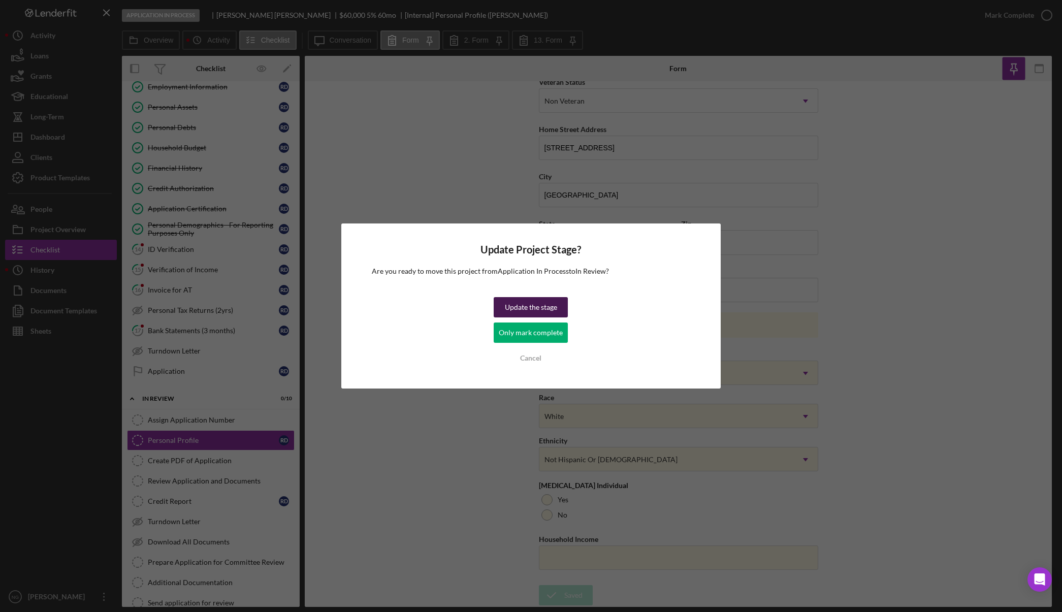
click at [551, 306] on div "Update the stage" at bounding box center [531, 307] width 52 height 20
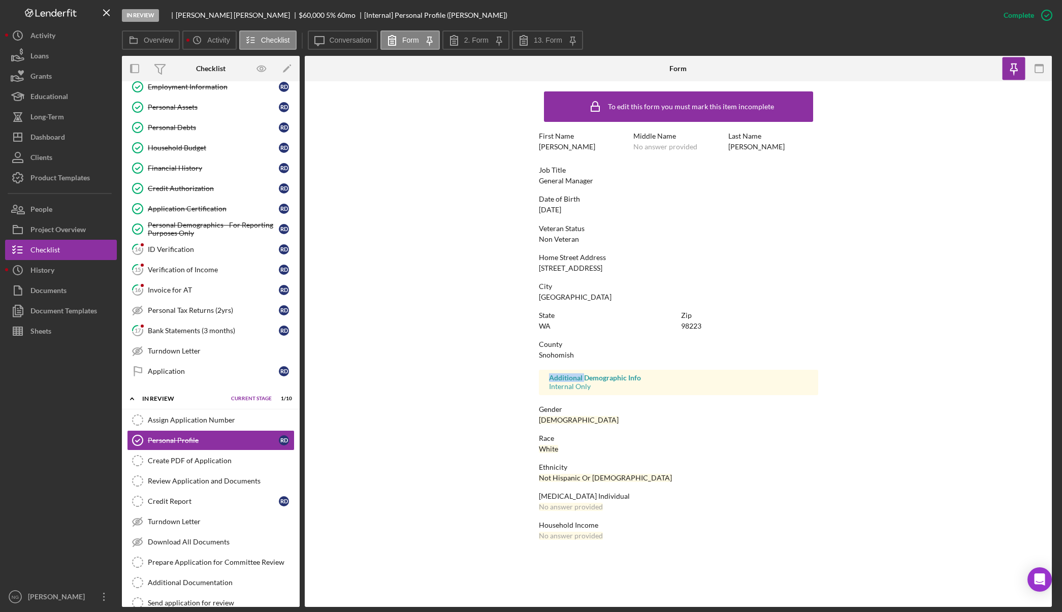
click at [551, 306] on div "To edit this form you must mark this item incomplete First Name Rachelle Middle…" at bounding box center [678, 318] width 279 height 464
click at [173, 43] on label "Overview" at bounding box center [158, 40] width 29 height 8
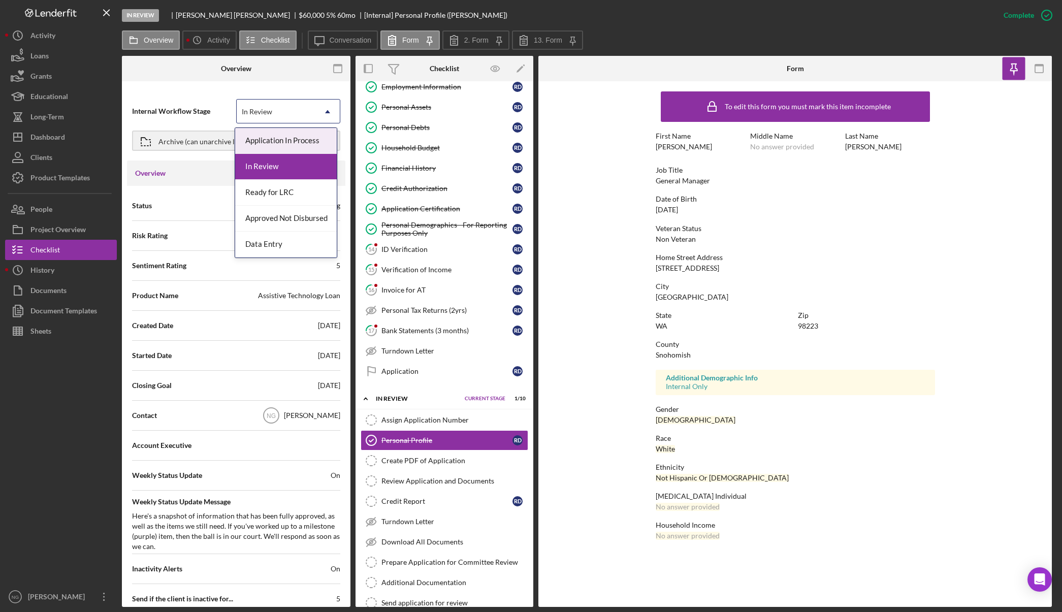
click at [254, 106] on div "In Review" at bounding box center [276, 111] width 79 height 23
click at [263, 146] on div "Application In Process" at bounding box center [286, 141] width 102 height 26
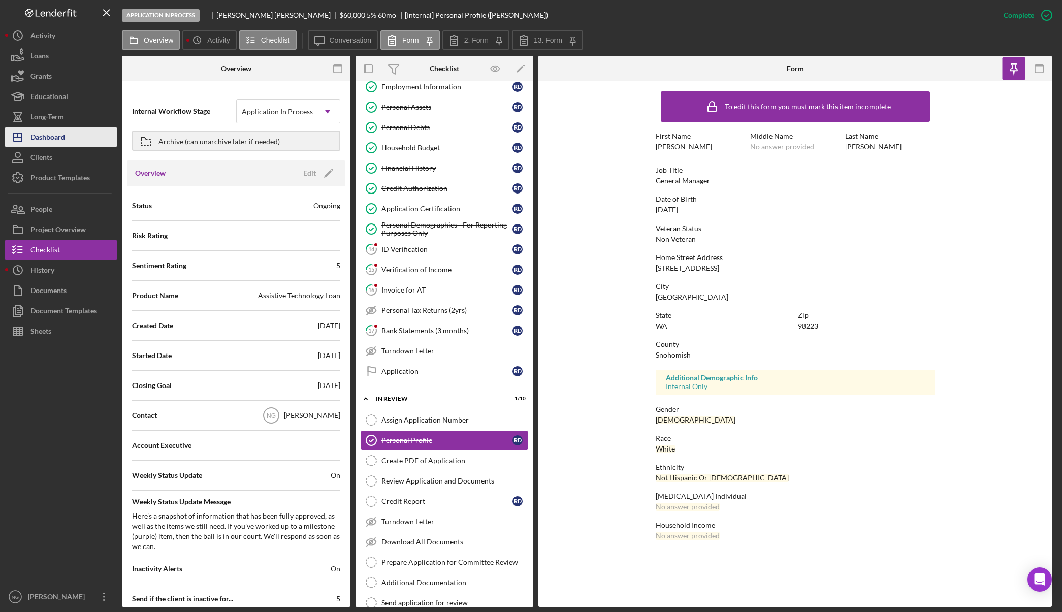
click at [47, 139] on div "Dashboard" at bounding box center [47, 138] width 35 height 23
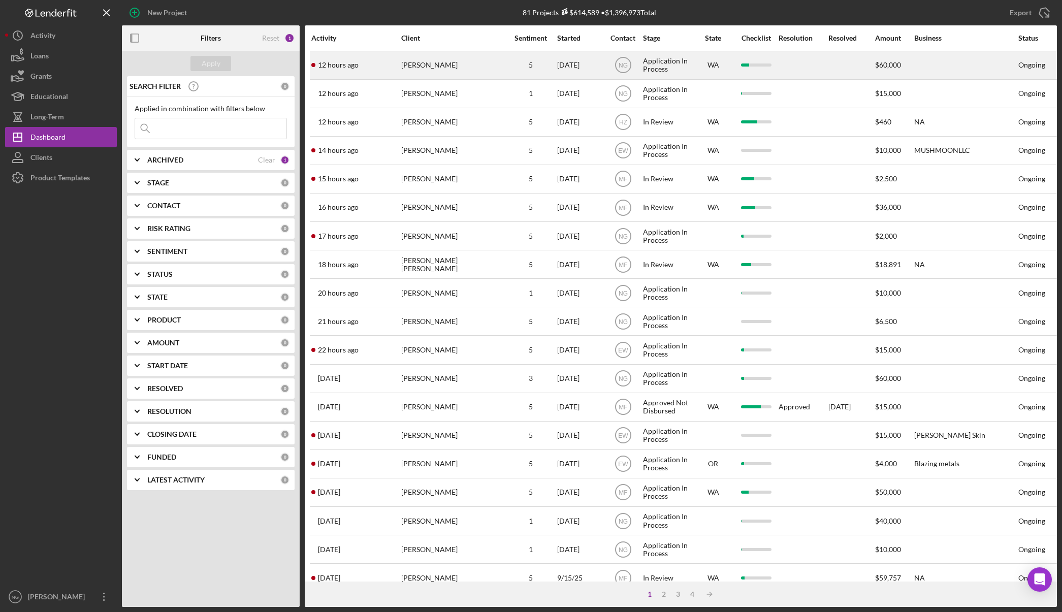
click at [457, 67] on div "Rachelle Dowling" at bounding box center [452, 65] width 102 height 27
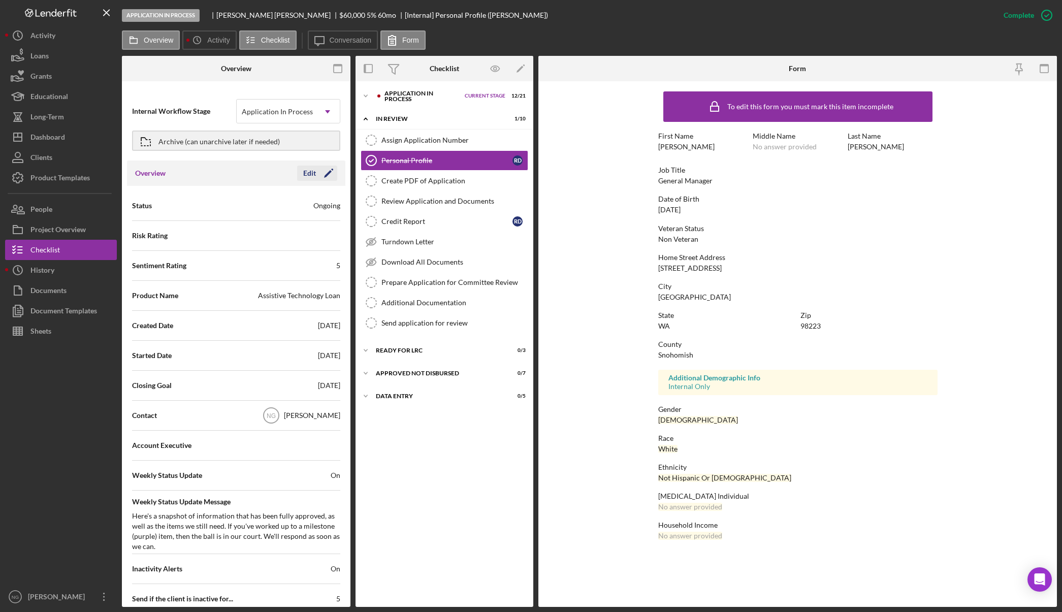
click at [316, 177] on icon "Icon/Edit" at bounding box center [328, 172] width 25 height 25
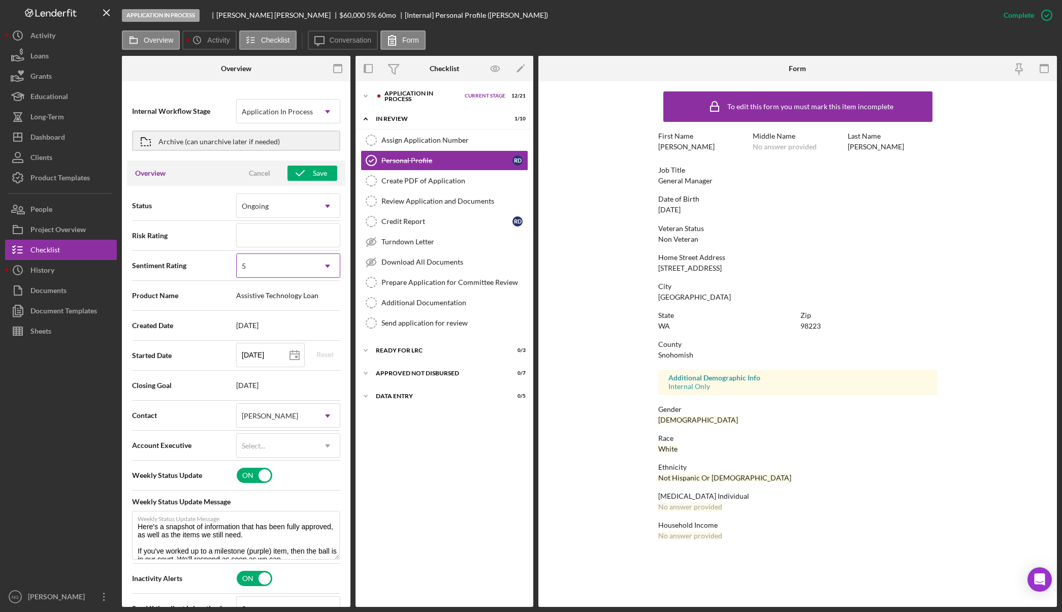
click at [300, 260] on div "5" at bounding box center [276, 265] width 79 height 23
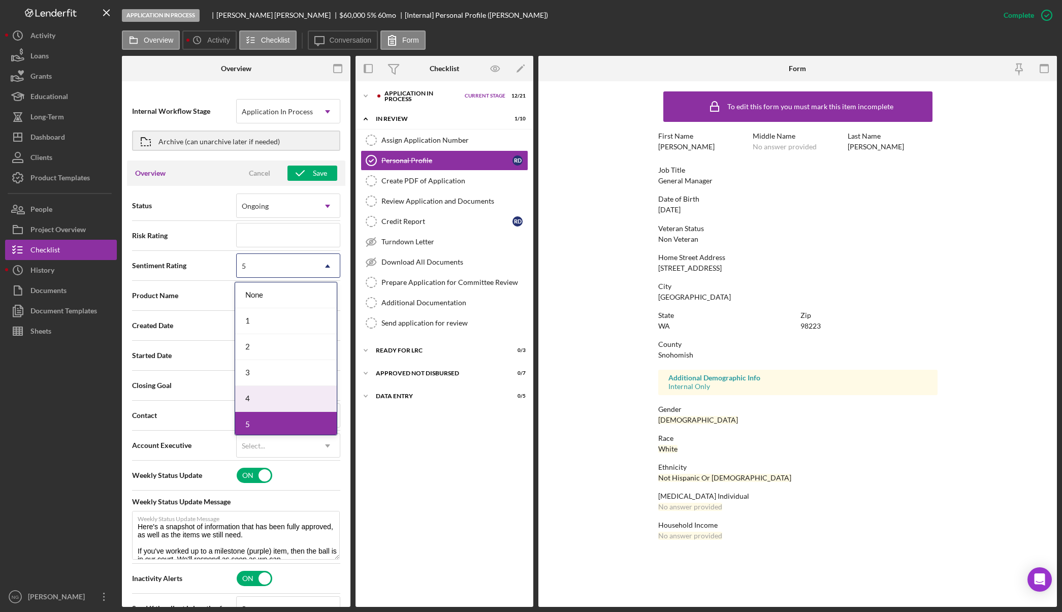
click at [261, 392] on div "4" at bounding box center [286, 399] width 102 height 26
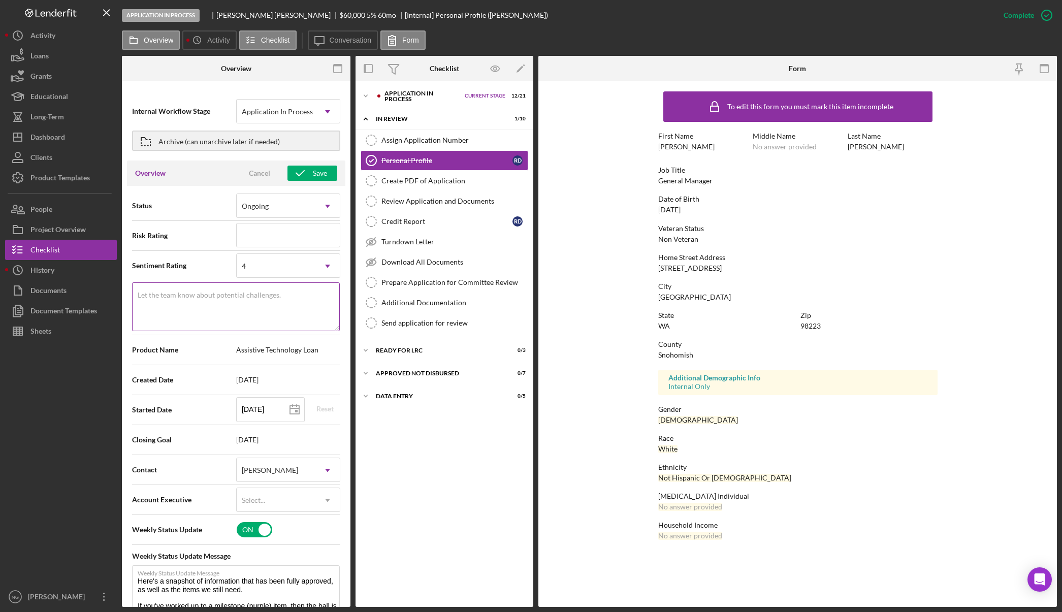
click at [240, 291] on label "Let the team know about potential challenges." at bounding box center [209, 295] width 143 height 8
click at [240, 291] on textarea "Let the team know about potential challenges." at bounding box center [236, 306] width 208 height 49
type textarea "a"
click at [240, 291] on label "Let the team know about potential challenges." at bounding box center [239, 288] width 202 height 11
click at [240, 291] on textarea "Applicant 1 complete" at bounding box center [236, 306] width 208 height 49
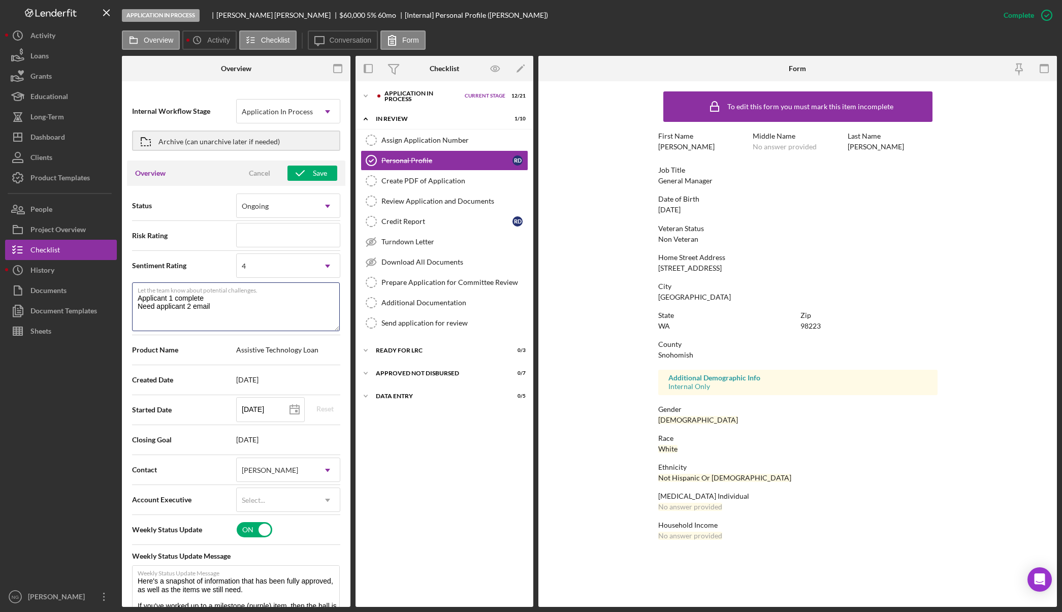
type textarea "Applicant 1 complete Need applicant 2 email"
click at [313, 183] on div "Overview Cancel Save" at bounding box center [236, 172] width 218 height 25
click at [315, 178] on div "Save" at bounding box center [320, 173] width 14 height 15
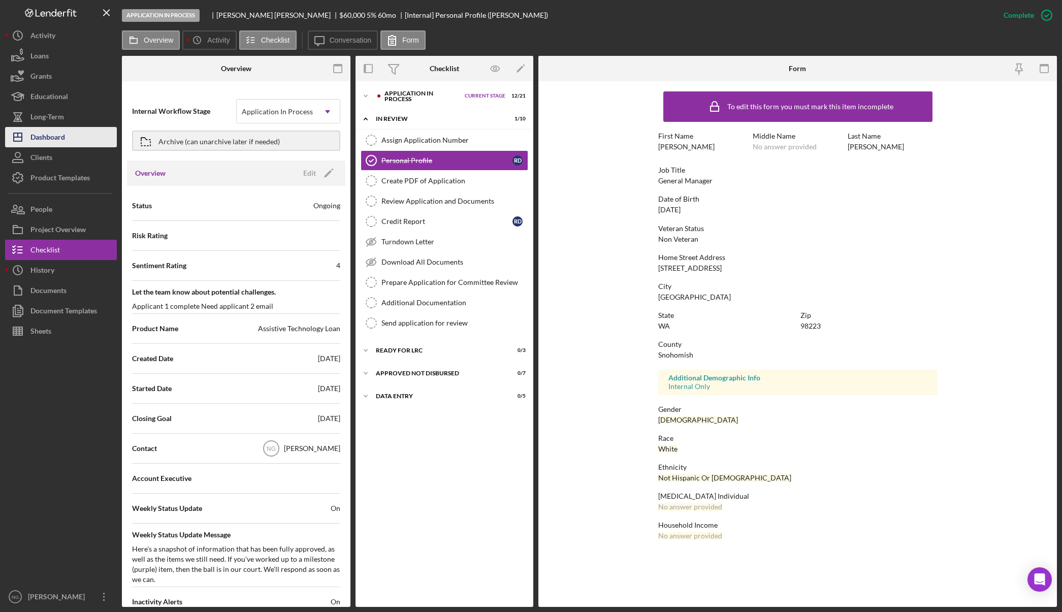
click at [74, 130] on button "Icon/Dashboard Dashboard" at bounding box center [61, 137] width 112 height 20
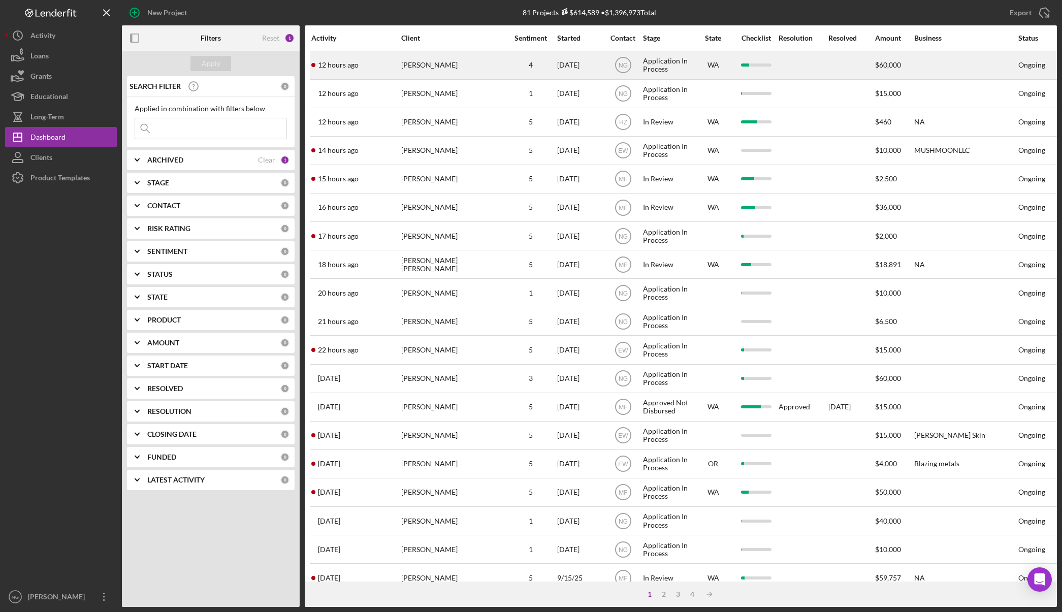
click at [419, 62] on div "Rachelle Dowling" at bounding box center [452, 65] width 102 height 27
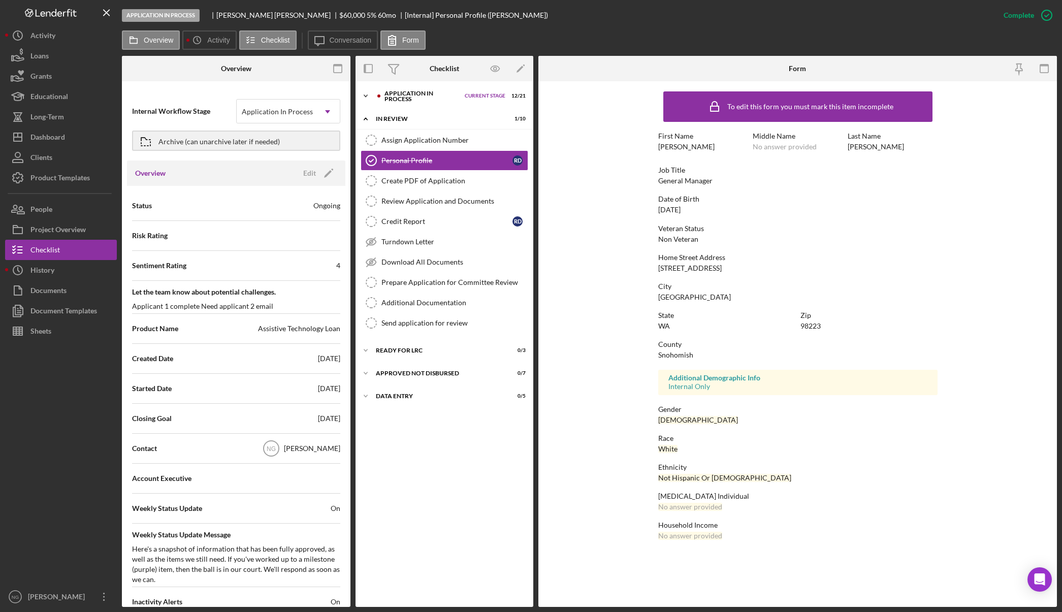
click at [419, 91] on div "Application In Process" at bounding box center [421, 96] width 75 height 12
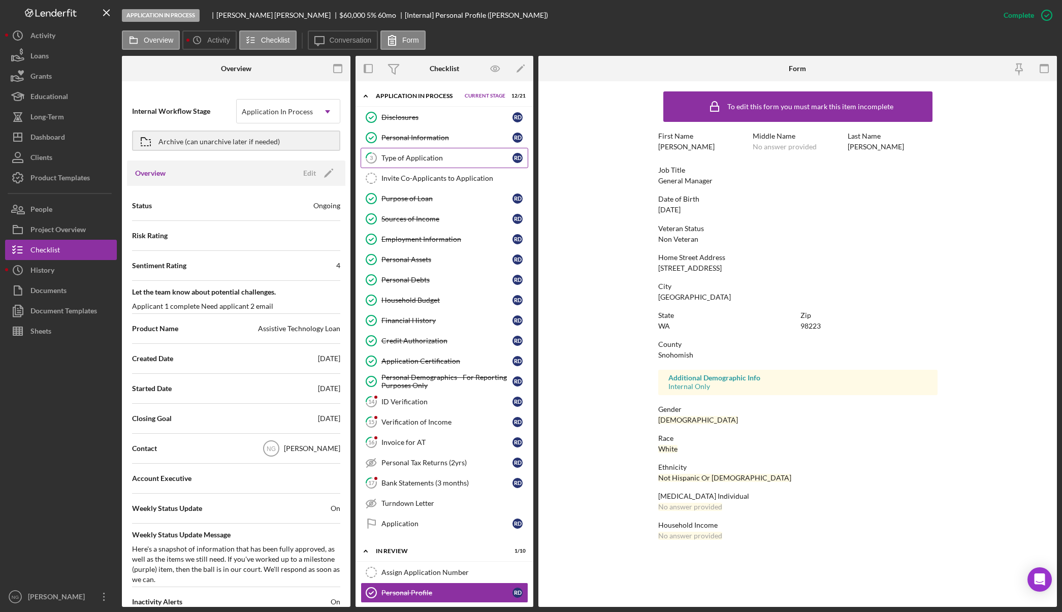
click at [420, 160] on div "Type of Application" at bounding box center [446, 158] width 131 height 8
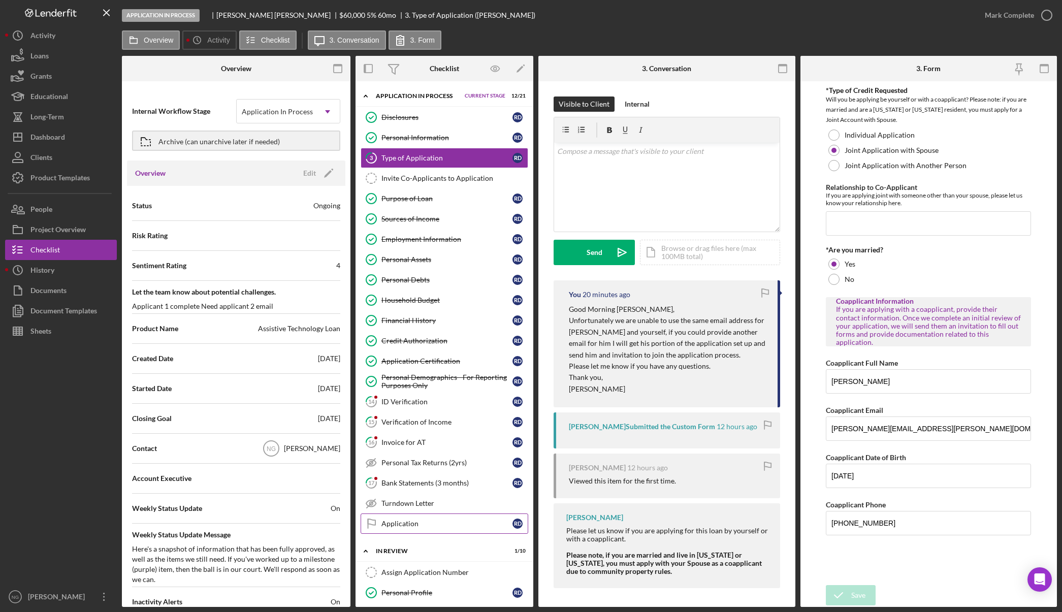
click at [397, 522] on div "Application" at bounding box center [446, 523] width 131 height 8
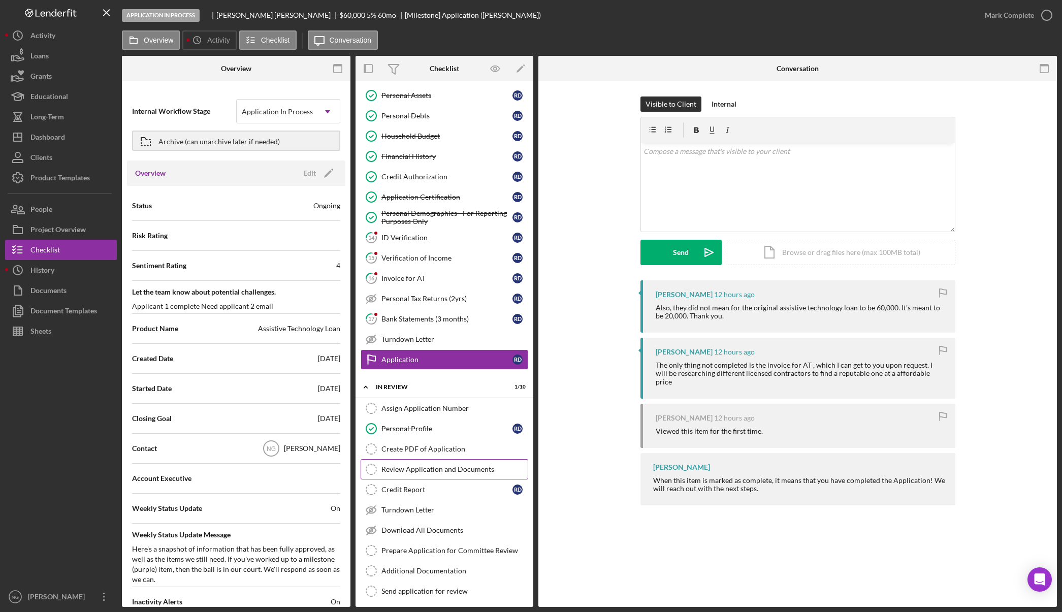
scroll to position [203, 0]
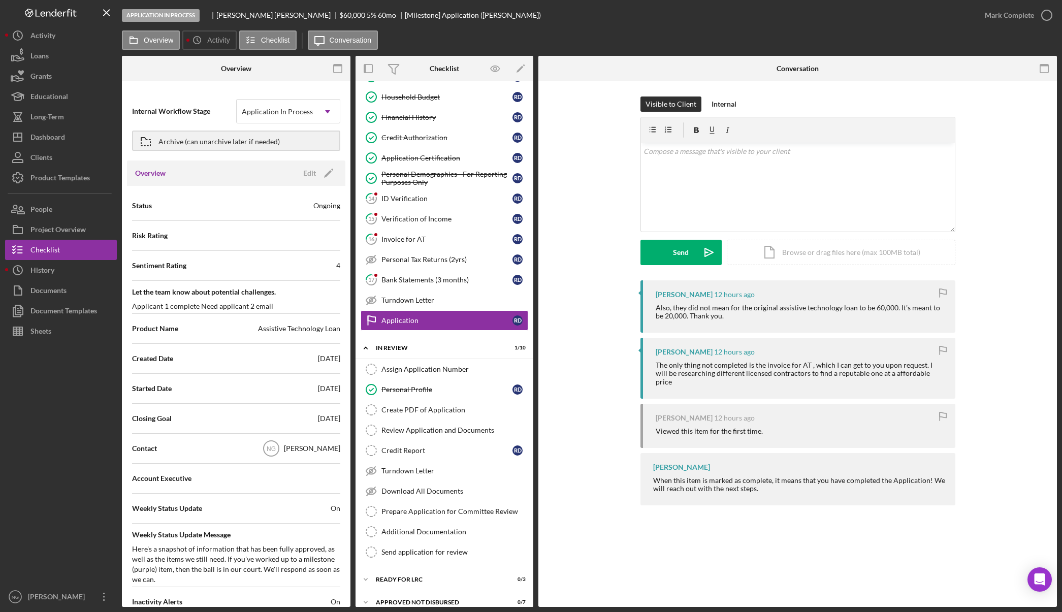
click at [319, 181] on div "Overview Edit Icon/Edit" at bounding box center [236, 172] width 218 height 25
click at [309, 174] on div "Edit" at bounding box center [309, 173] width 13 height 15
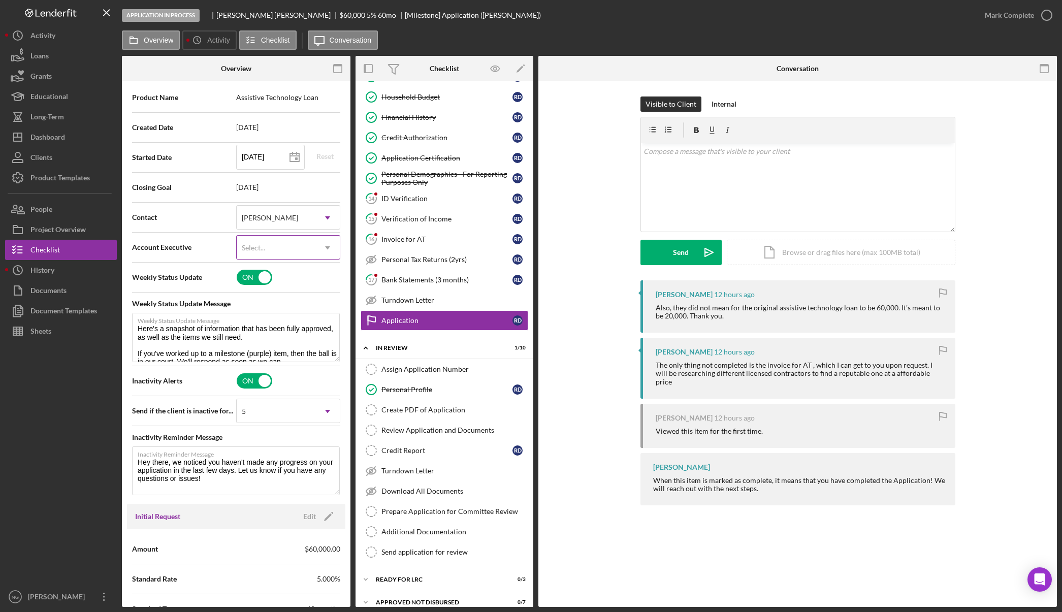
scroll to position [305, 0]
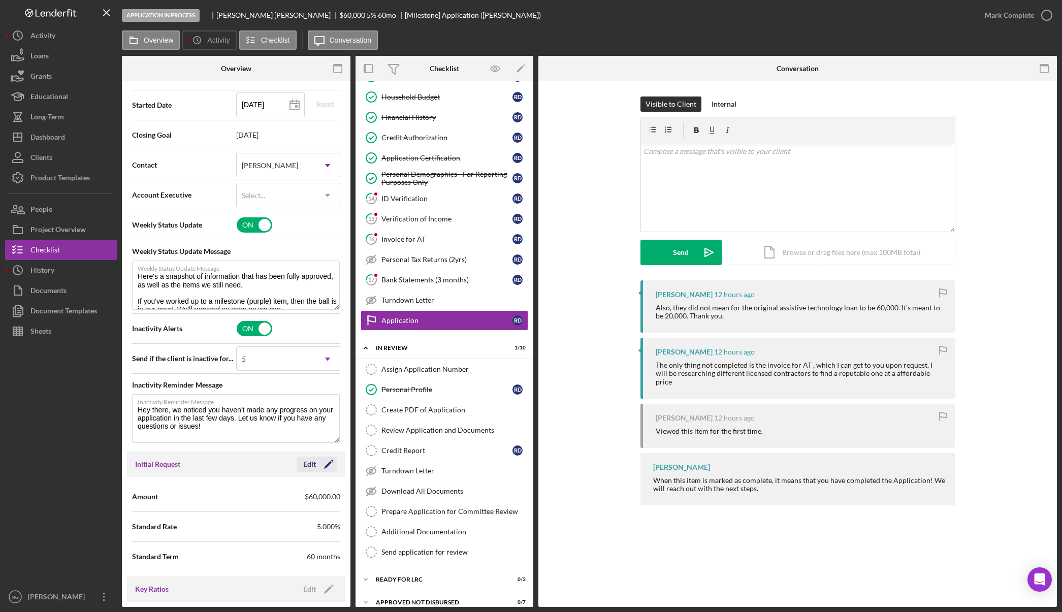
click at [316, 468] on icon "Icon/Edit" at bounding box center [328, 463] width 25 height 25
click at [292, 491] on input "$60,000" at bounding box center [288, 496] width 104 height 24
drag, startPoint x: 294, startPoint y: 498, endPoint x: 208, endPoint y: 497, distance: 86.3
click at [208, 497] on div "Amount $60,000" at bounding box center [236, 496] width 208 height 25
type input "$20,000"
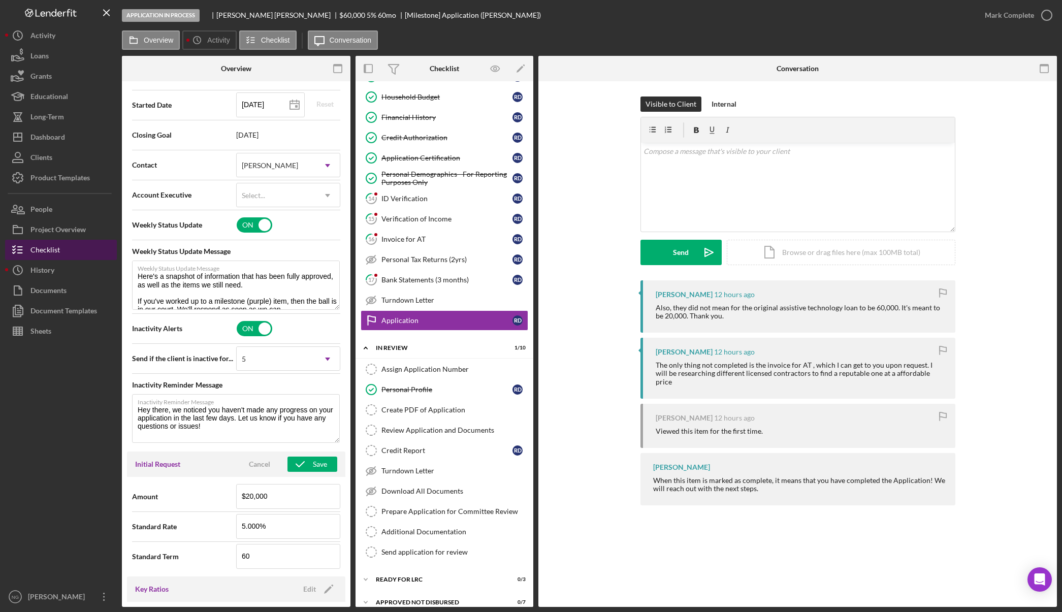
click at [73, 255] on button "Checklist" at bounding box center [61, 250] width 112 height 20
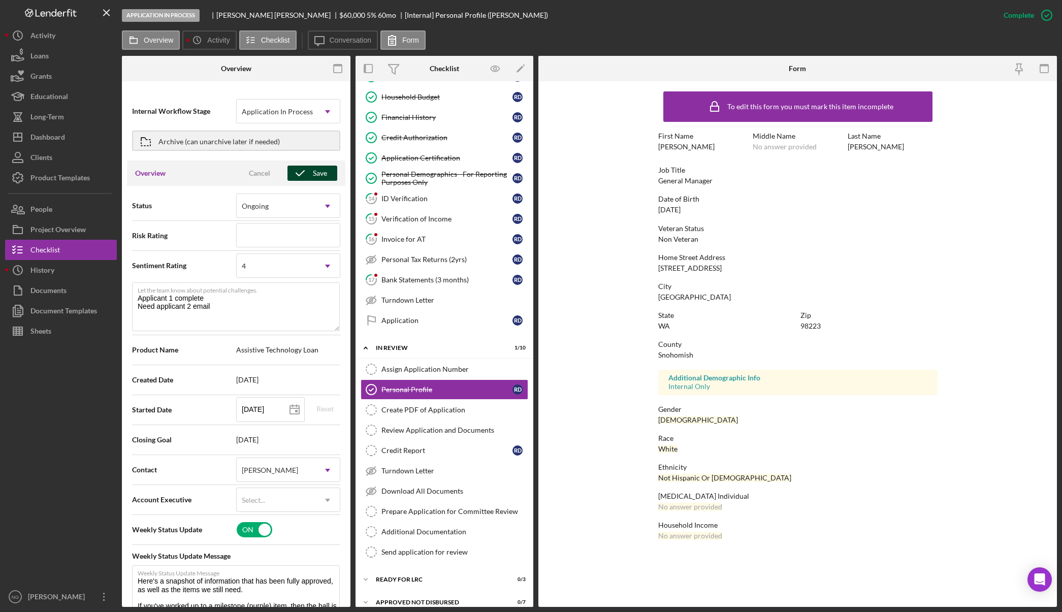
click at [313, 173] on div "Save" at bounding box center [320, 173] width 14 height 15
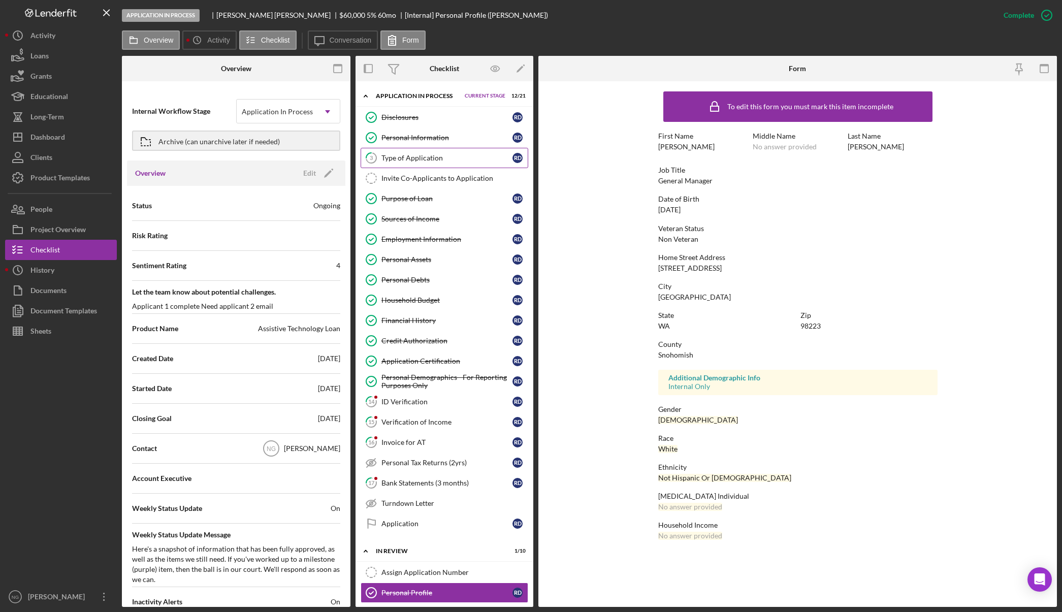
click at [429, 154] on div "Type of Application" at bounding box center [446, 158] width 131 height 8
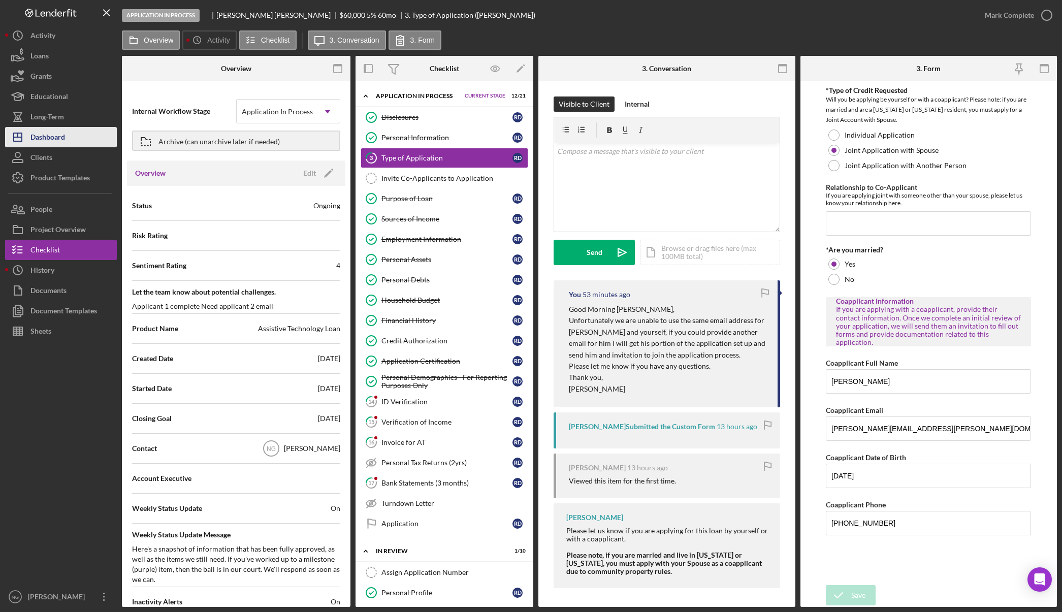
click at [62, 137] on div "Dashboard" at bounding box center [47, 138] width 35 height 23
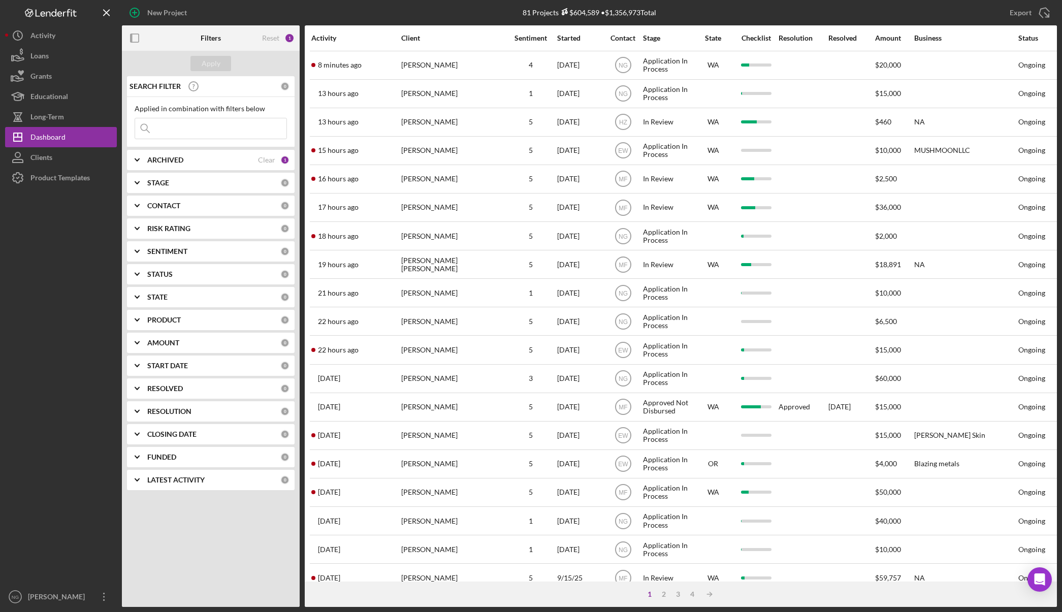
click at [210, 129] on input at bounding box center [210, 128] width 151 height 20
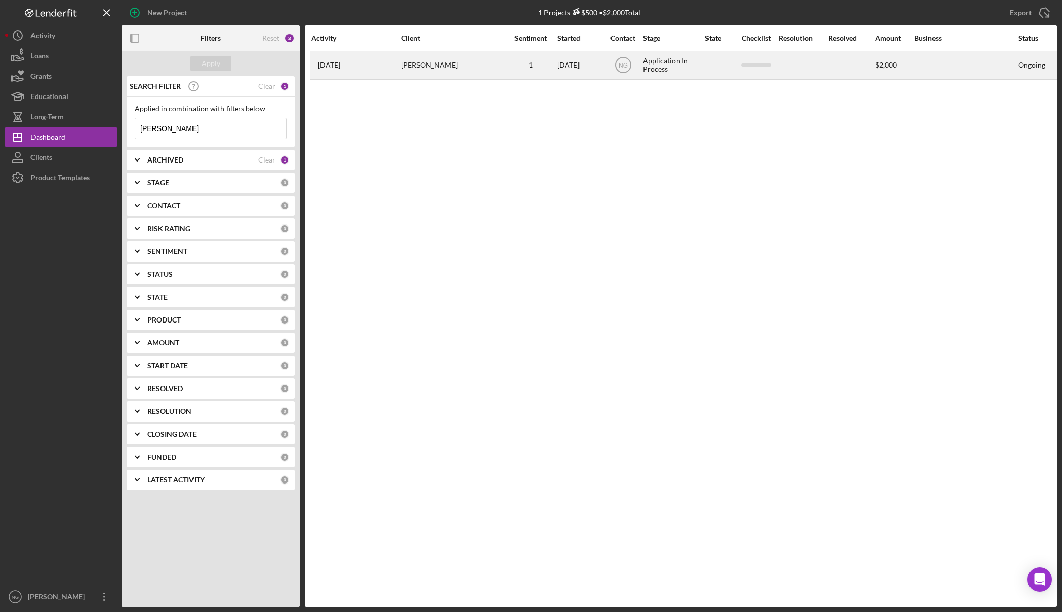
type input "dixie"
click at [496, 60] on div "Dixie gibson" at bounding box center [452, 65] width 102 height 27
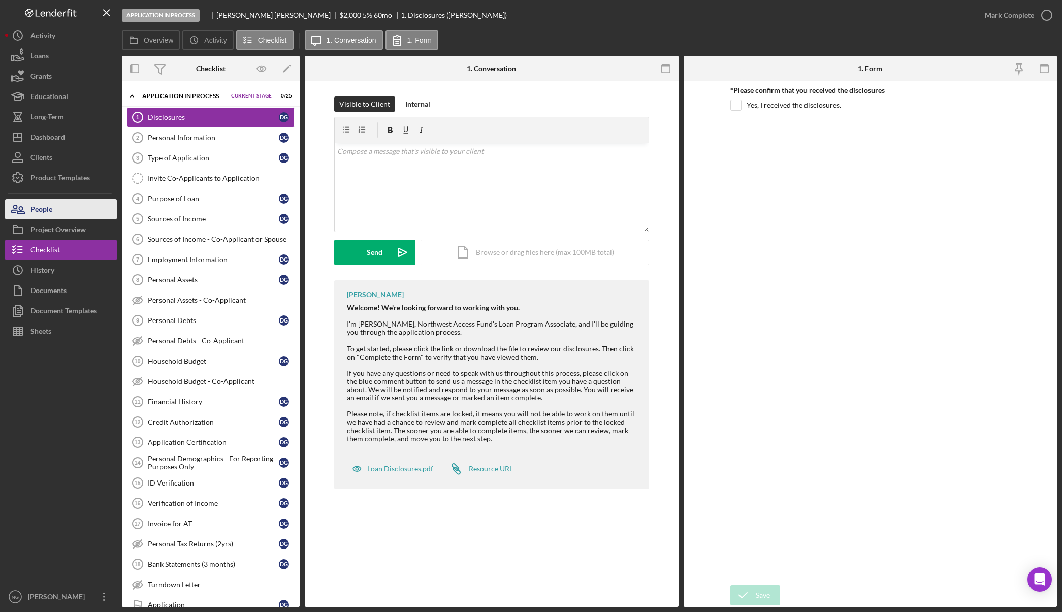
click at [65, 213] on button "People" at bounding box center [61, 209] width 112 height 20
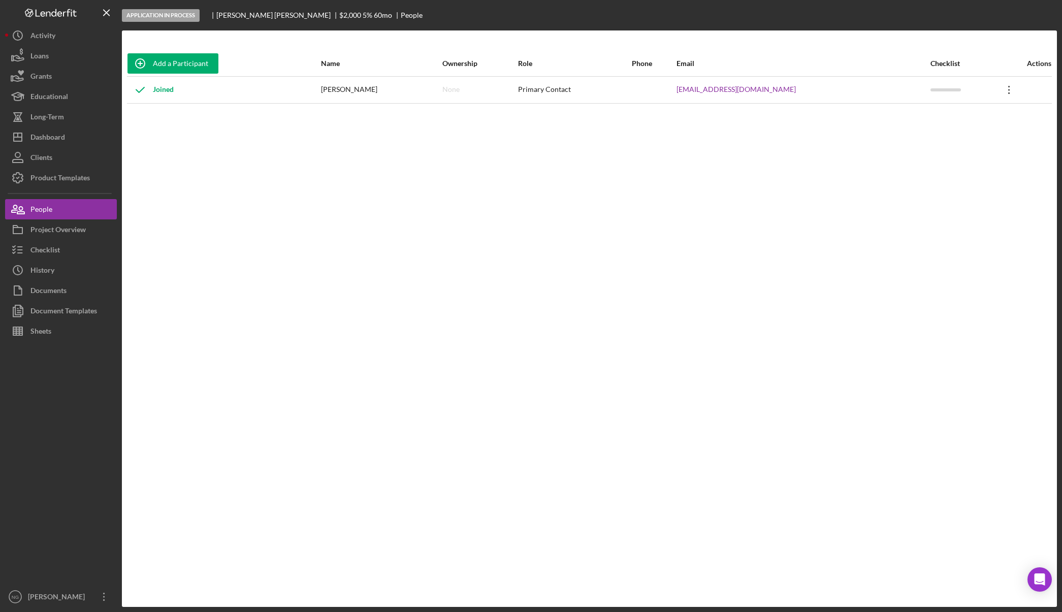
click at [996, 91] on icon "Icon/Overflow" at bounding box center [1008, 89] width 25 height 25
click at [1002, 89] on icon "Icon/Overflow" at bounding box center [1008, 89] width 25 height 25
click at [1000, 91] on icon "Icon/Overflow" at bounding box center [1008, 89] width 25 height 25
click at [53, 252] on div "Checklist" at bounding box center [44, 251] width 29 height 23
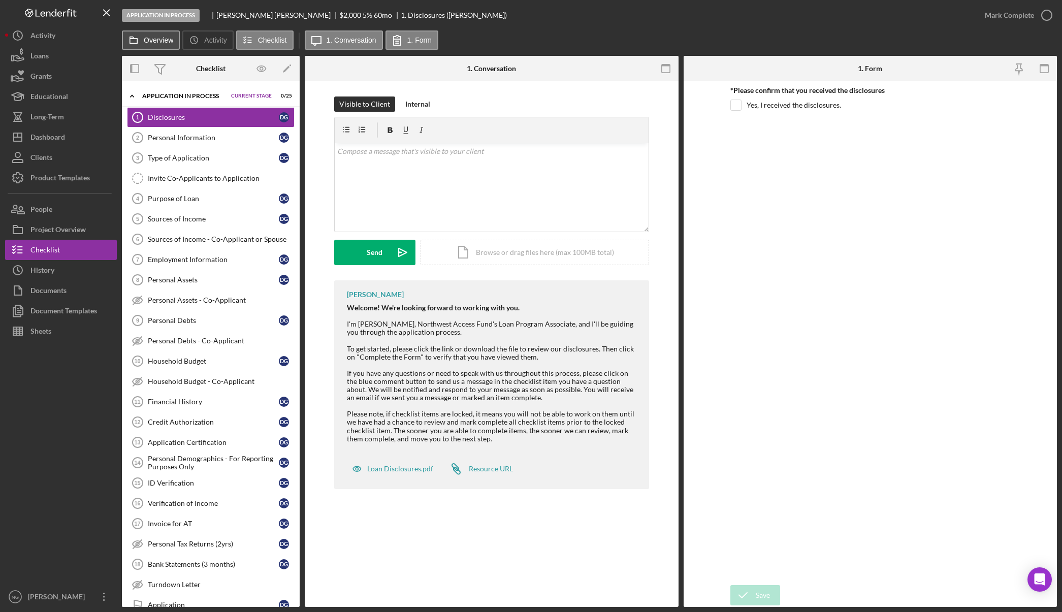
click at [147, 47] on button "Overview" at bounding box center [151, 39] width 58 height 19
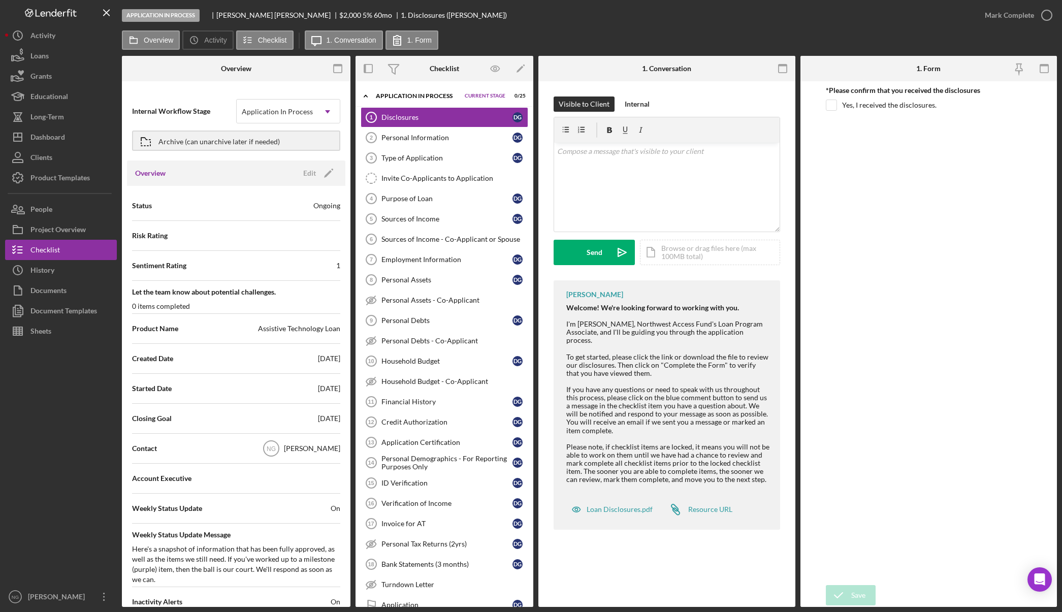
click at [55, 412] on div at bounding box center [61, 463] width 112 height 245
click at [66, 211] on button "People" at bounding box center [61, 209] width 112 height 20
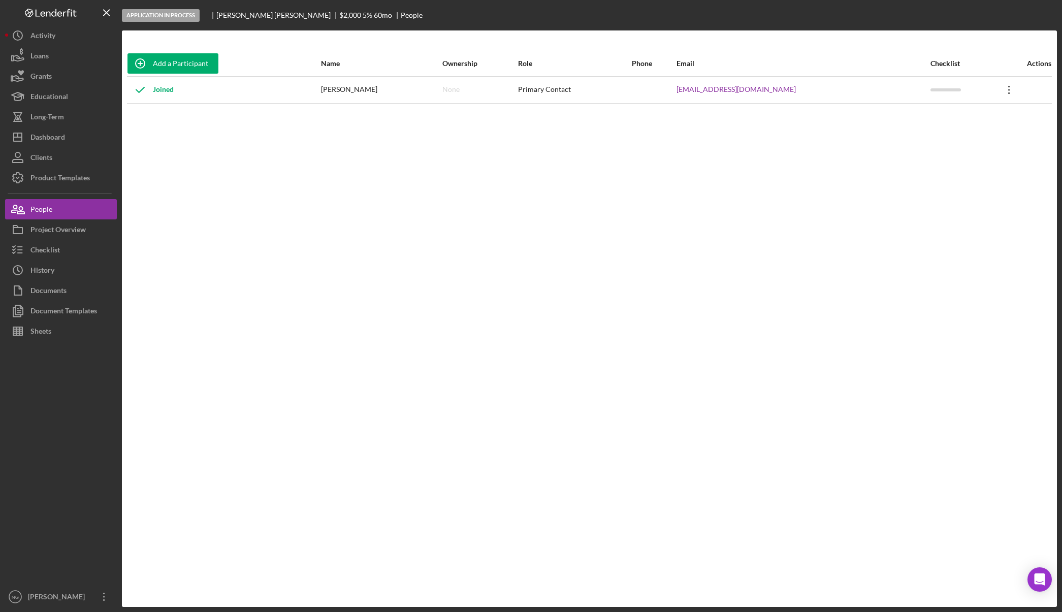
click at [996, 91] on icon "Icon/Overflow" at bounding box center [1008, 89] width 25 height 25
click at [962, 115] on div "Icon/Edit Edit" at bounding box center [956, 116] width 112 height 21
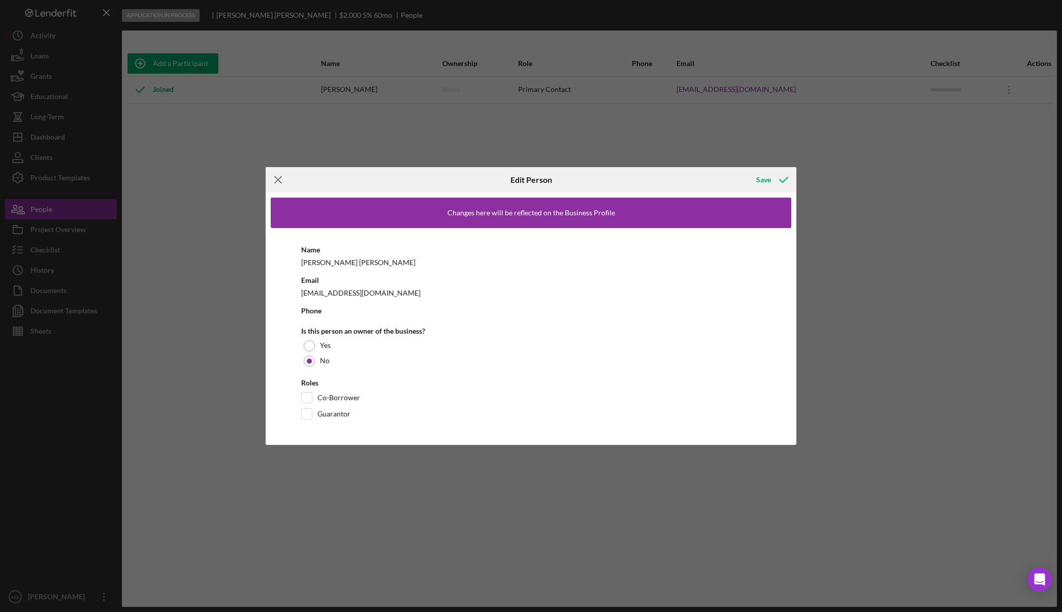
click at [280, 178] on line at bounding box center [278, 180] width 7 height 7
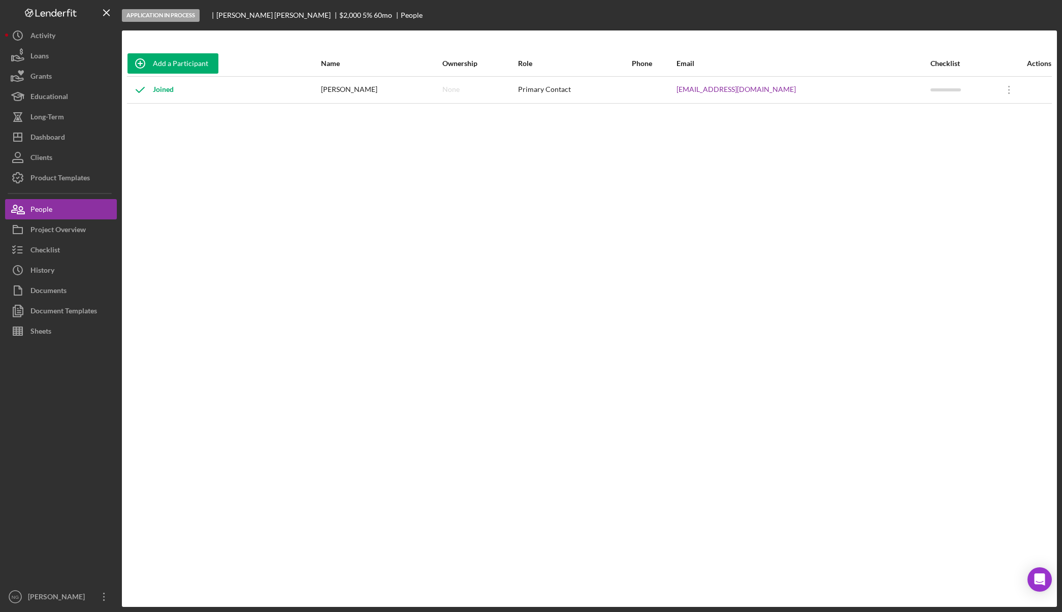
click at [169, 91] on div "Joined" at bounding box center [150, 89] width 46 height 25
click at [137, 90] on polyline at bounding box center [140, 89] width 8 height 5
click at [176, 92] on div "Joined" at bounding box center [223, 89] width 192 height 25
click at [413, 88] on div "Dixie gibson" at bounding box center [381, 89] width 120 height 25
click at [509, 92] on div "None" at bounding box center [479, 89] width 75 height 25
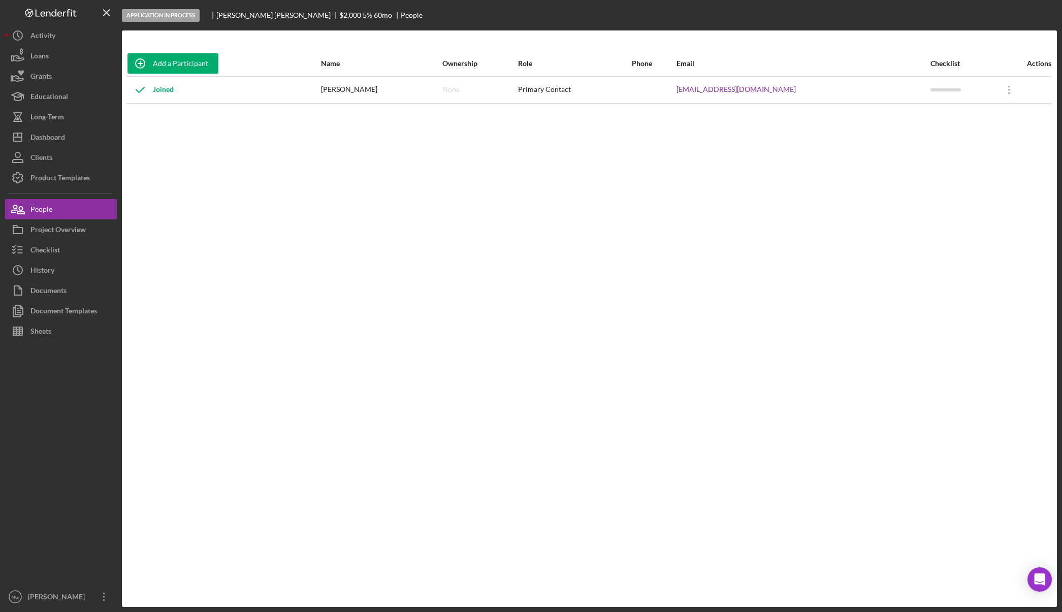
click at [598, 93] on div "Primary Contact" at bounding box center [574, 89] width 112 height 25
click at [75, 229] on div "Project Overview" at bounding box center [57, 230] width 55 height 23
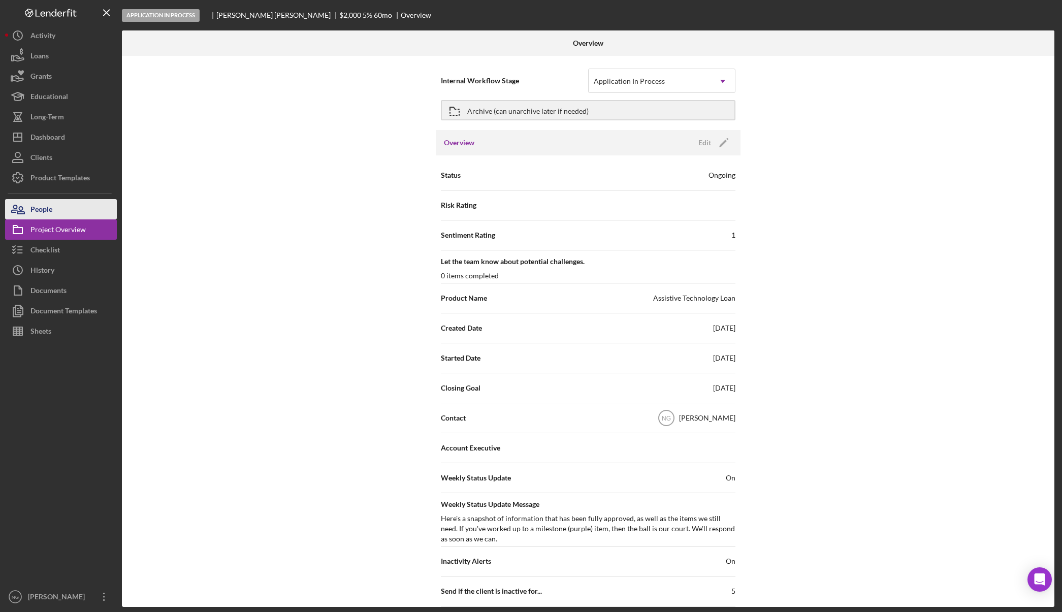
click at [71, 210] on button "People" at bounding box center [61, 209] width 112 height 20
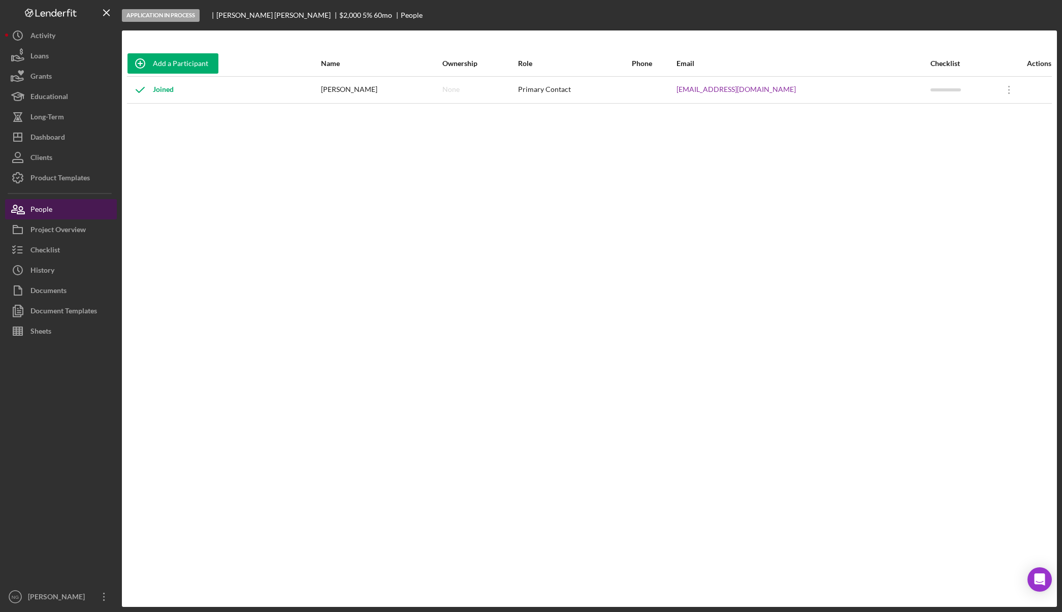
click at [44, 209] on div "People" at bounding box center [41, 210] width 22 height 23
click at [43, 249] on div "Checklist" at bounding box center [44, 251] width 29 height 23
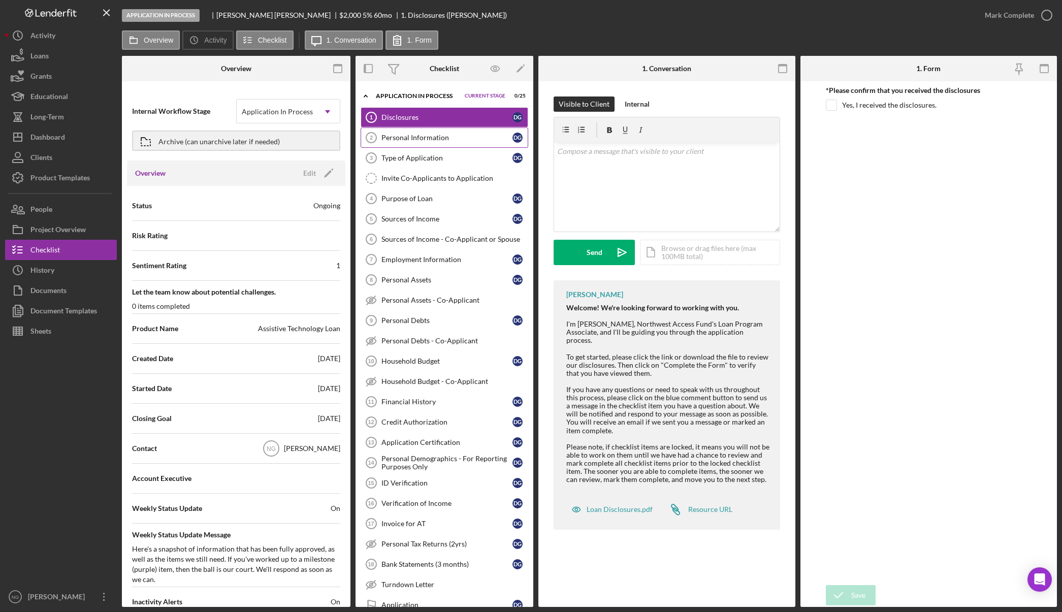
click at [423, 139] on div "Personal Information" at bounding box center [446, 138] width 131 height 8
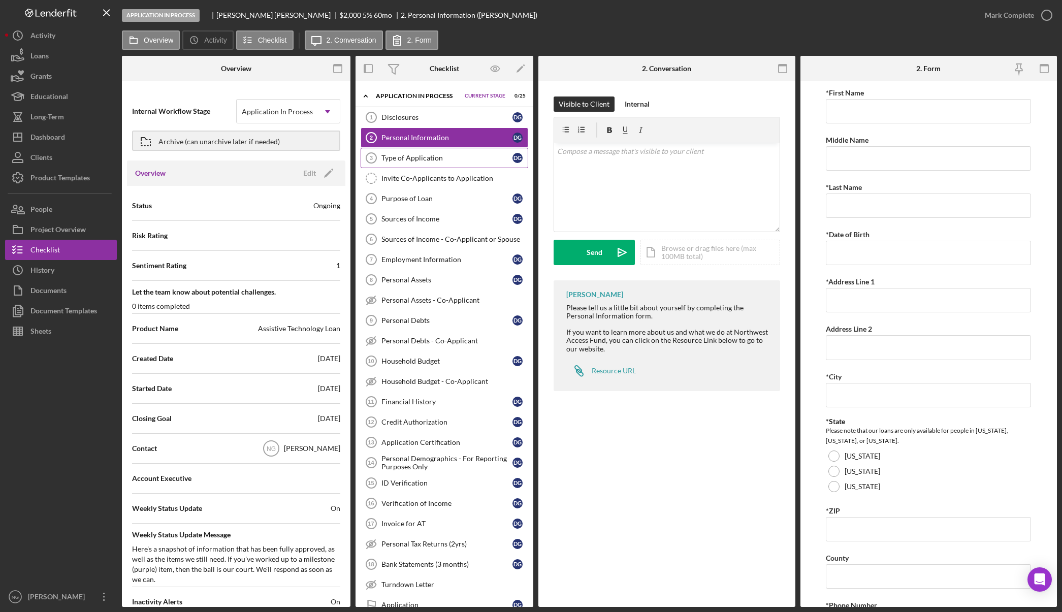
click at [420, 156] on div "Type of Application" at bounding box center [446, 158] width 131 height 8
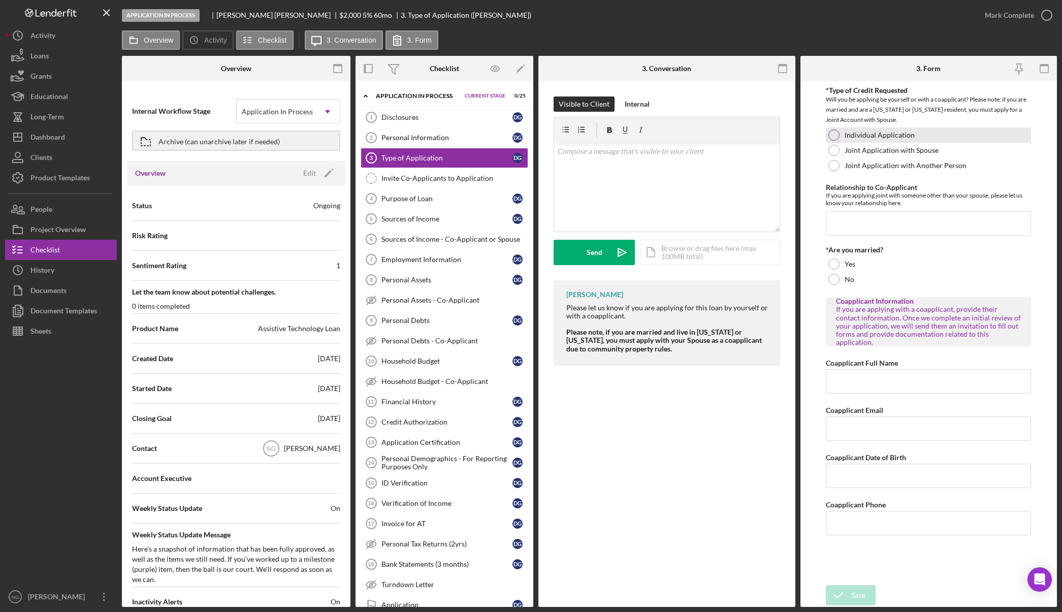
click at [833, 139] on div at bounding box center [833, 134] width 11 height 11
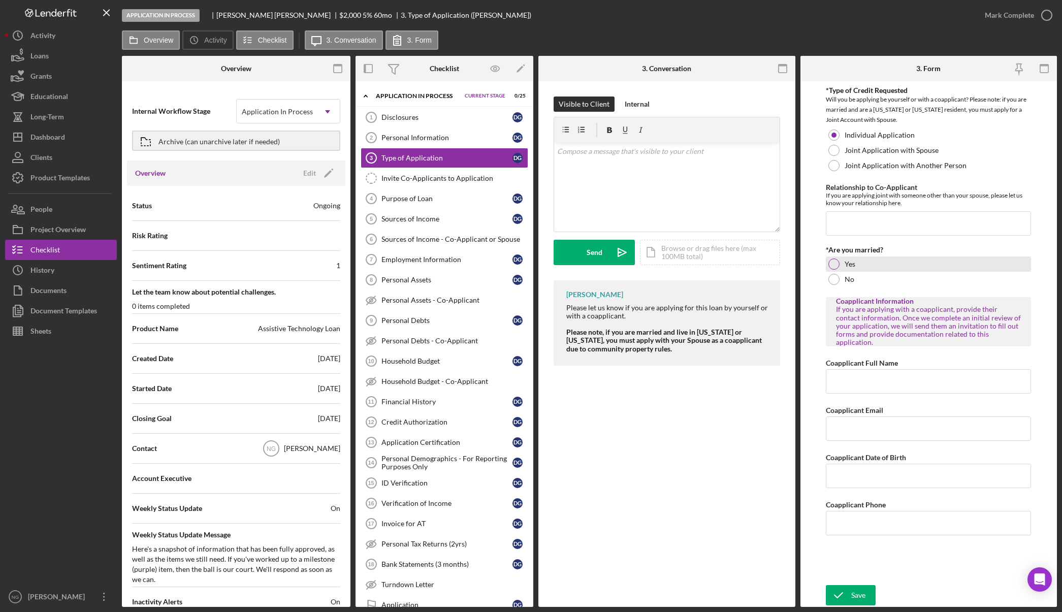
click at [837, 265] on div at bounding box center [833, 263] width 11 height 11
click at [883, 225] on input "Relationship to Co-Applicant" at bounding box center [928, 223] width 205 height 24
type input "Spouse"
click at [908, 381] on input "Coapplicant Full Name" at bounding box center [928, 381] width 205 height 24
type input "William Gibson"
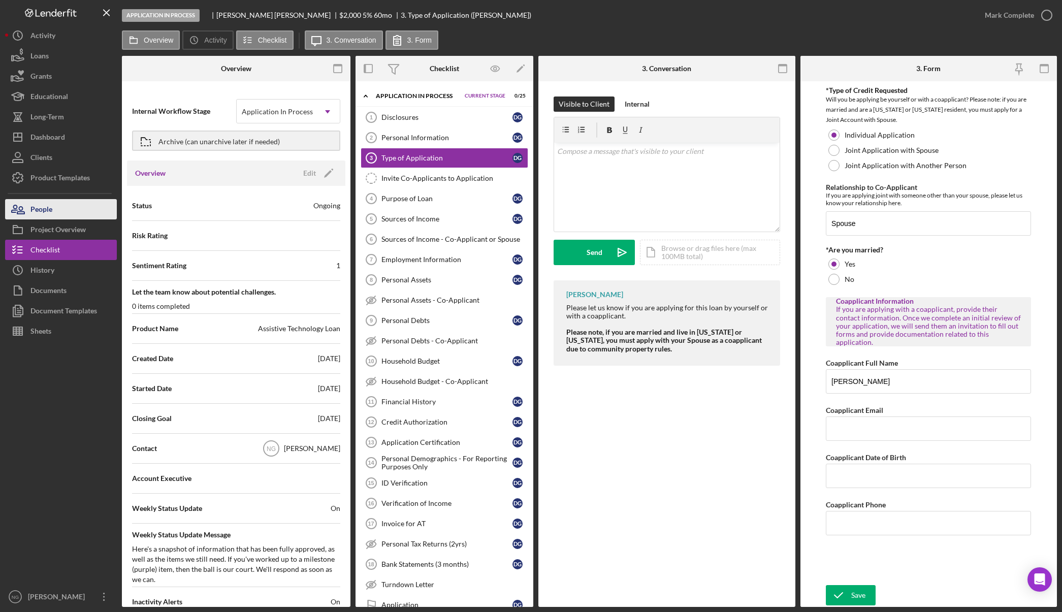
click at [75, 213] on button "People" at bounding box center [61, 209] width 112 height 20
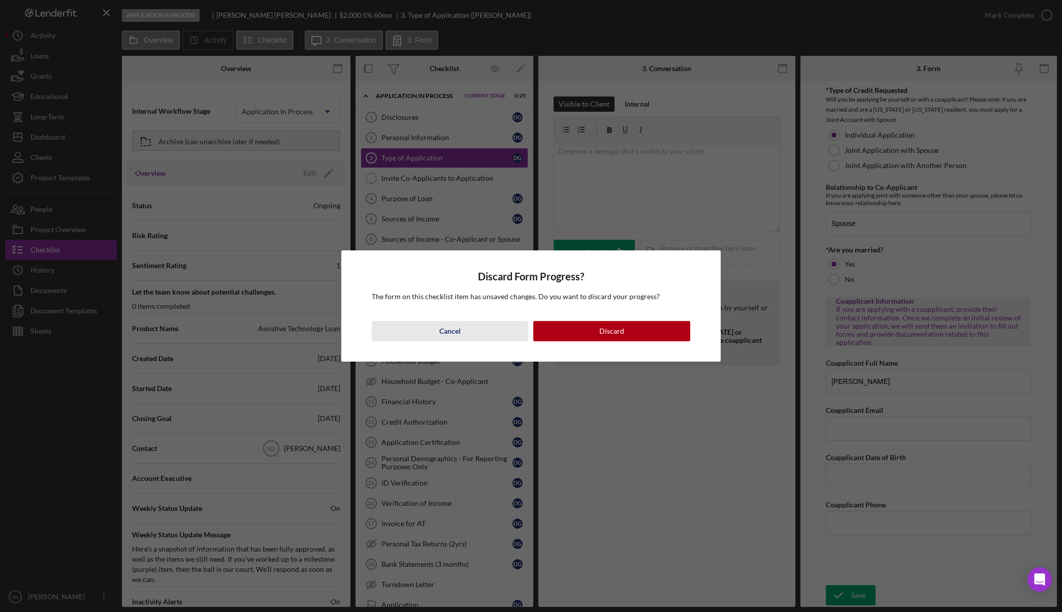
click at [436, 330] on button "Cancel" at bounding box center [450, 331] width 157 height 20
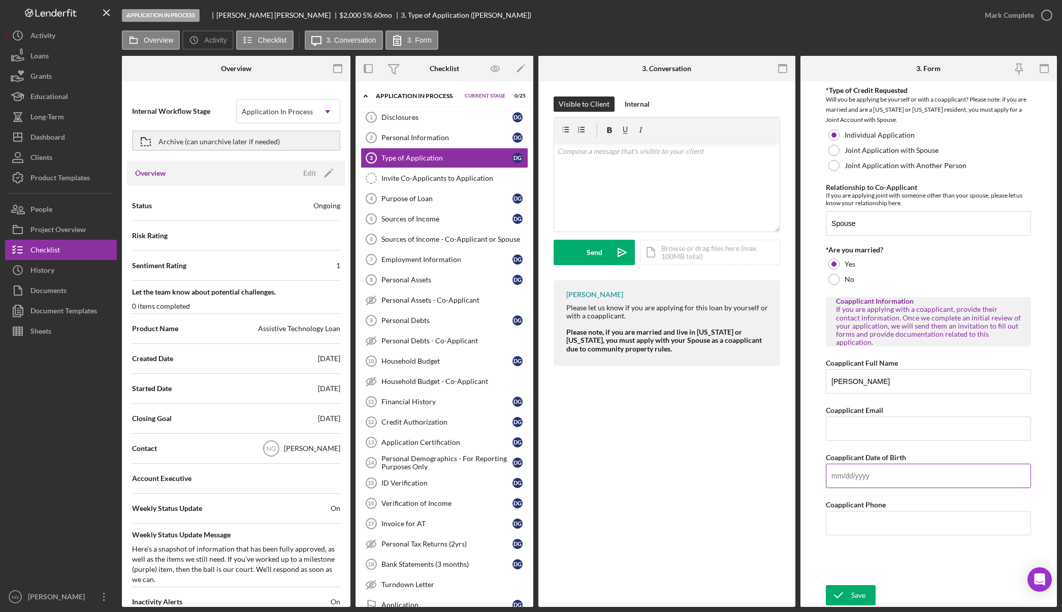
click at [879, 470] on input "Coapplicant Date of Birth" at bounding box center [928, 476] width 205 height 24
type input "06/02/2050"
type input "(208) 255-1341"
click at [861, 590] on div "Save" at bounding box center [858, 595] width 14 height 20
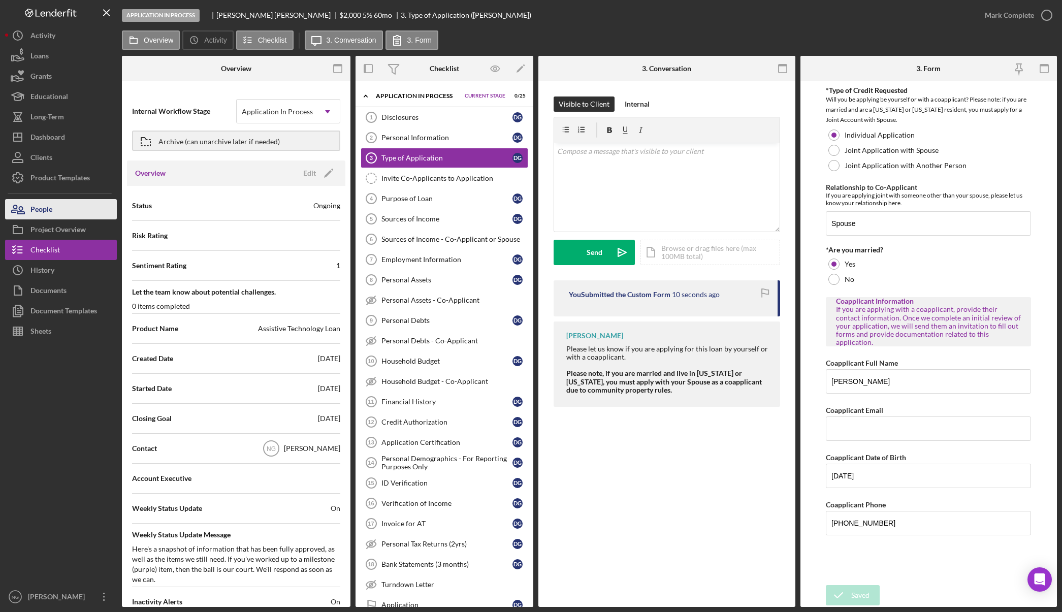
click at [78, 212] on button "People" at bounding box center [61, 209] width 112 height 20
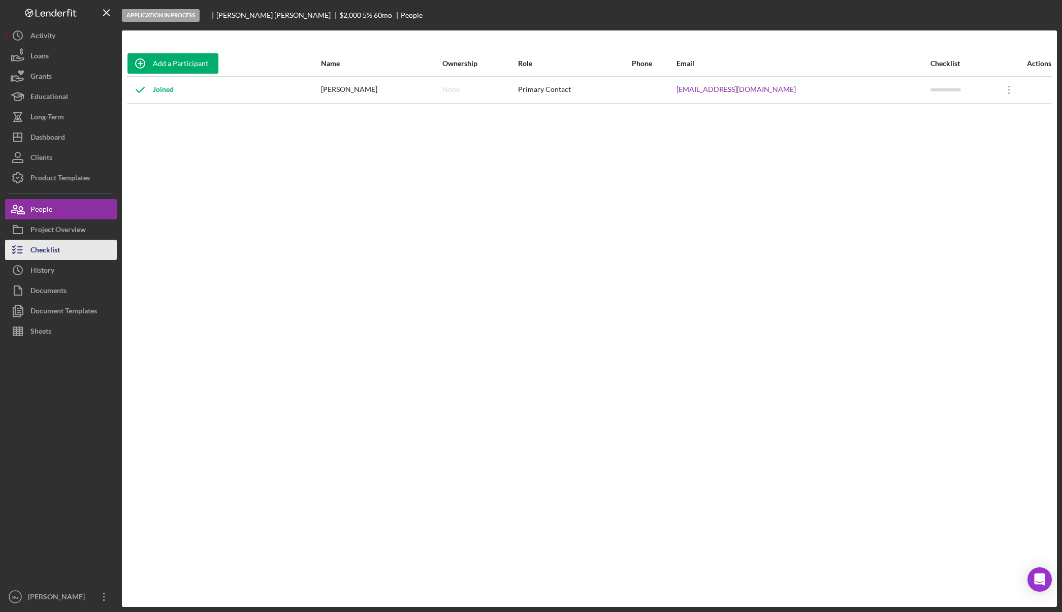
click at [54, 245] on div "Checklist" at bounding box center [44, 251] width 29 height 23
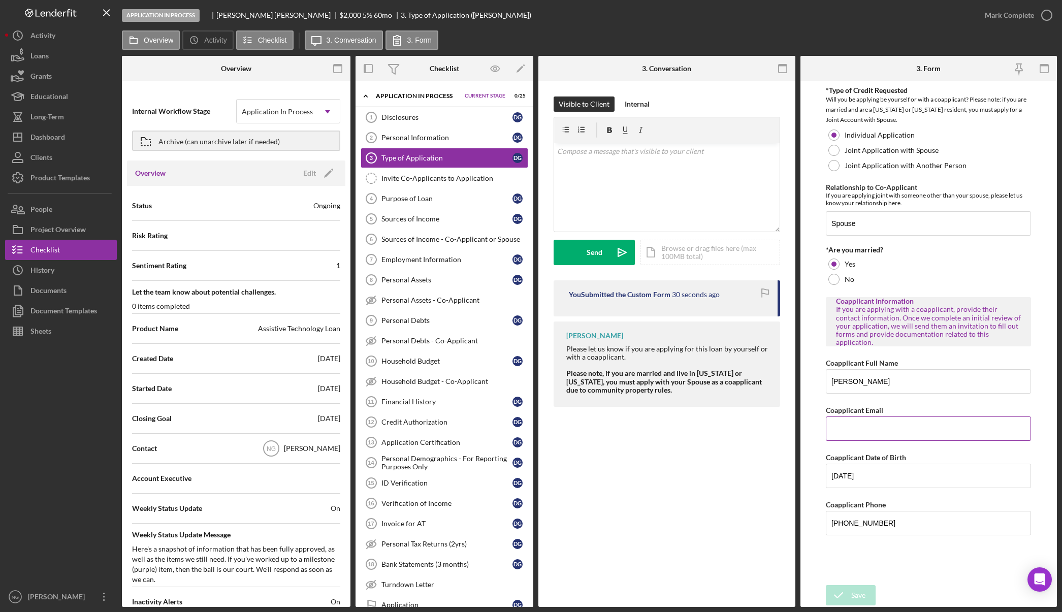
click at [868, 424] on input "Coapplicant Email" at bounding box center [928, 428] width 205 height 24
click at [880, 423] on input "Coapplicant Email" at bounding box center [928, 428] width 205 height 24
click at [893, 421] on input "gibsondixie644+william@gmail.com" at bounding box center [928, 428] width 205 height 24
type input "gibsondixie644+william@gmail.com"
click at [865, 597] on button "Save" at bounding box center [851, 595] width 50 height 20
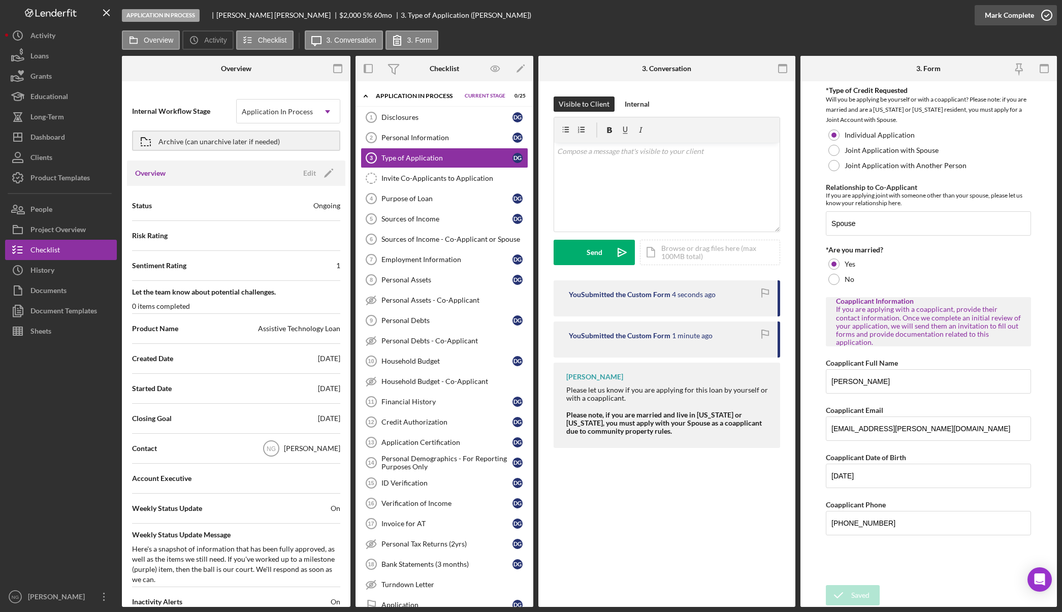
click at [1044, 19] on icon "button" at bounding box center [1046, 15] width 25 height 25
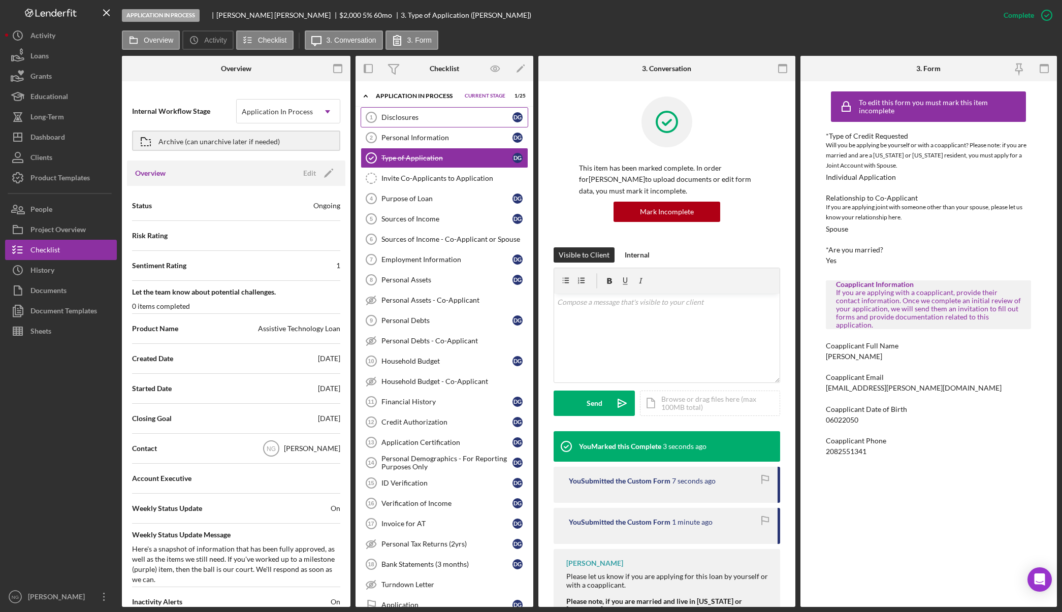
click at [433, 120] on div "Disclosures" at bounding box center [446, 117] width 131 height 8
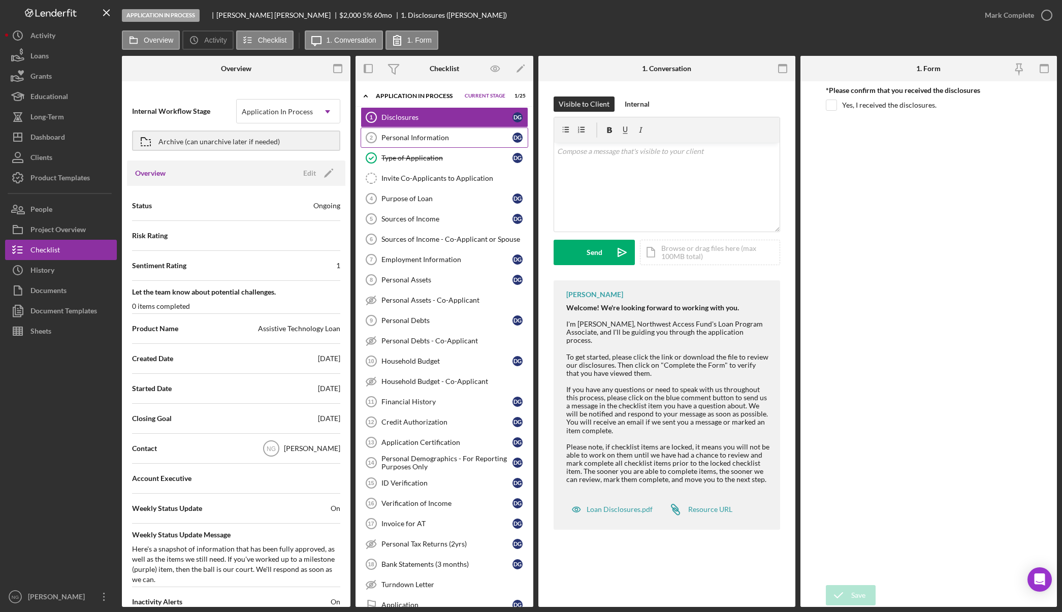
click at [455, 134] on div "Personal Information" at bounding box center [446, 138] width 131 height 8
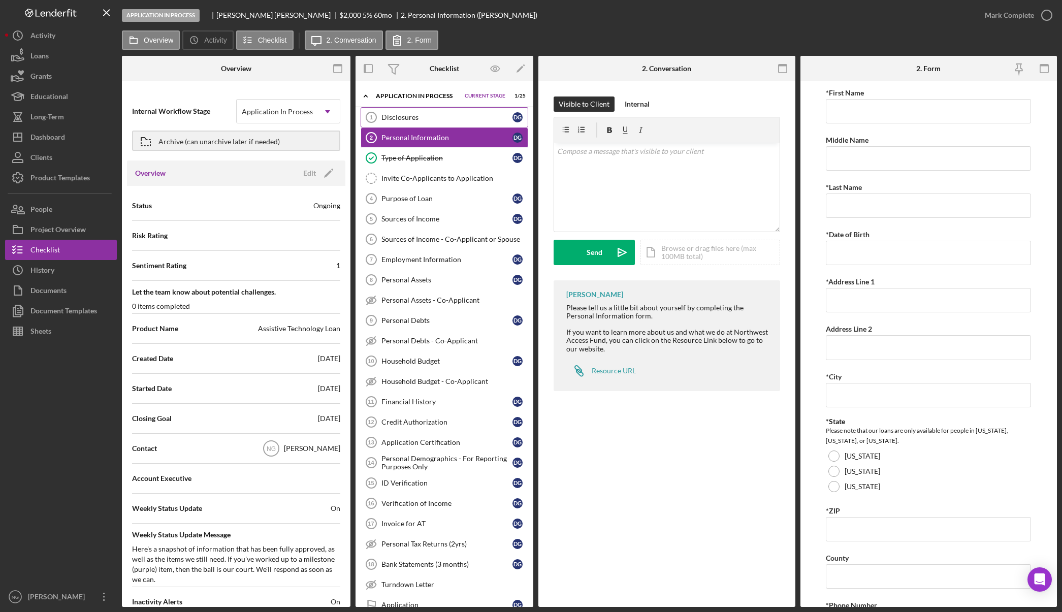
click at [459, 119] on div "Disclosures" at bounding box center [446, 117] width 131 height 8
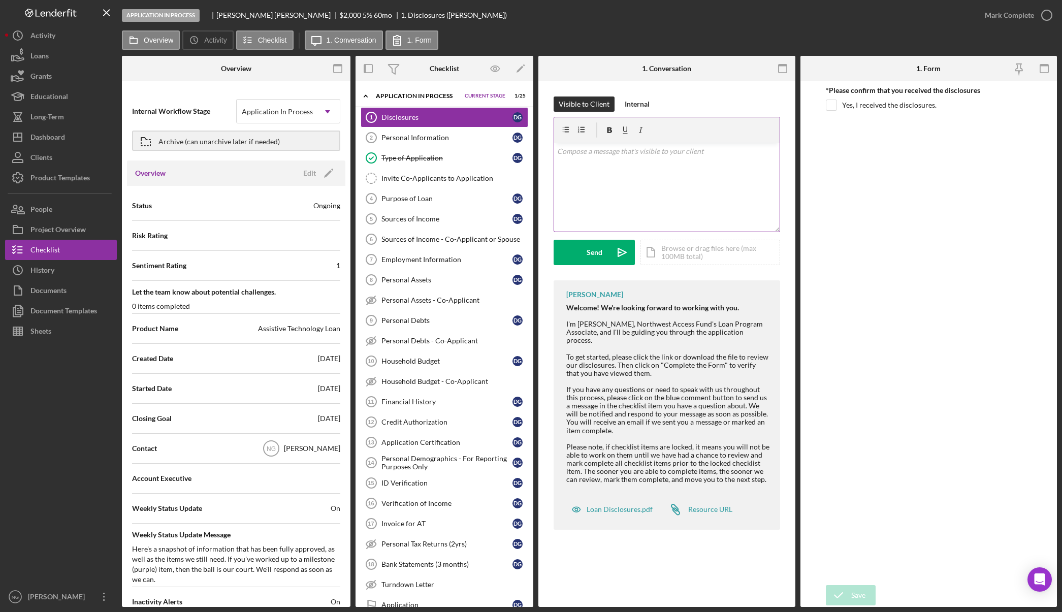
click at [592, 168] on div "v Color teal Color pink Remove color Add row above Add row below Add column bef…" at bounding box center [666, 187] width 225 height 89
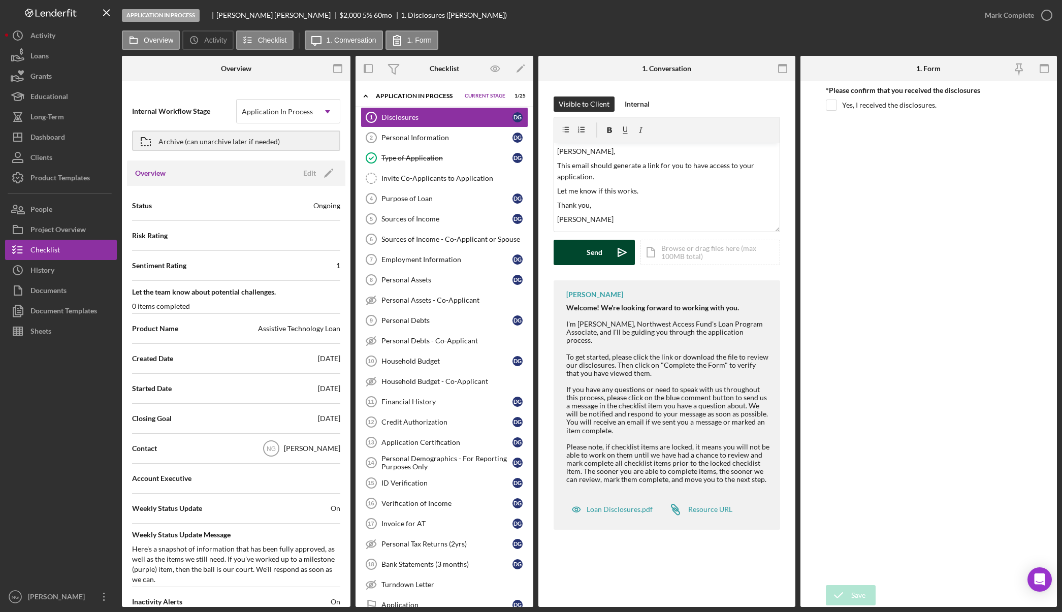
click at [601, 256] on div "Send" at bounding box center [594, 252] width 16 height 25
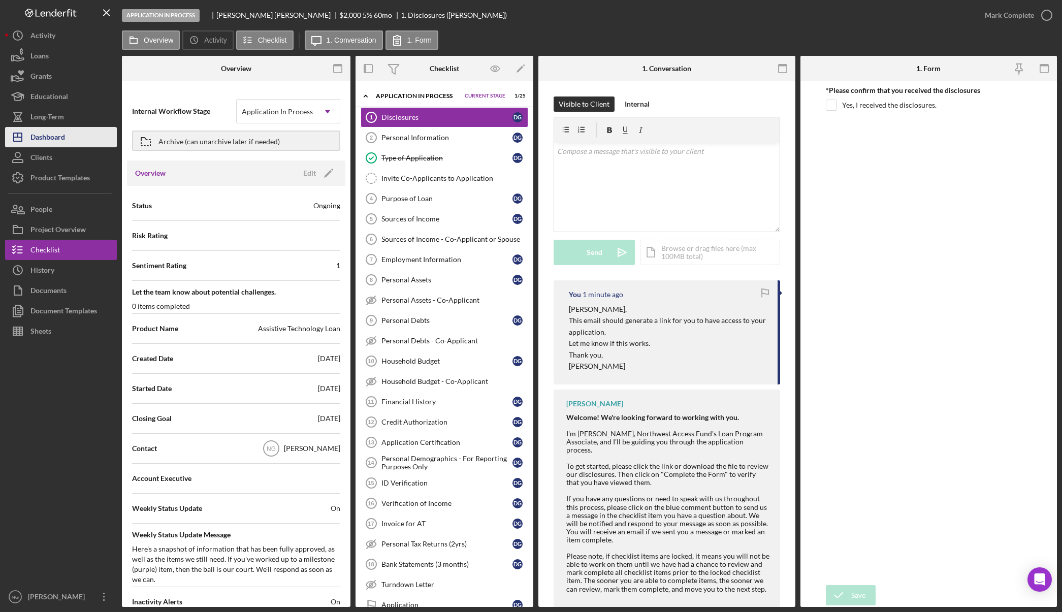
click at [57, 133] on div "Dashboard" at bounding box center [47, 138] width 35 height 23
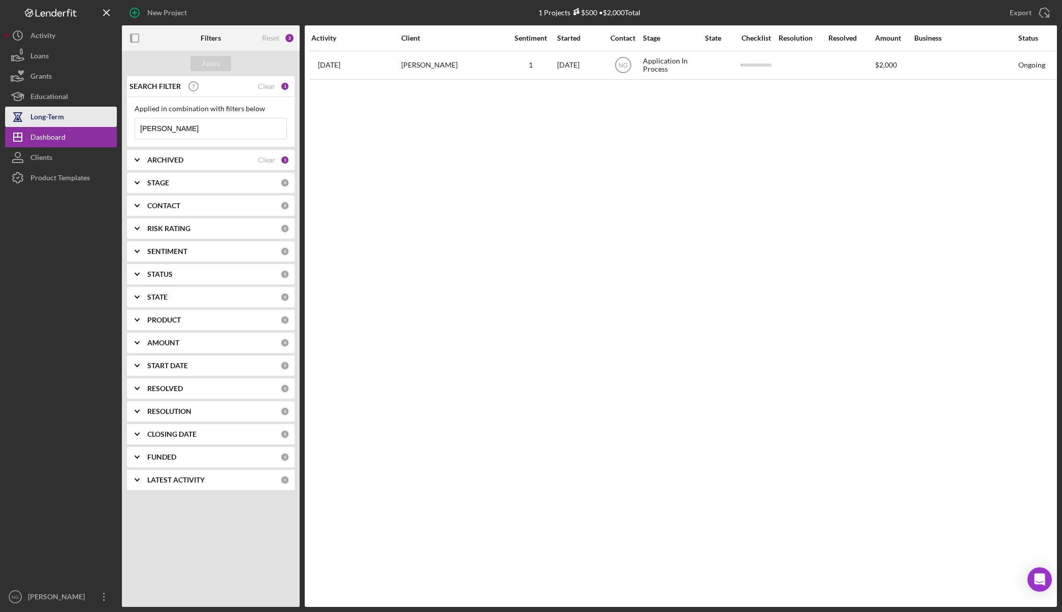
drag, startPoint x: 201, startPoint y: 127, endPoint x: 63, endPoint y: 108, distance: 138.9
click at [65, 110] on div "New Project 1 Projects $500 • $2,000 Total dixie Export Icon/Export Filters Res…" at bounding box center [531, 303] width 1052 height 607
click at [185, 207] on div "CONTACT" at bounding box center [213, 206] width 133 height 8
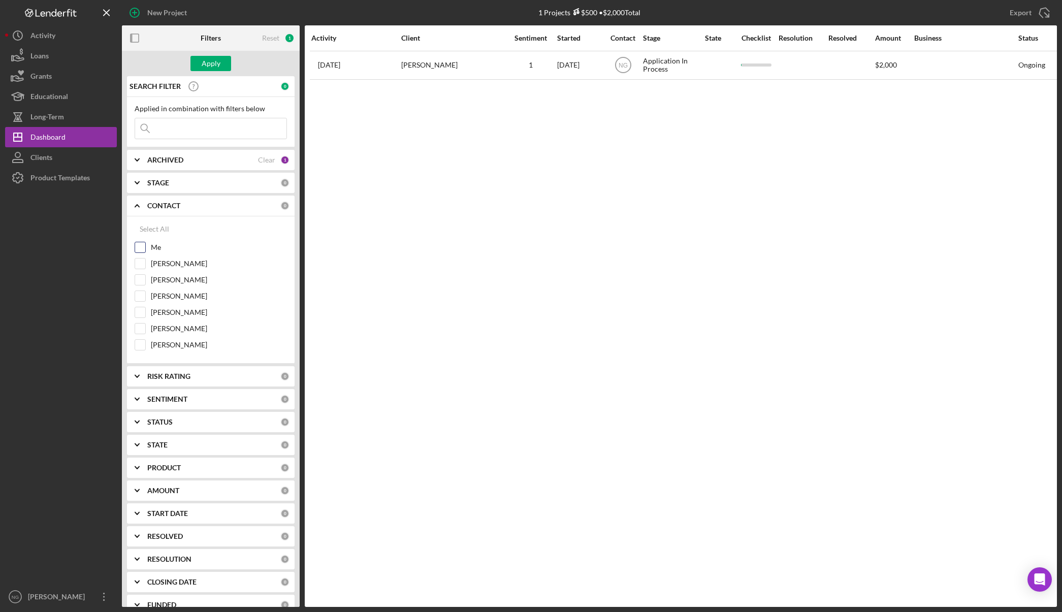
click at [155, 248] on label "Me" at bounding box center [219, 247] width 136 height 10
click at [145, 248] on input "Me" at bounding box center [140, 247] width 10 height 10
checkbox input "true"
click at [208, 57] on div "Apply" at bounding box center [211, 63] width 19 height 15
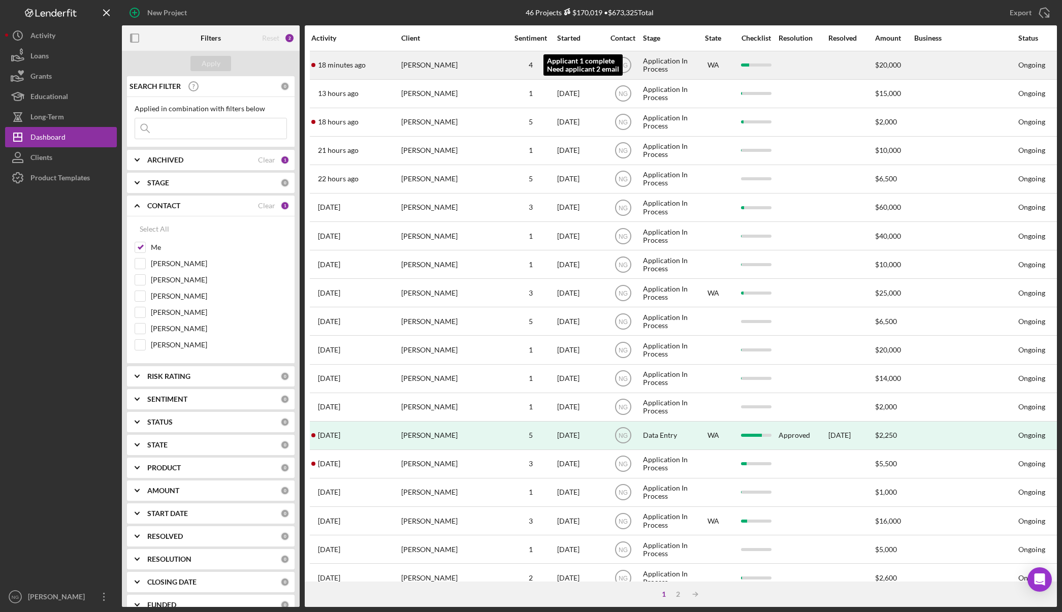
click at [506, 67] on div "4" at bounding box center [530, 65] width 51 height 8
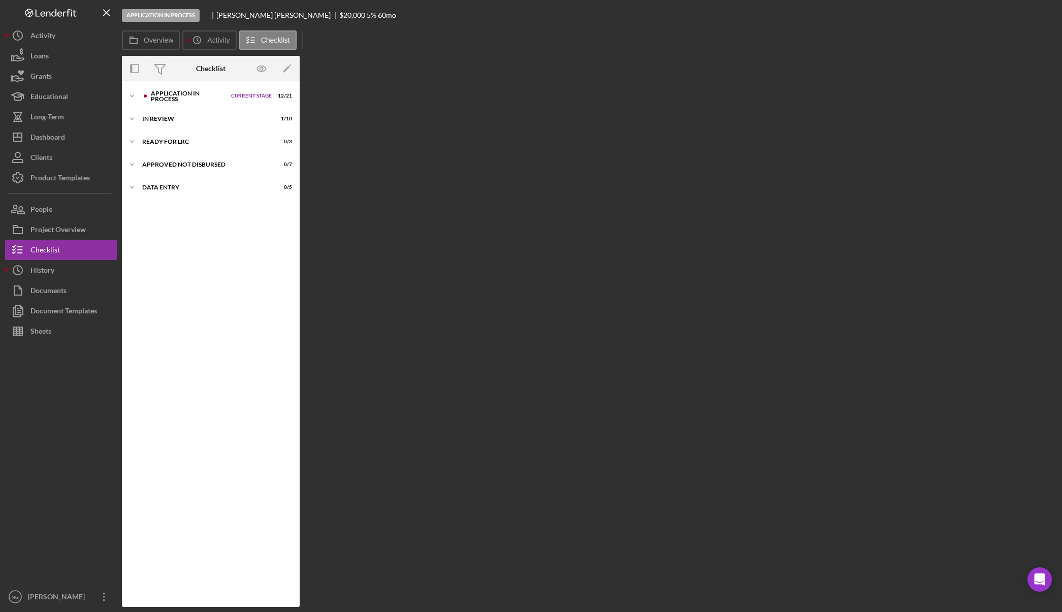
scroll to position [27, 0]
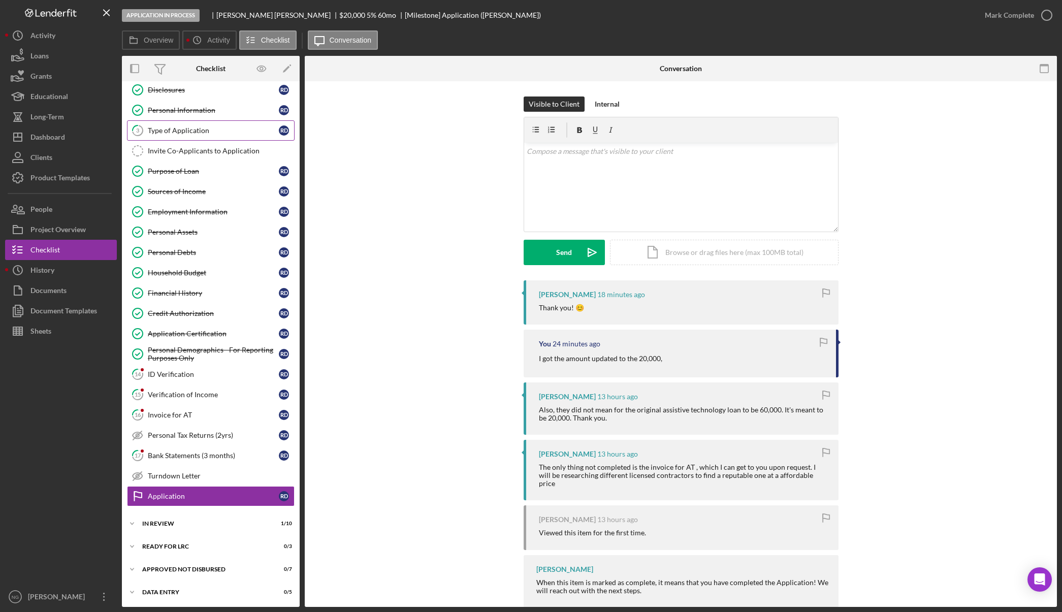
click at [173, 126] on div "Type of Application" at bounding box center [213, 130] width 131 height 8
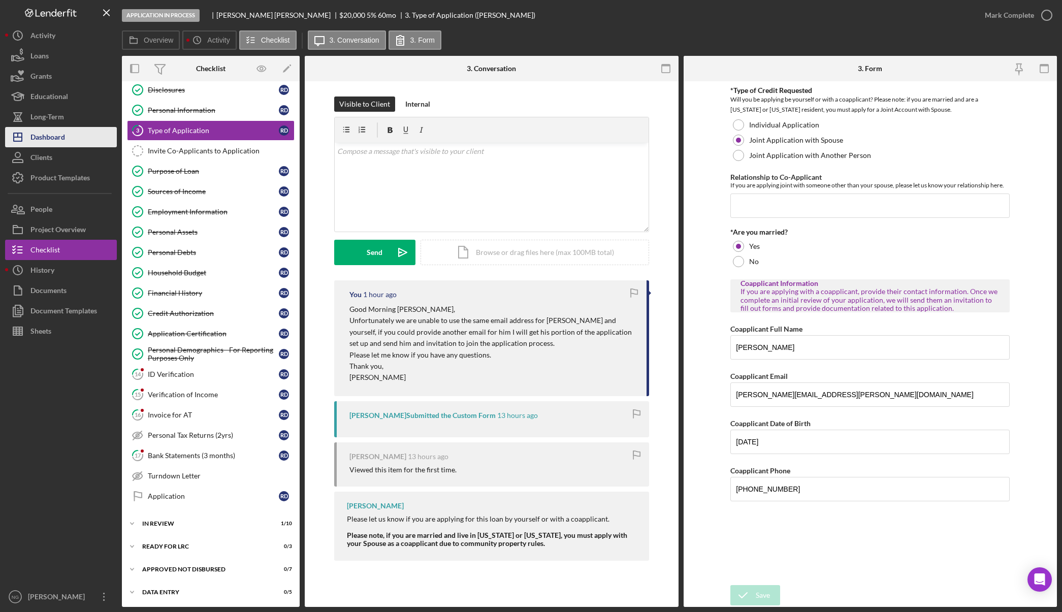
click at [47, 134] on div "Dashboard" at bounding box center [47, 138] width 35 height 23
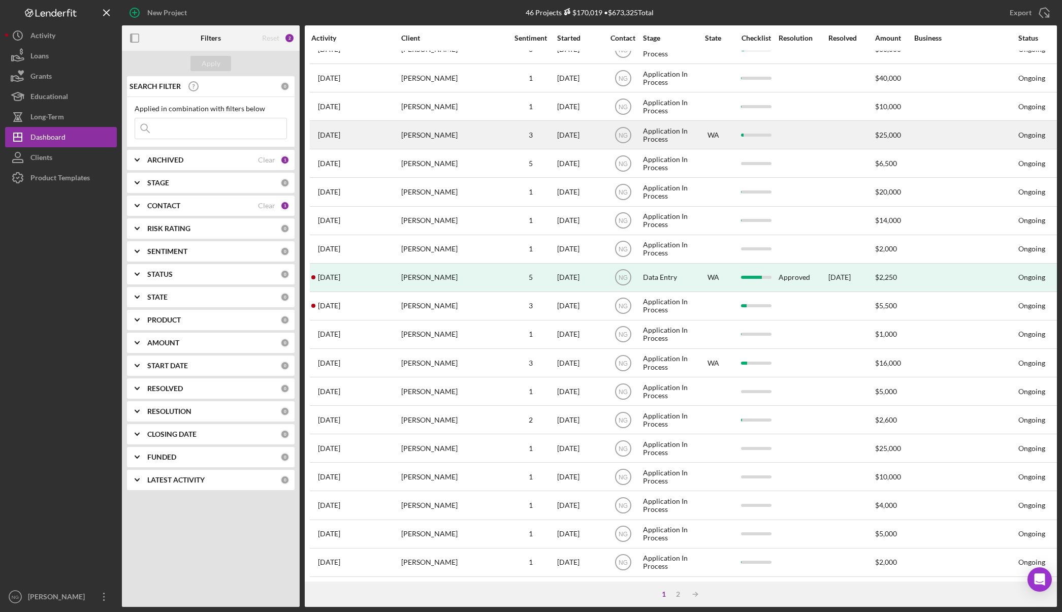
scroll to position [194, 0]
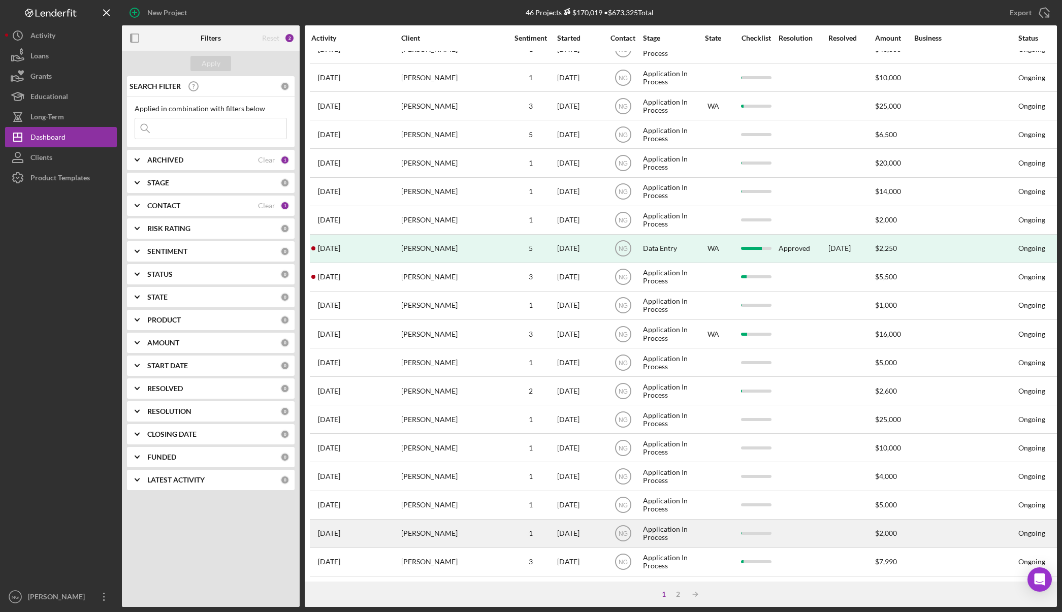
click at [447, 522] on div "Dixie gibson" at bounding box center [452, 533] width 102 height 27
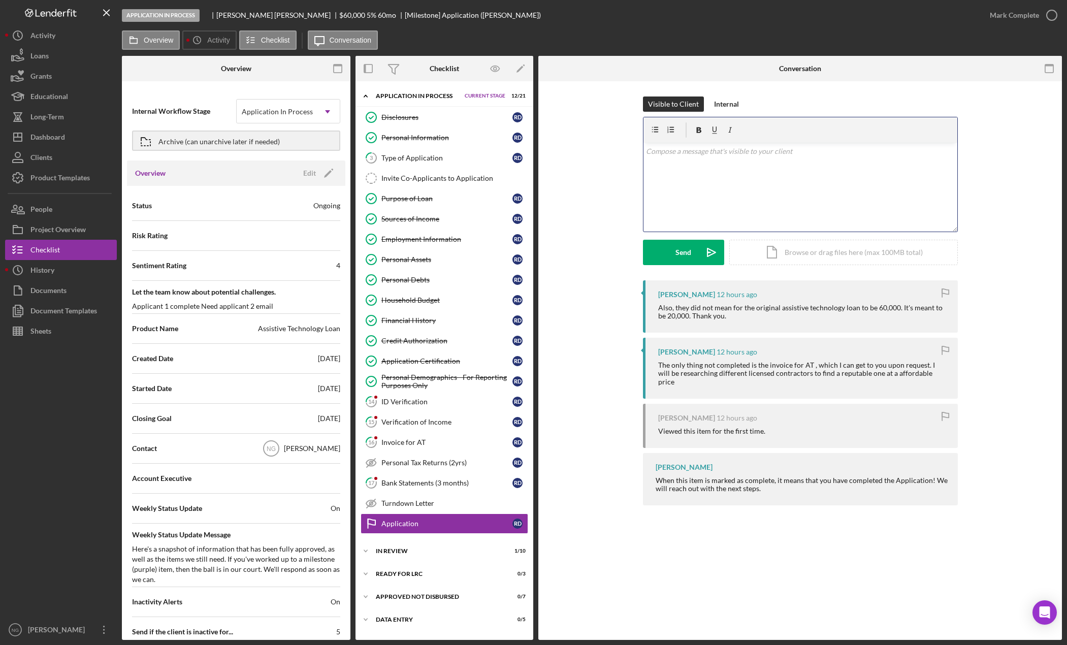
click at [735, 201] on div "v Color teal Color pink Remove color Add row above Add row below Add column bef…" at bounding box center [800, 187] width 314 height 89
click at [322, 177] on icon "Icon/Edit" at bounding box center [328, 172] width 25 height 25
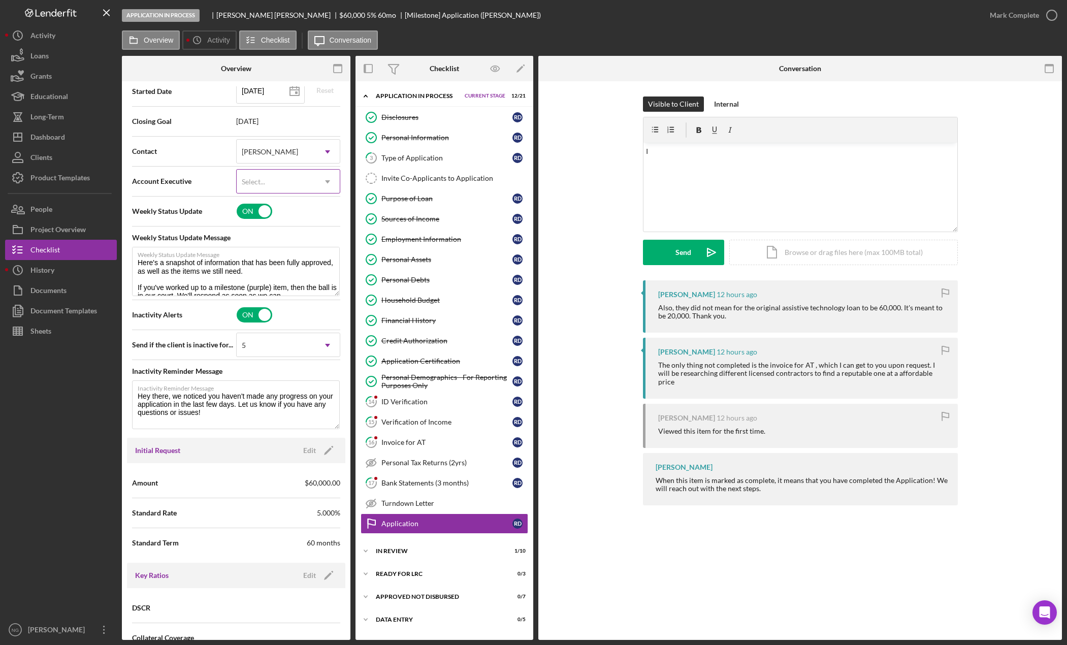
scroll to position [406, 0]
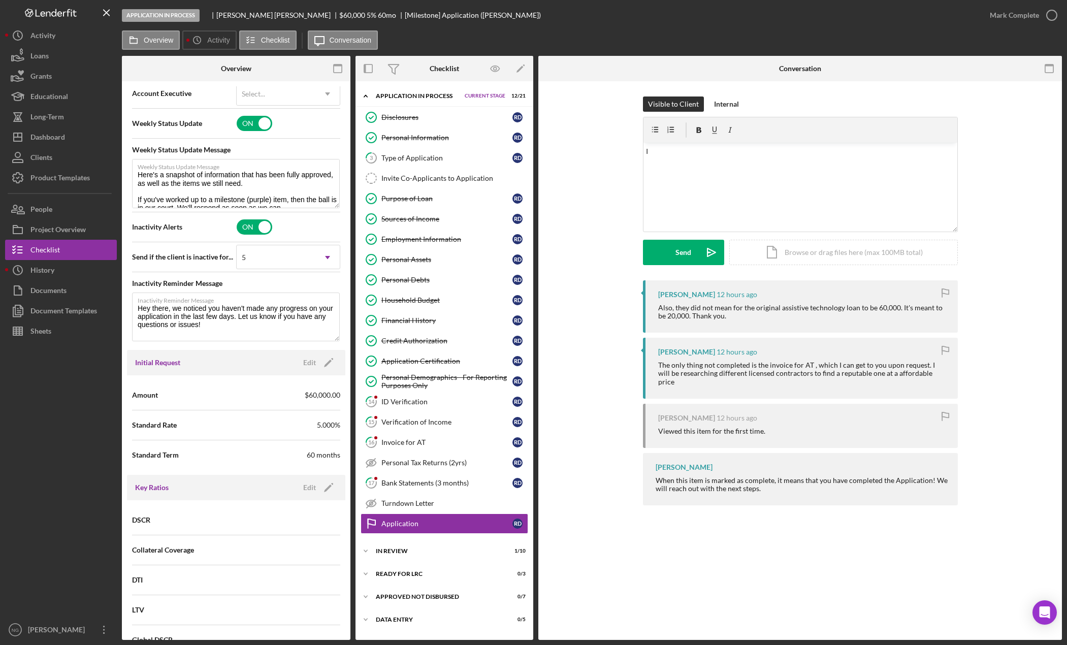
click at [310, 398] on span "$60,000.00" at bounding box center [323, 395] width 36 height 10
click at [309, 395] on span "$60,000.00" at bounding box center [323, 395] width 36 height 10
click at [316, 362] on icon "Icon/Edit" at bounding box center [328, 362] width 25 height 25
click at [246, 393] on input "$60,000" at bounding box center [288, 394] width 104 height 24
type input "$20,000"
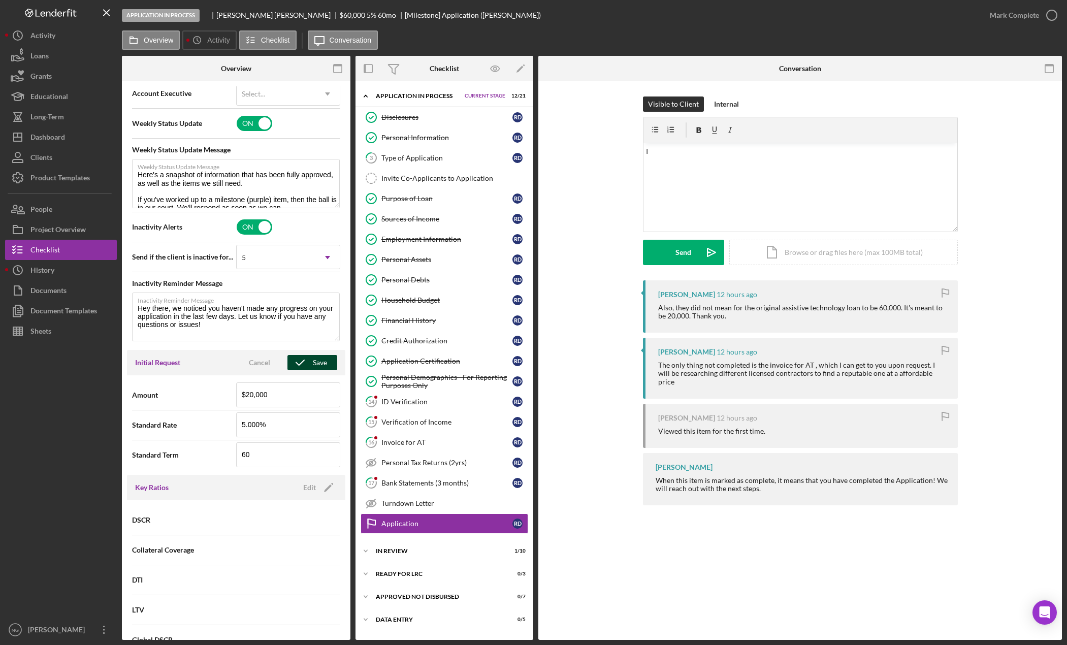
click at [313, 359] on div "Save" at bounding box center [320, 362] width 14 height 15
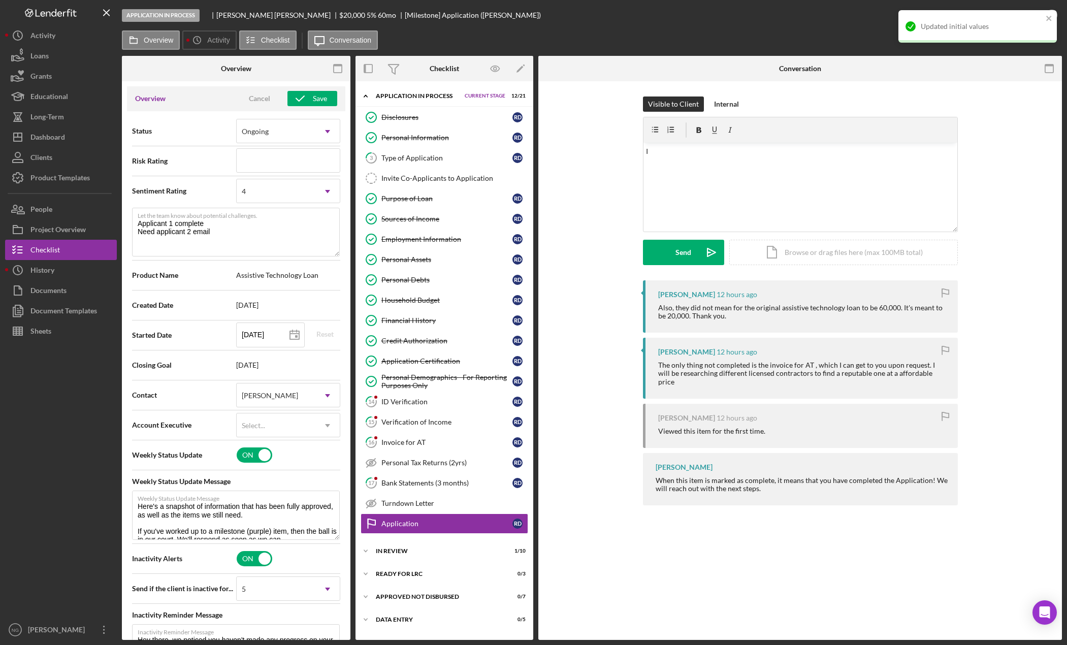
scroll to position [0, 0]
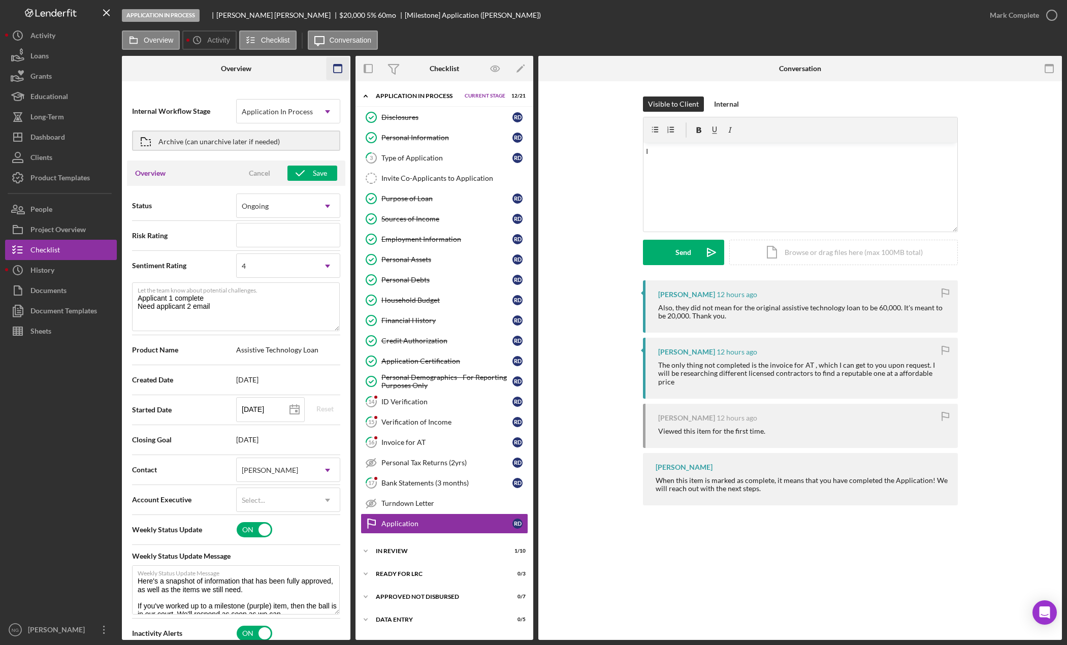
click at [337, 72] on icon "button" at bounding box center [337, 68] width 23 height 23
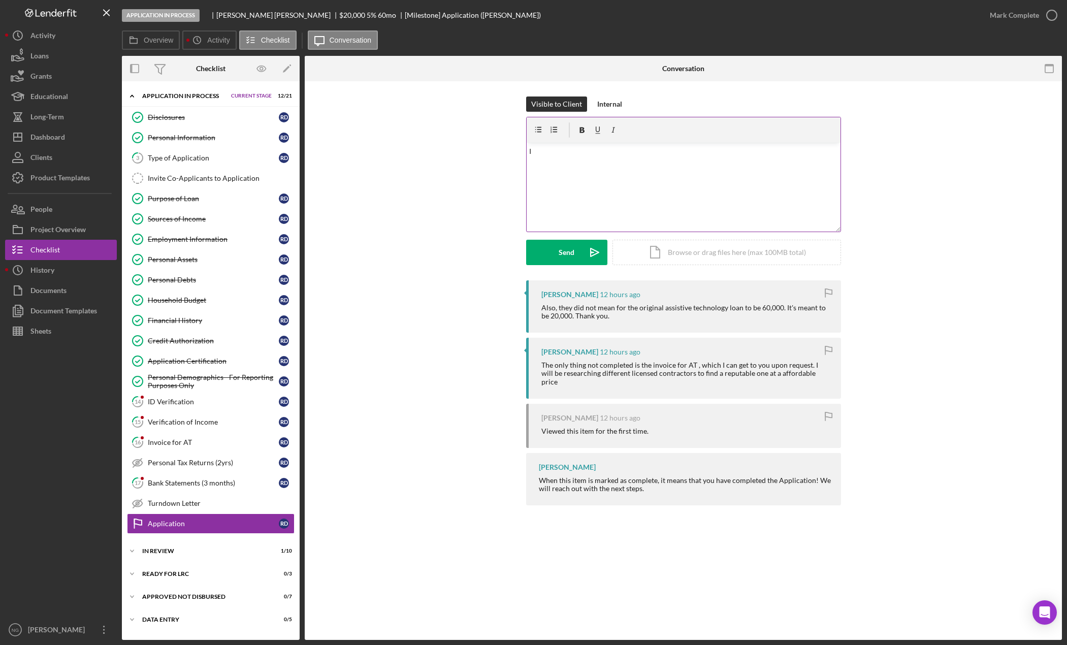
click at [602, 166] on div "v Color teal Color pink Remove color Add row above Add row below Add column bef…" at bounding box center [684, 187] width 314 height 89
drag, startPoint x: 609, startPoint y: 163, endPoint x: 499, endPoint y: 158, distance: 110.3
click at [499, 158] on div "Visible to Client Internal v Color teal Color pink Remove color Add row above A…" at bounding box center [683, 188] width 727 height 184
drag, startPoint x: 566, startPoint y: 157, endPoint x: 535, endPoint y: 153, distance: 31.3
click at [535, 153] on div "v Color teal Color pink Remove color Add row above Add row below Add column bef…" at bounding box center [684, 187] width 314 height 89
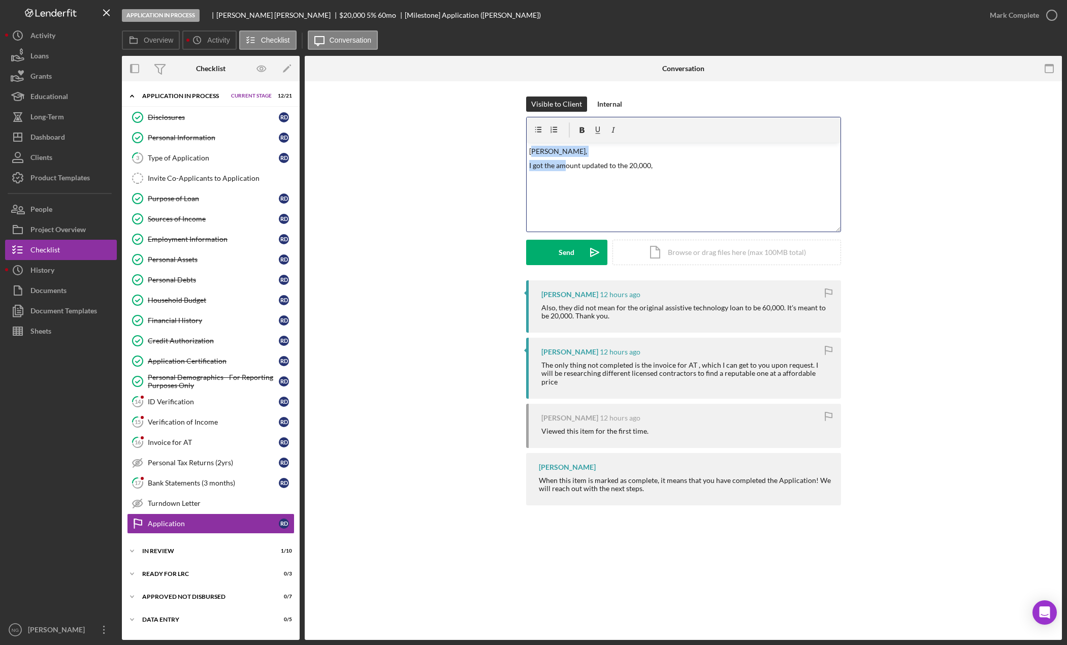
click at [569, 154] on p "Rachelle," at bounding box center [683, 151] width 308 height 11
drag, startPoint x: 580, startPoint y: 150, endPoint x: 514, endPoint y: 146, distance: 65.6
click at [514, 146] on div "Visible to Client Internal v Color teal Color pink Remove color Add row above A…" at bounding box center [683, 188] width 727 height 184
click at [566, 252] on div "Send" at bounding box center [567, 252] width 16 height 25
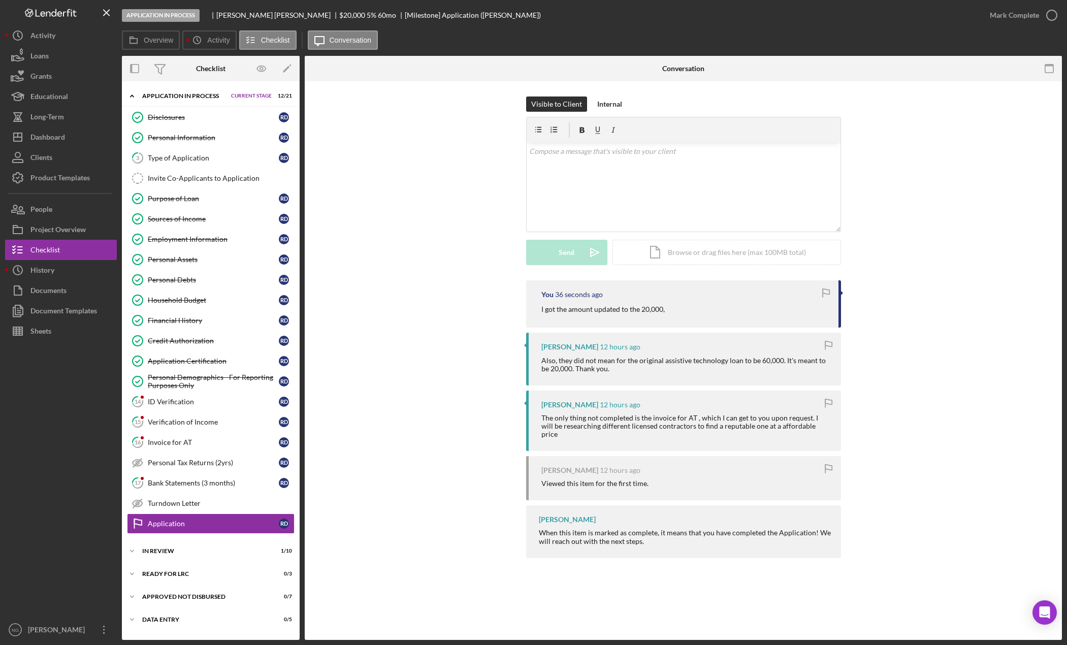
click at [92, 442] on div at bounding box center [61, 480] width 112 height 278
drag, startPoint x: 857, startPoint y: 204, endPoint x: 850, endPoint y: 217, distance: 14.8
click at [857, 204] on div "Visible to Client Internal v Color teal Color pink Remove color Add row above A…" at bounding box center [683, 188] width 727 height 184
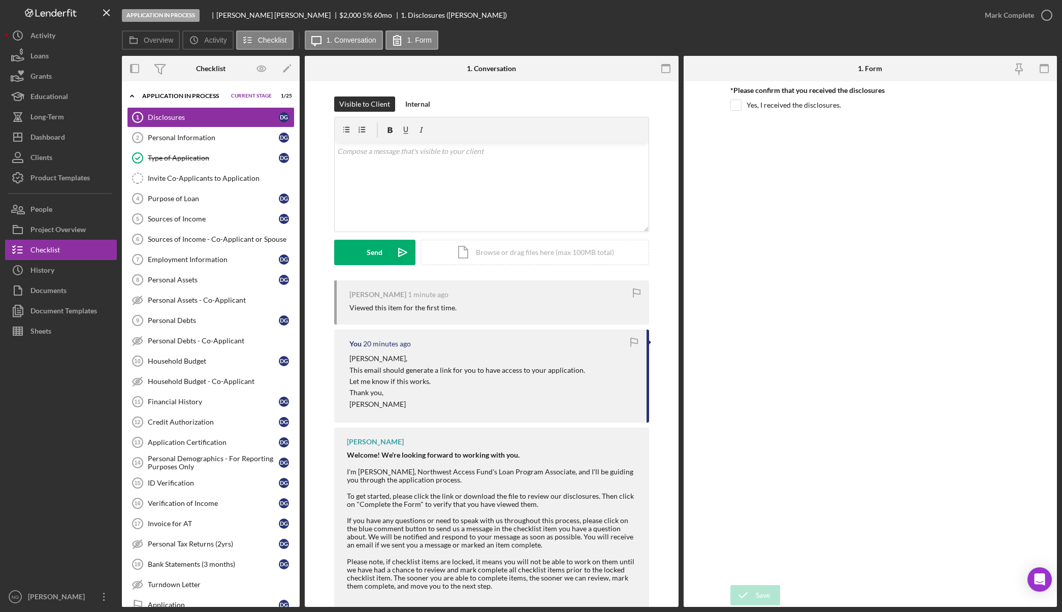
click at [567, 95] on div "Visible to Client Internal v Color teal Color pink Remove color Add row above A…" at bounding box center [492, 368] width 374 height 575
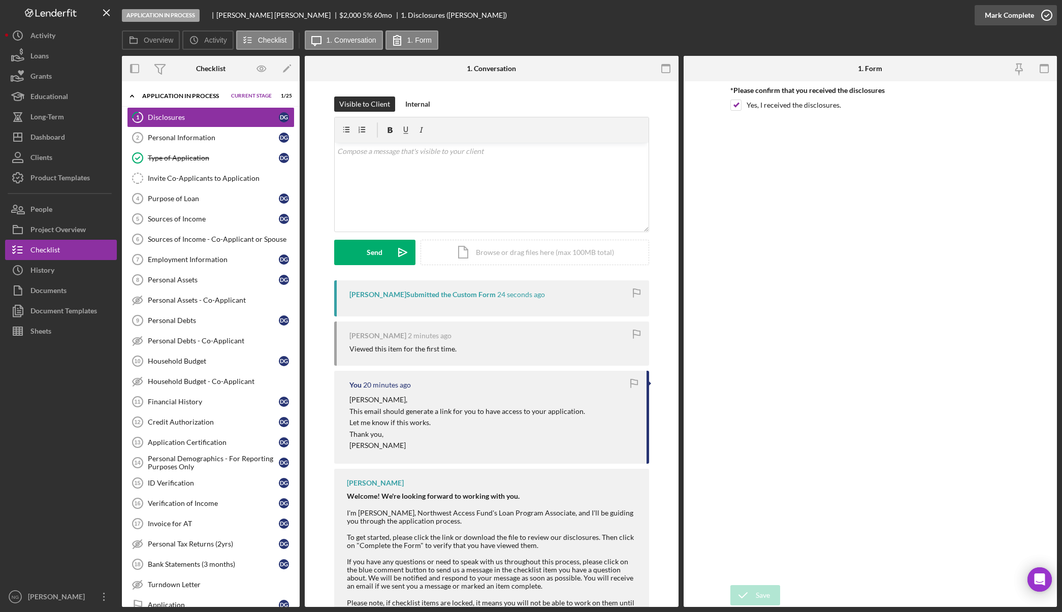
click at [1040, 10] on icon "button" at bounding box center [1046, 15] width 25 height 25
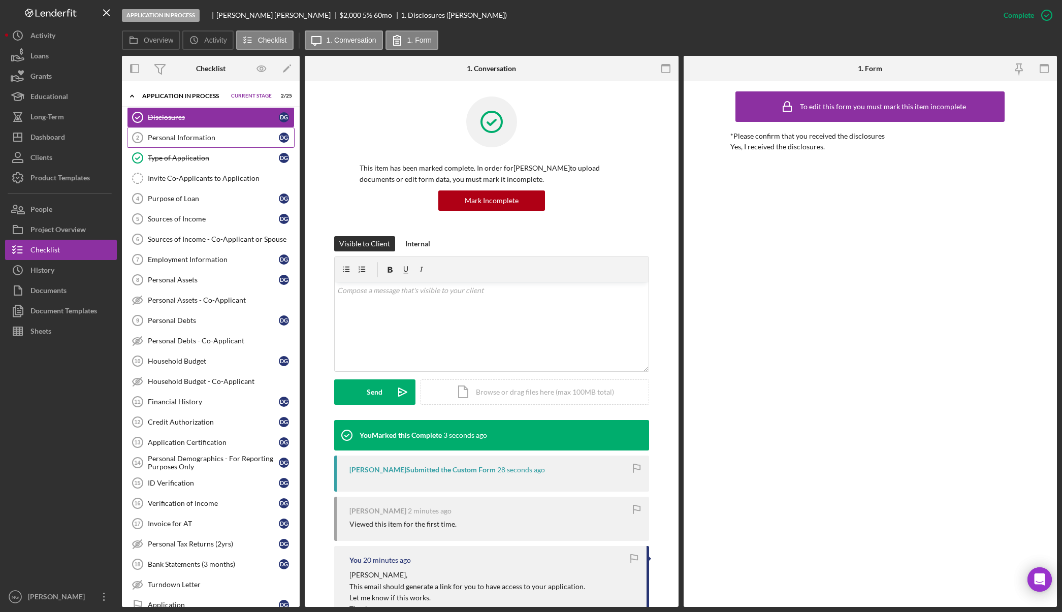
click at [190, 138] on div "Personal Information" at bounding box center [213, 138] width 131 height 8
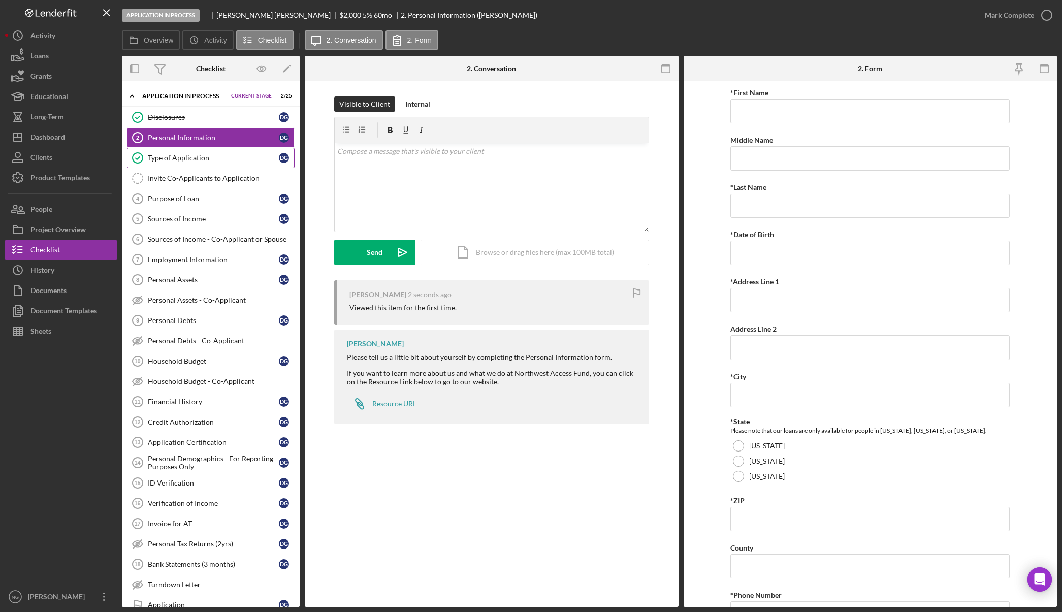
click at [180, 162] on link "Type of Application Type of Application D g" at bounding box center [211, 158] width 168 height 20
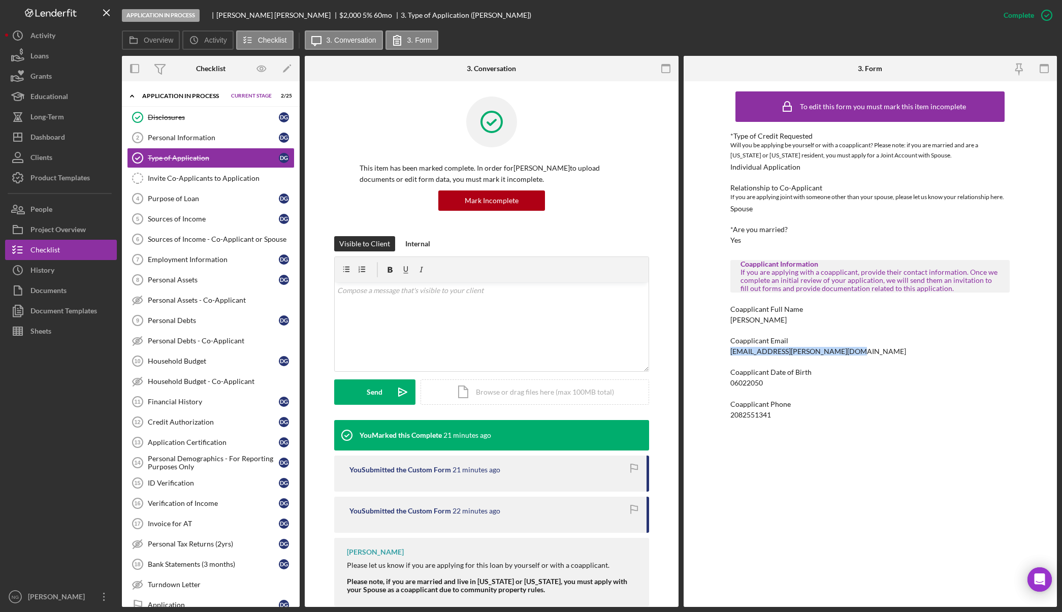
drag, startPoint x: 846, startPoint y: 352, endPoint x: 731, endPoint y: 353, distance: 115.8
click at [731, 353] on div "Coapplicant Email gibsondixie644+william@gmail.com" at bounding box center [869, 346] width 279 height 19
copy div "gibsondixie644+william@gmail.com"
click at [69, 203] on button "People" at bounding box center [61, 209] width 112 height 20
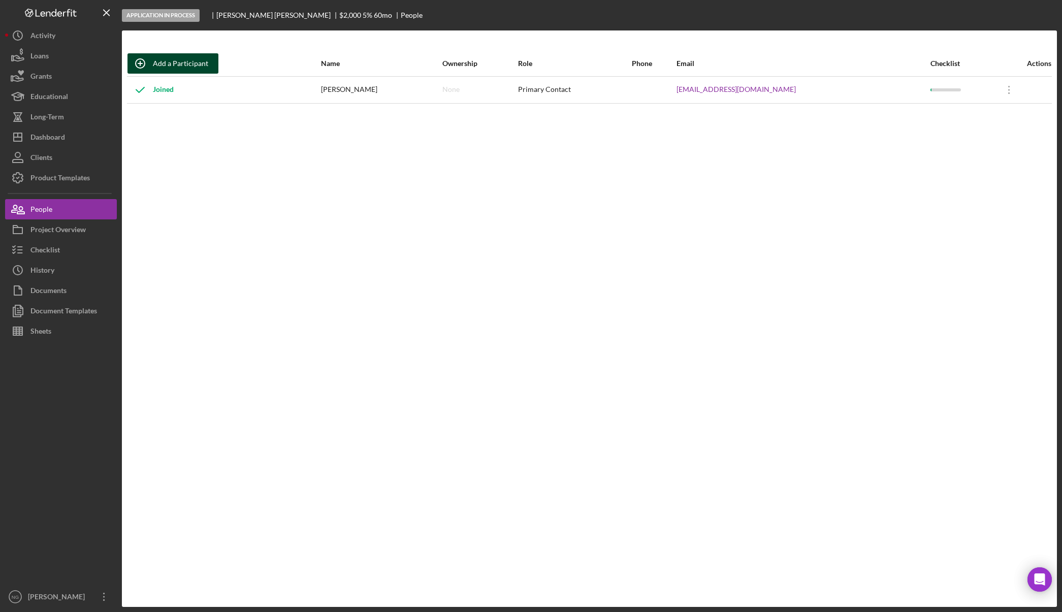
click at [165, 63] on div "Add a Participant" at bounding box center [180, 63] width 55 height 20
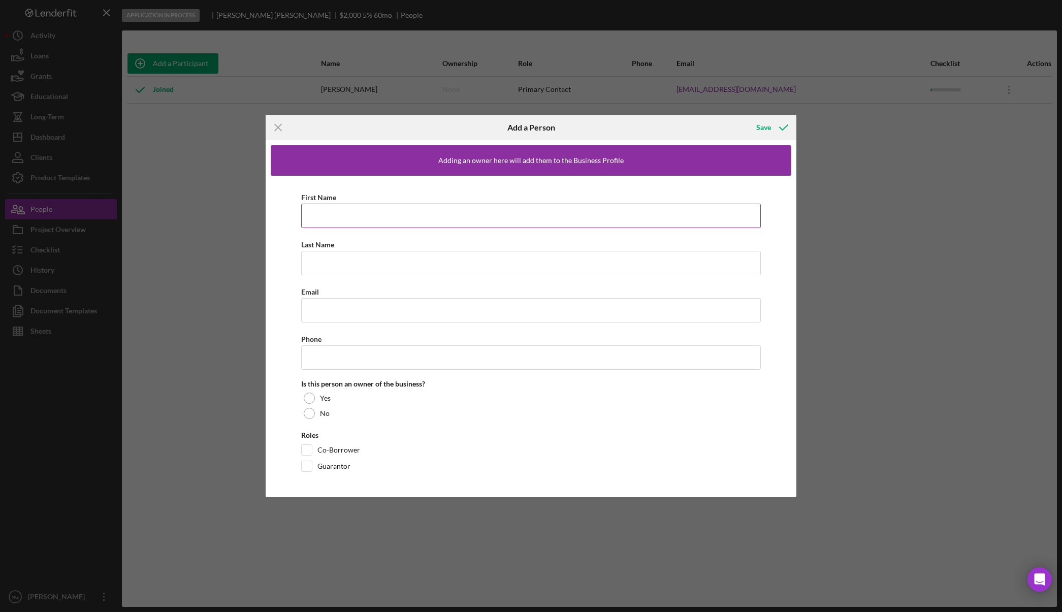
click at [326, 210] on input "First Name" at bounding box center [531, 216] width 460 height 24
type input "William"
type input "Gibson"
paste input "gibsondixie644+william@gmail.com"
type input "gibsondixie644+william@gmail.com"
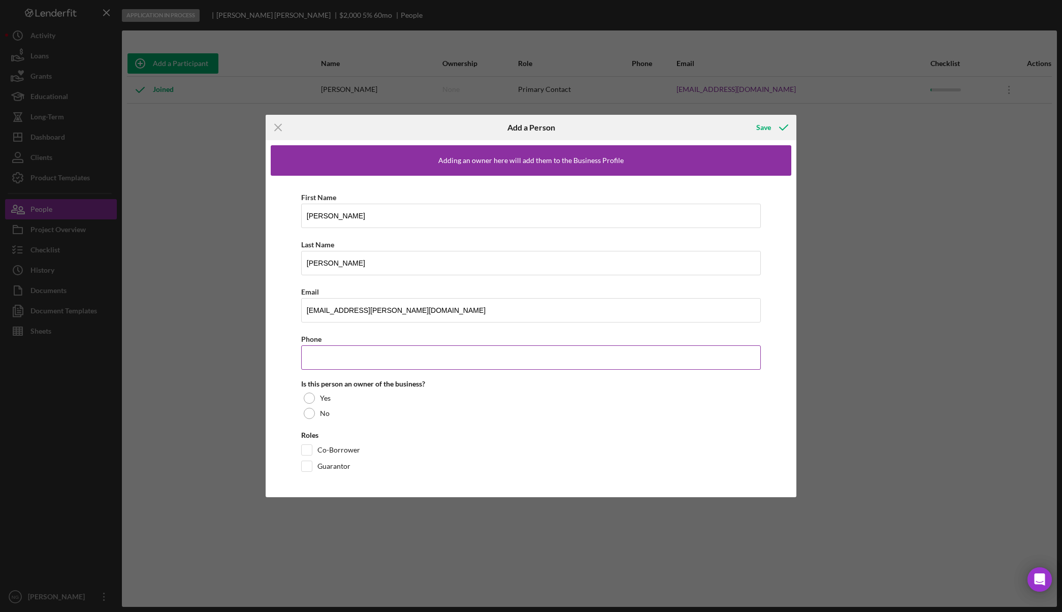
click at [410, 360] on input "Phone" at bounding box center [531, 357] width 460 height 24
type input "(208) 255-1341"
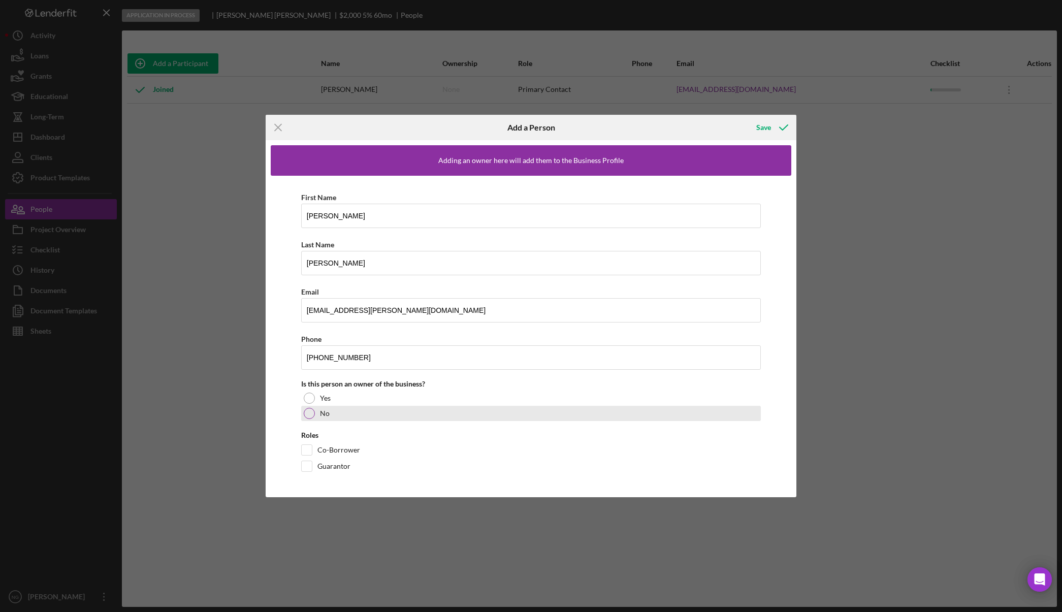
click at [310, 410] on div at bounding box center [309, 413] width 11 height 11
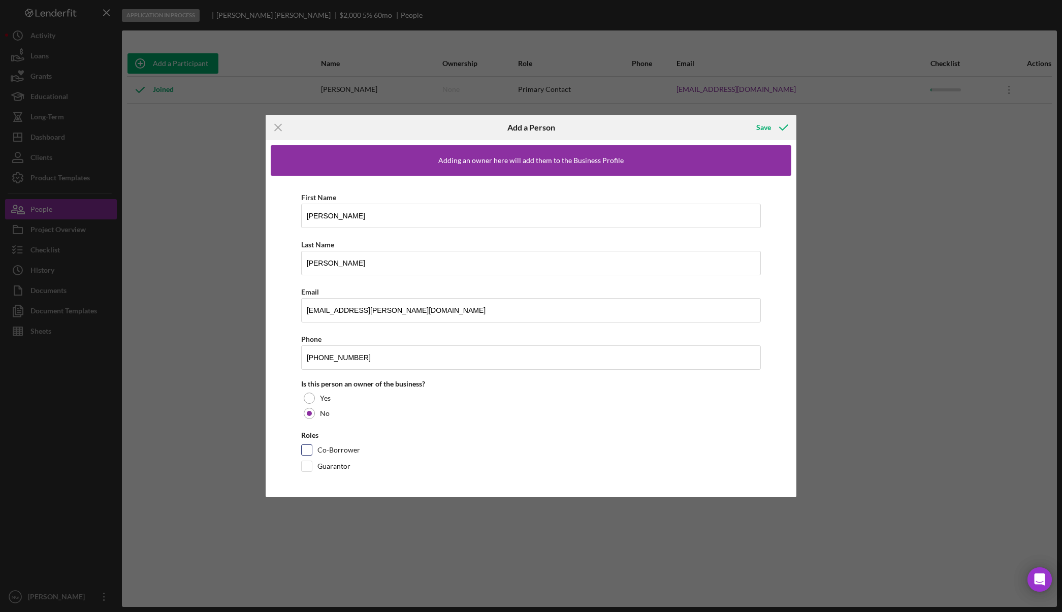
click at [311, 453] on input "Co-Borrower" at bounding box center [307, 450] width 10 height 10
checkbox input "true"
click at [771, 127] on icon "button" at bounding box center [783, 127] width 25 height 25
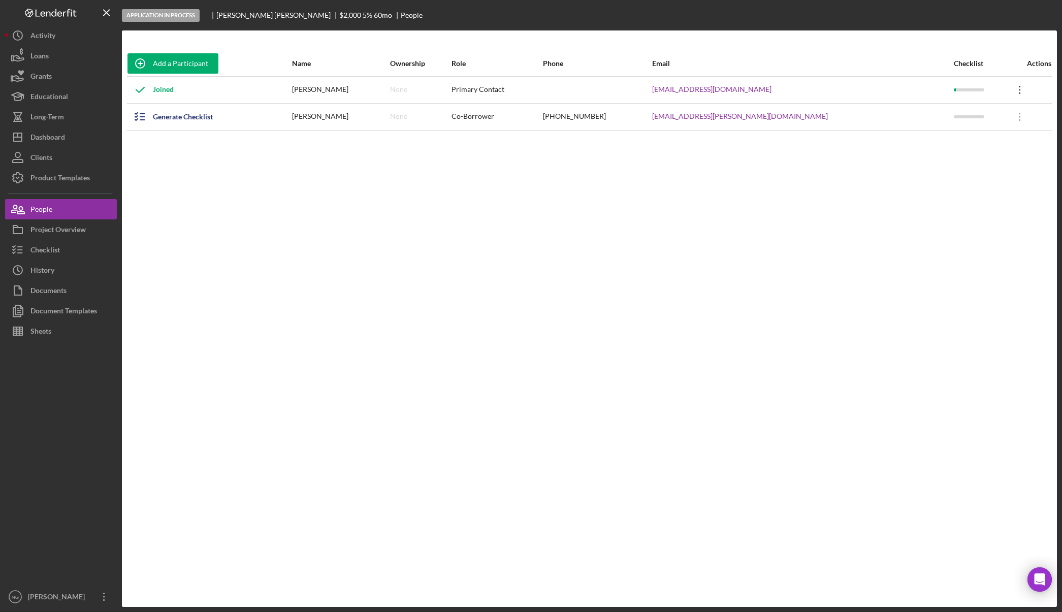
click at [1009, 92] on icon "Icon/Overflow" at bounding box center [1019, 89] width 25 height 25
click at [958, 112] on div "Icon/Edit Edit" at bounding box center [956, 116] width 112 height 21
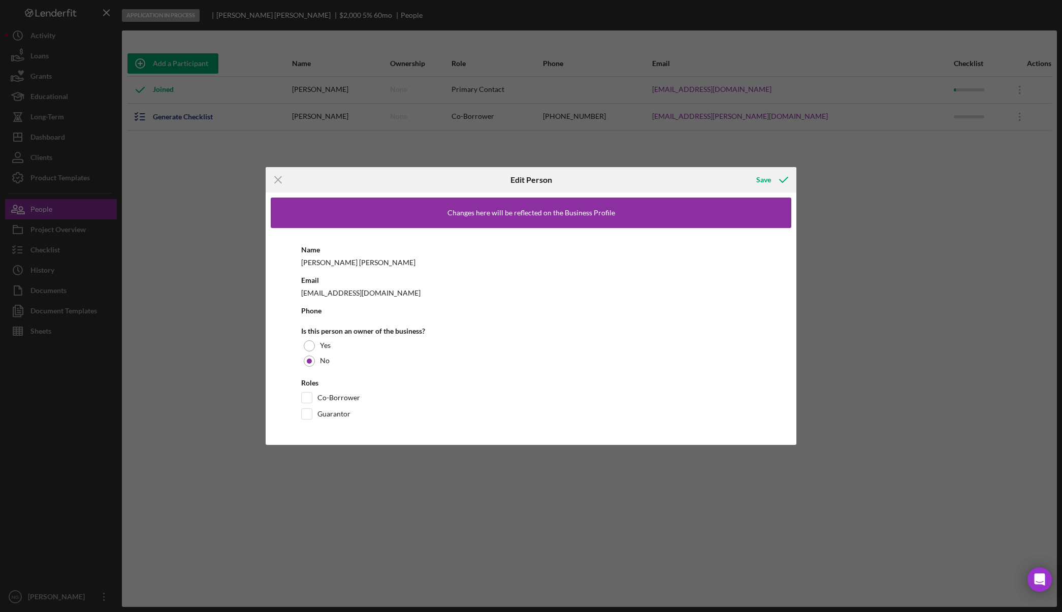
click at [312, 311] on b "Phone" at bounding box center [311, 310] width 20 height 9
click at [325, 310] on div "Phone" at bounding box center [531, 310] width 460 height 13
click at [309, 400] on input "Co-Borrower" at bounding box center [307, 397] width 10 height 10
click at [320, 314] on b "Phone" at bounding box center [311, 310] width 20 height 9
click at [312, 399] on div at bounding box center [306, 397] width 11 height 11
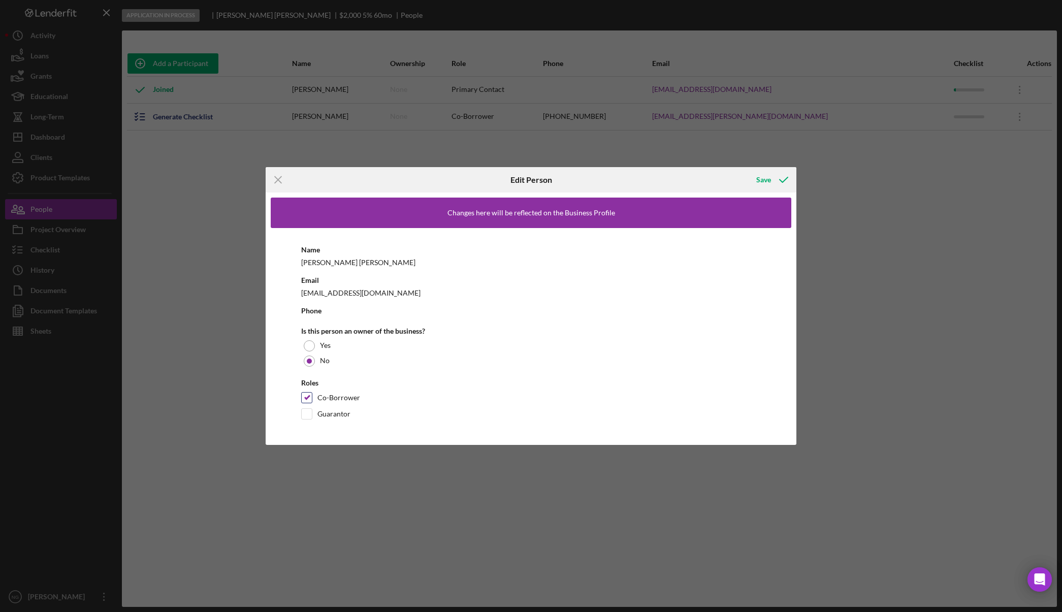
click at [302, 396] on input "Co-Borrower" at bounding box center [307, 397] width 10 height 10
checkbox input "false"
click at [777, 180] on icon "button" at bounding box center [783, 179] width 25 height 25
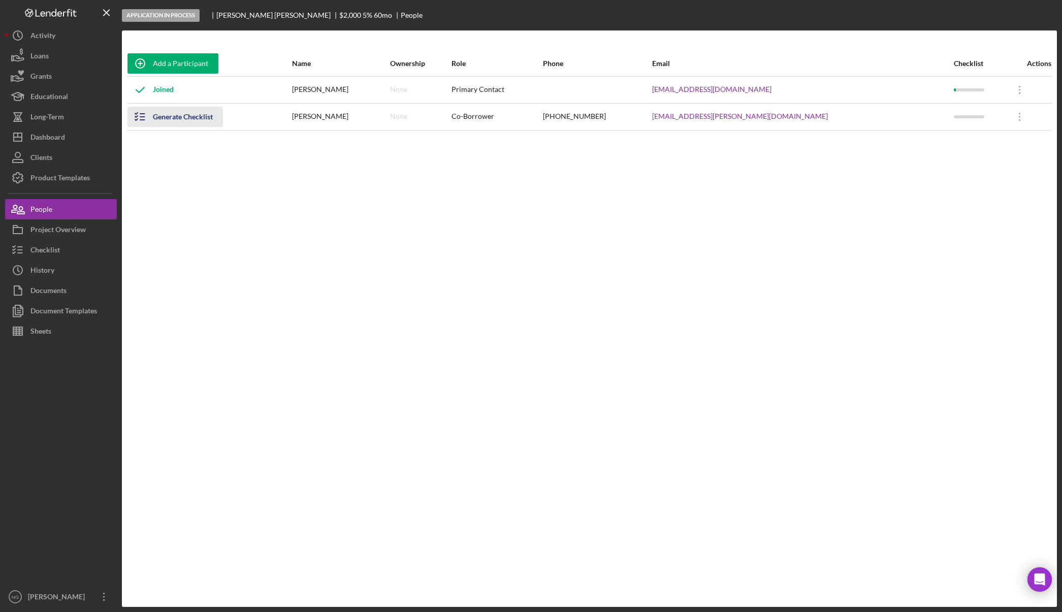
click at [181, 116] on div "Generate Checklist" at bounding box center [183, 117] width 60 height 20
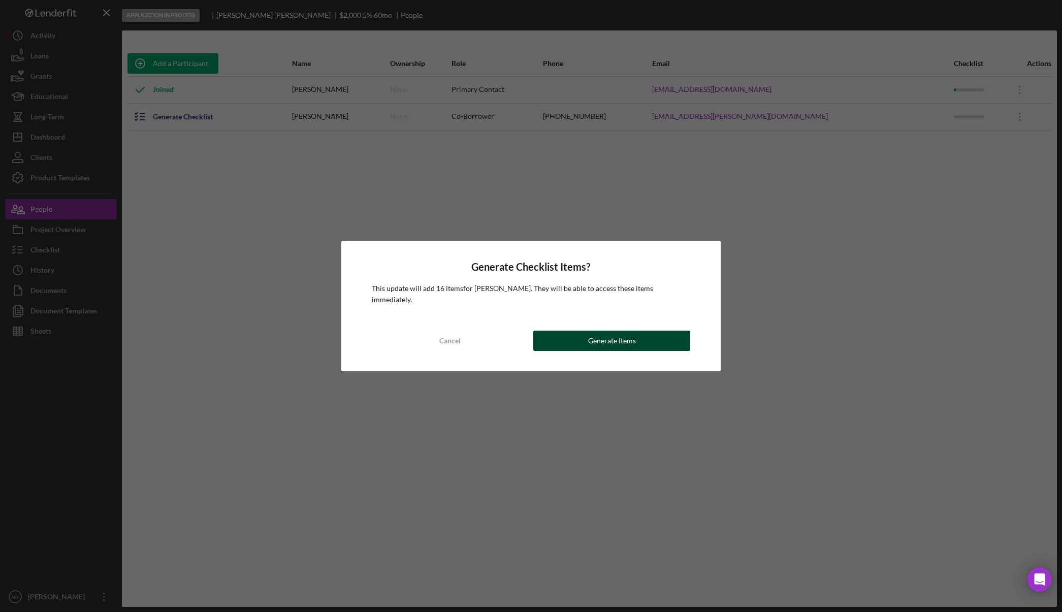
click at [632, 336] on div "Generate Items" at bounding box center [612, 341] width 48 height 20
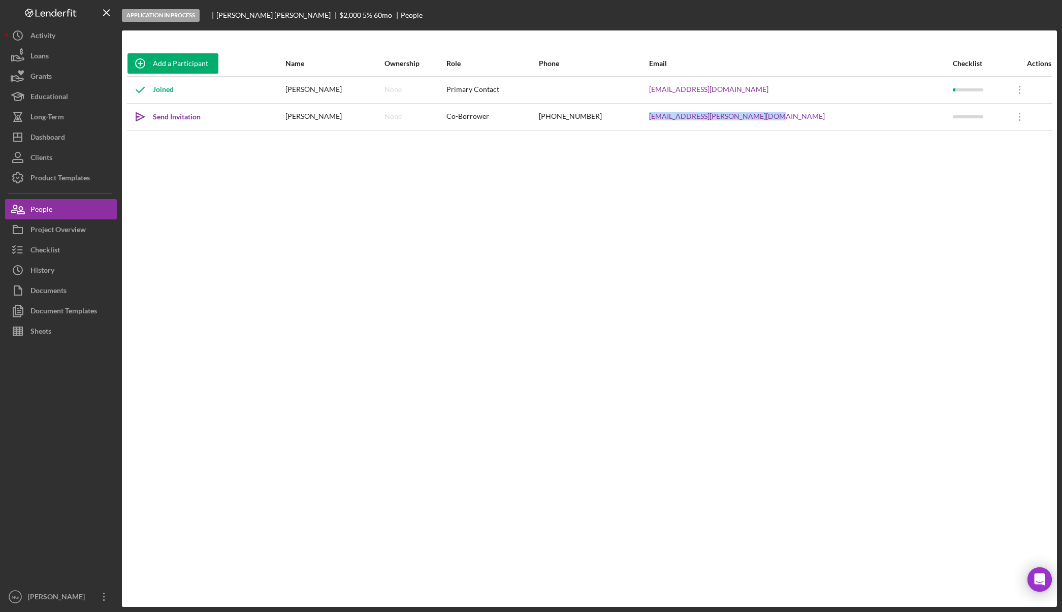
drag, startPoint x: 818, startPoint y: 118, endPoint x: 696, endPoint y: 118, distance: 121.9
click at [696, 118] on tr "Icon/icon-invite-send Send Invitation William Gibson None Co-Borrower (208) 255…" at bounding box center [589, 116] width 925 height 27
copy tr "gibsondixie644+william@gmail.com"
click at [181, 119] on div "Send Invitation" at bounding box center [177, 117] width 48 height 20
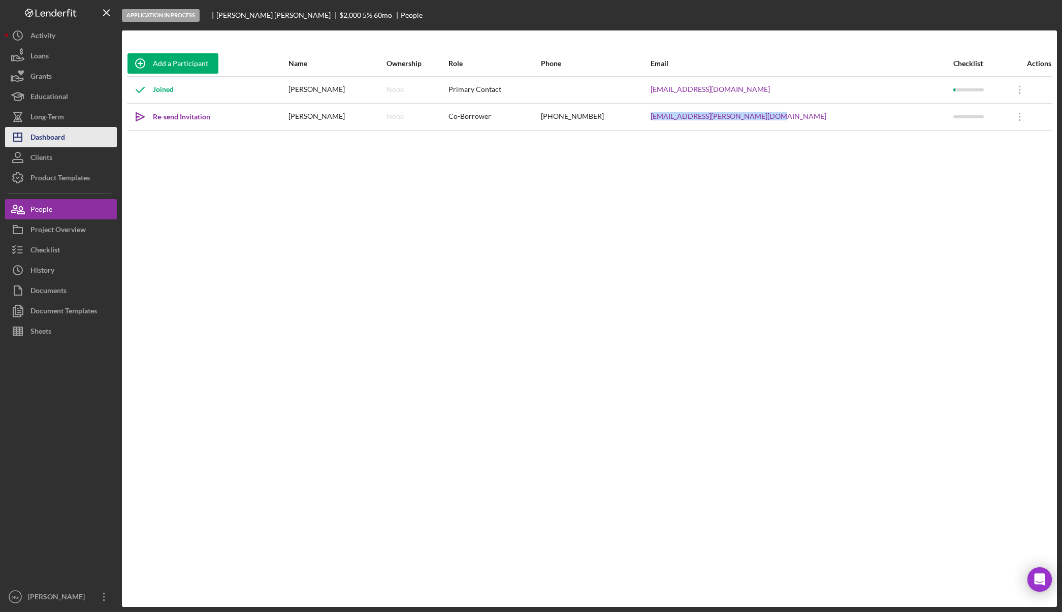
click at [77, 139] on button "Icon/Dashboard Dashboard" at bounding box center [61, 137] width 112 height 20
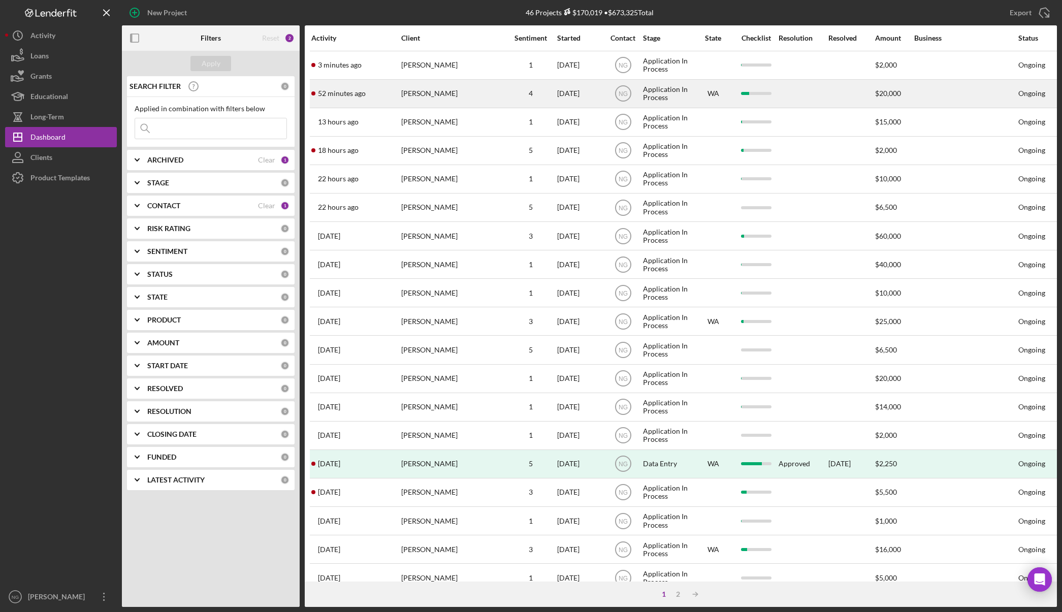
click at [385, 93] on div "52 minutes ago Rachelle Dowling" at bounding box center [355, 93] width 89 height 27
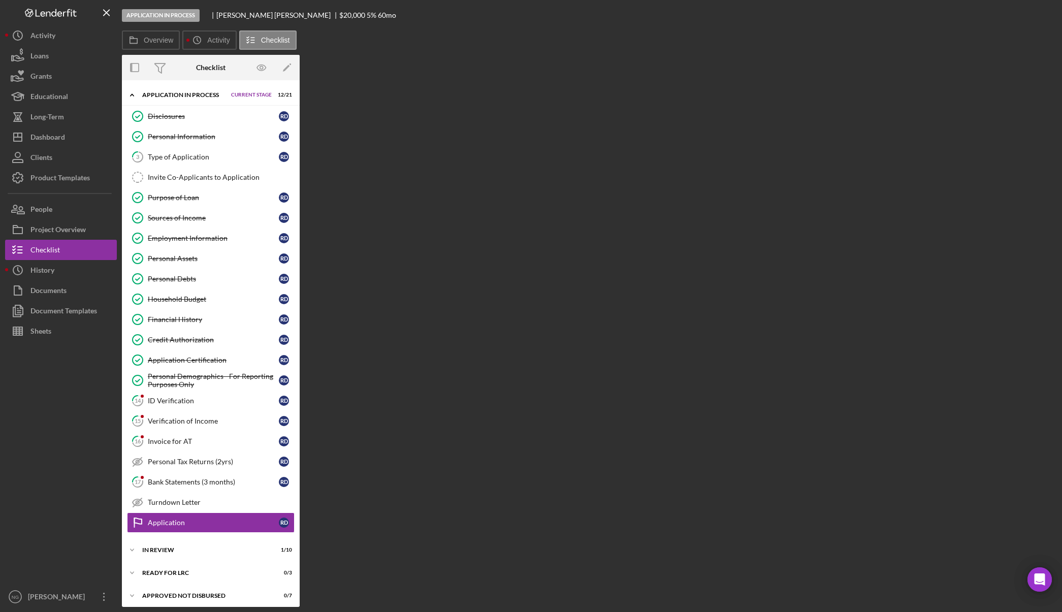
scroll to position [27, 0]
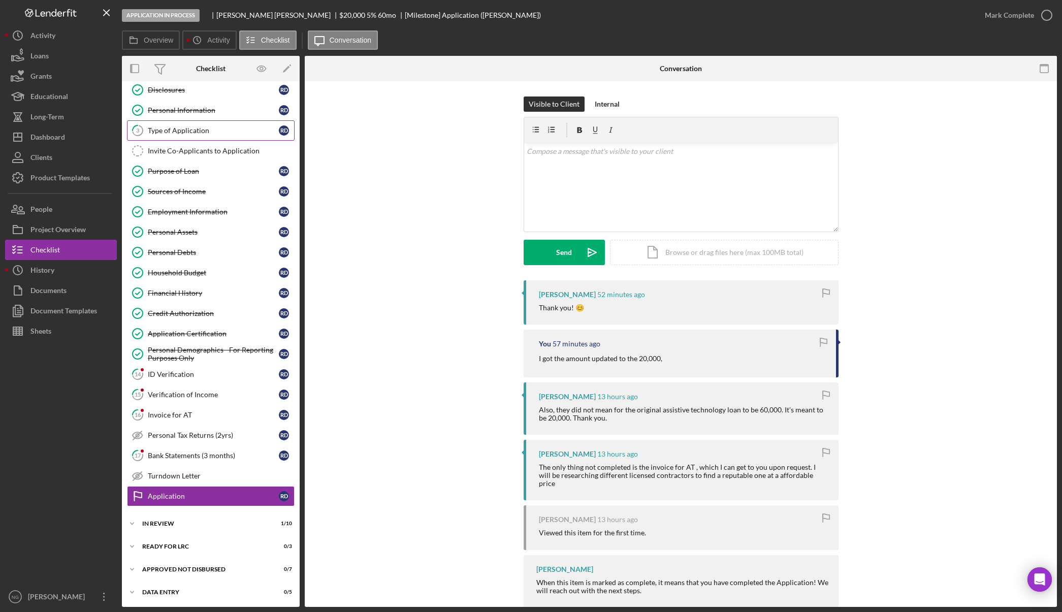
click at [199, 136] on link "3 Type of Application R D" at bounding box center [211, 130] width 168 height 20
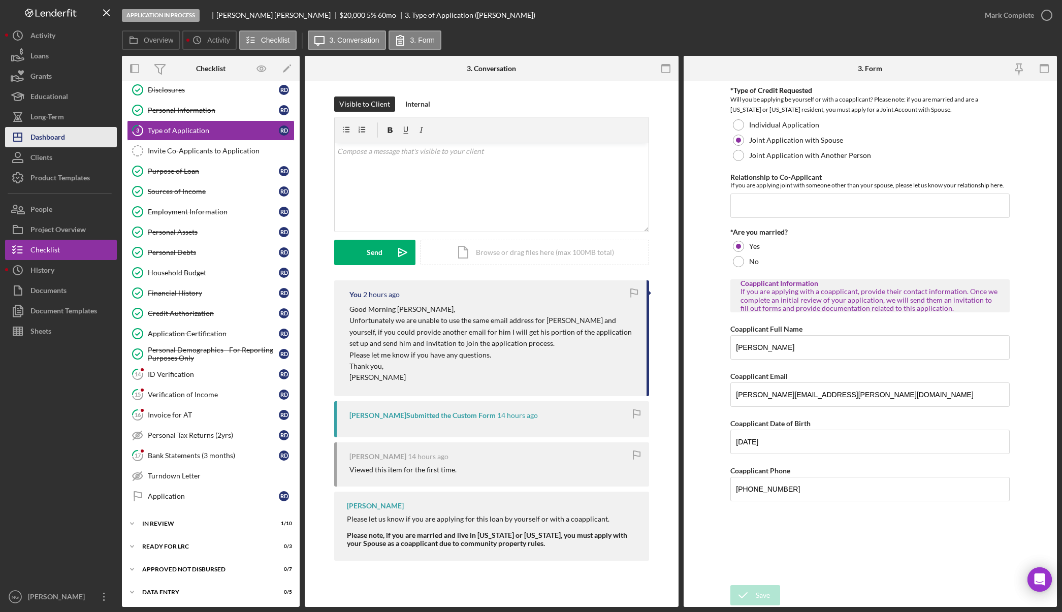
click at [55, 135] on div "Dashboard" at bounding box center [47, 138] width 35 height 23
